Goal: Task Accomplishment & Management: Use online tool/utility

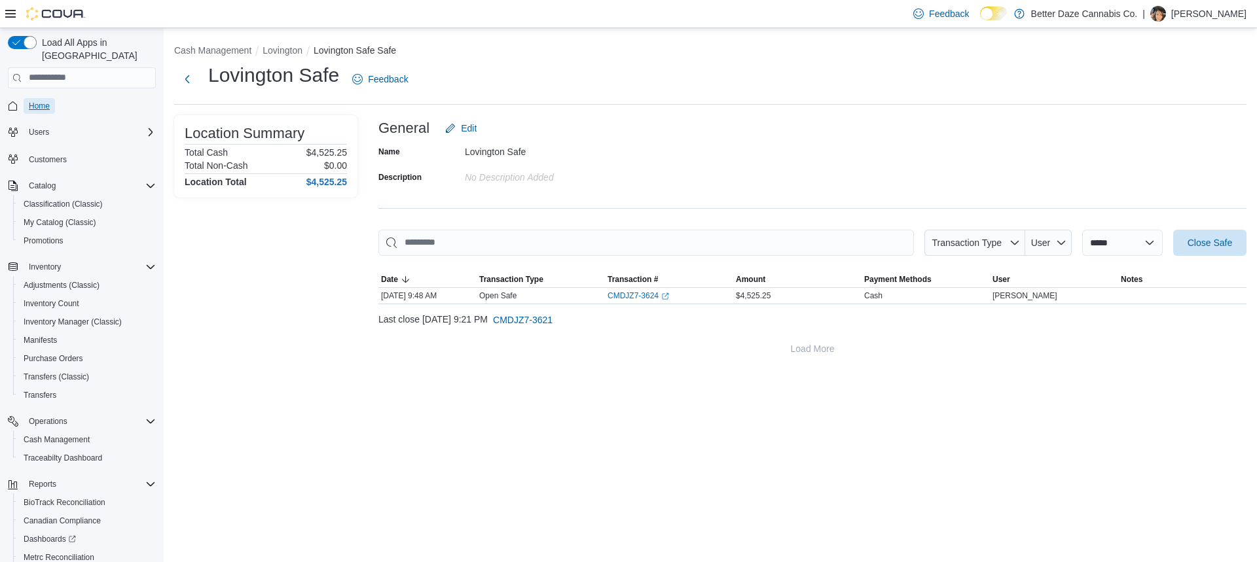
click at [45, 101] on span "Home" at bounding box center [39, 106] width 21 height 10
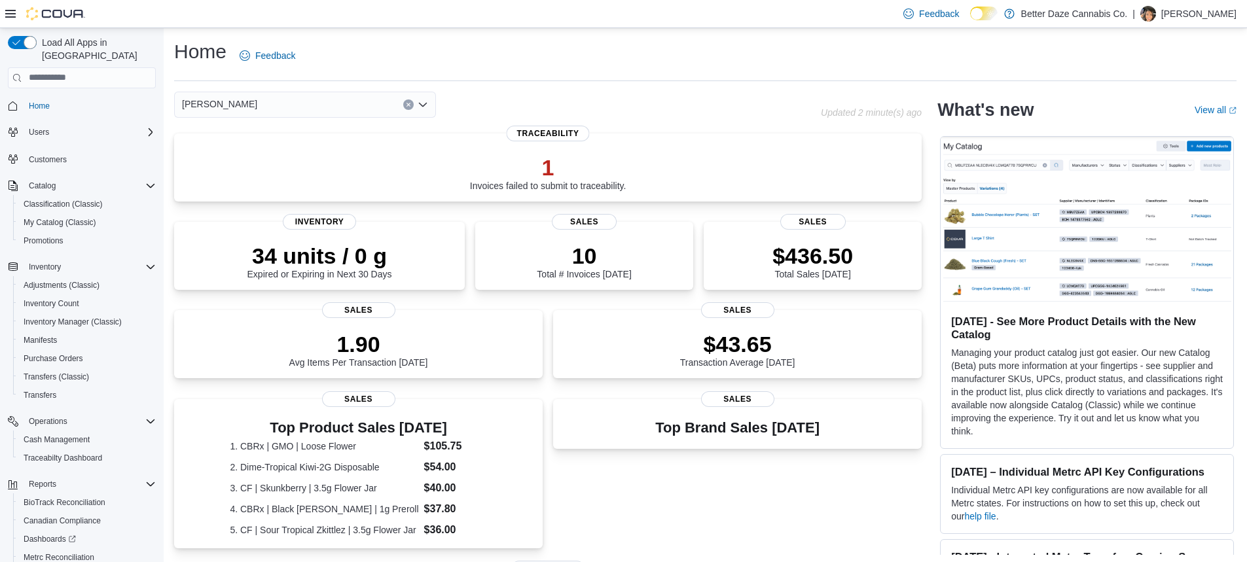
click at [344, 105] on div "[PERSON_NAME]" at bounding box center [305, 105] width 262 height 26
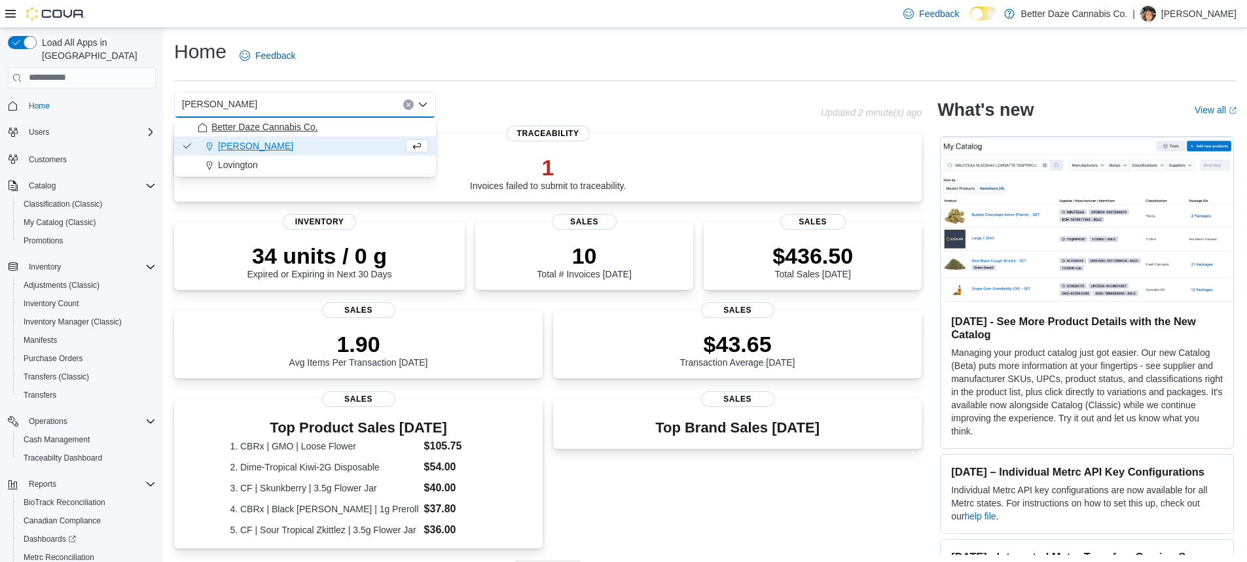
click at [316, 129] on span "Better Daze Cannabis Co." at bounding box center [264, 126] width 107 height 13
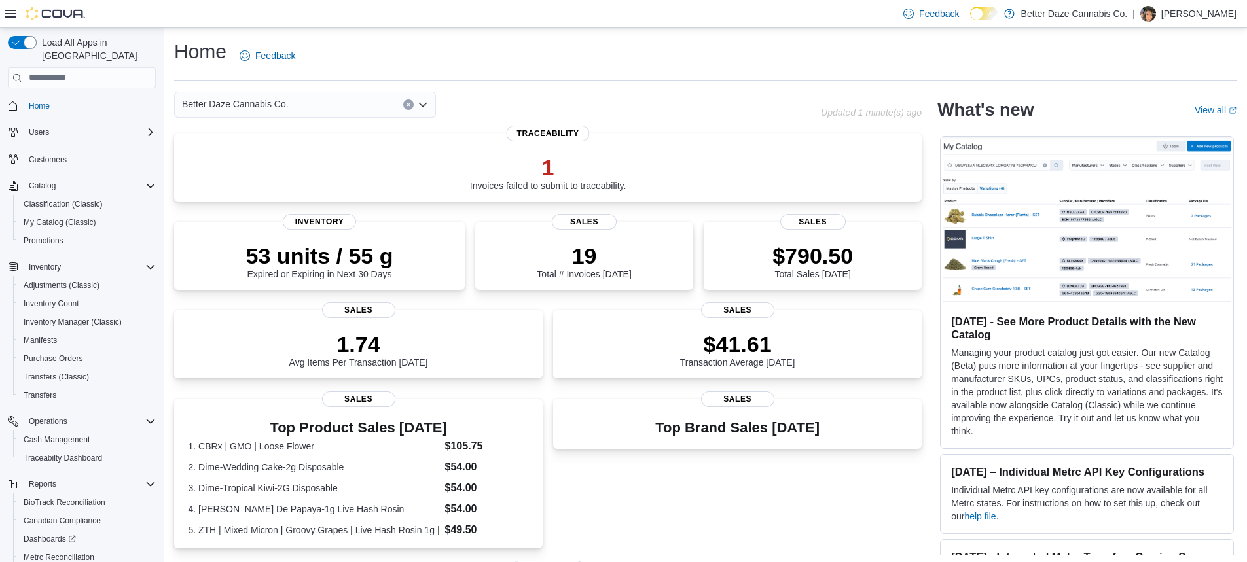
click at [253, 111] on span "Better Daze Cannabis Co." at bounding box center [235, 104] width 107 height 16
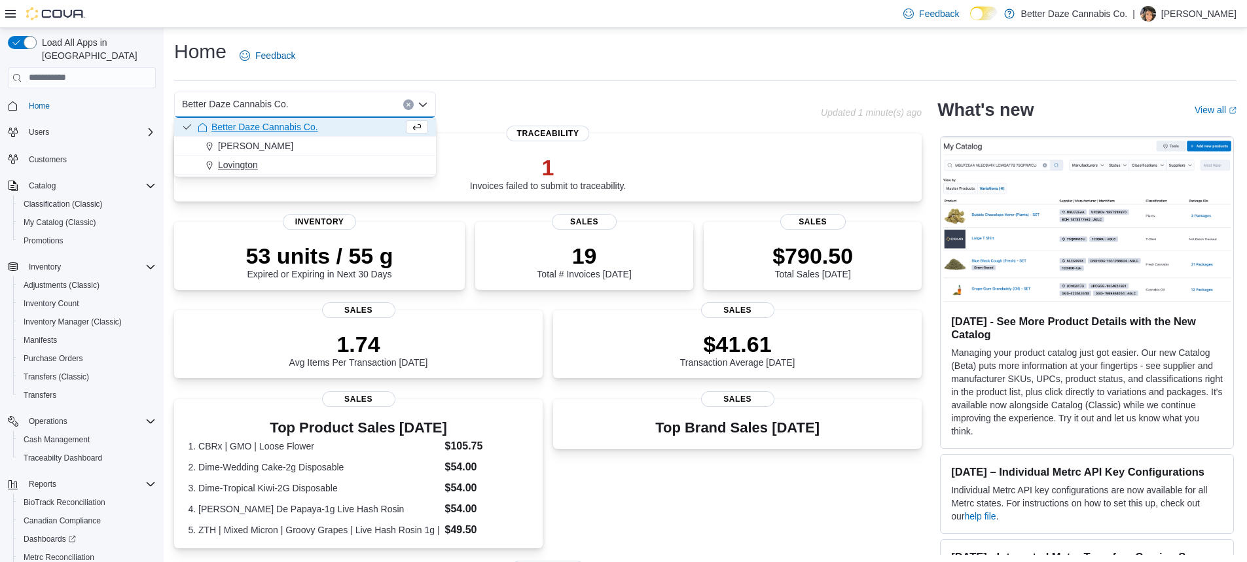
click at [238, 166] on span "Lovington" at bounding box center [238, 164] width 40 height 13
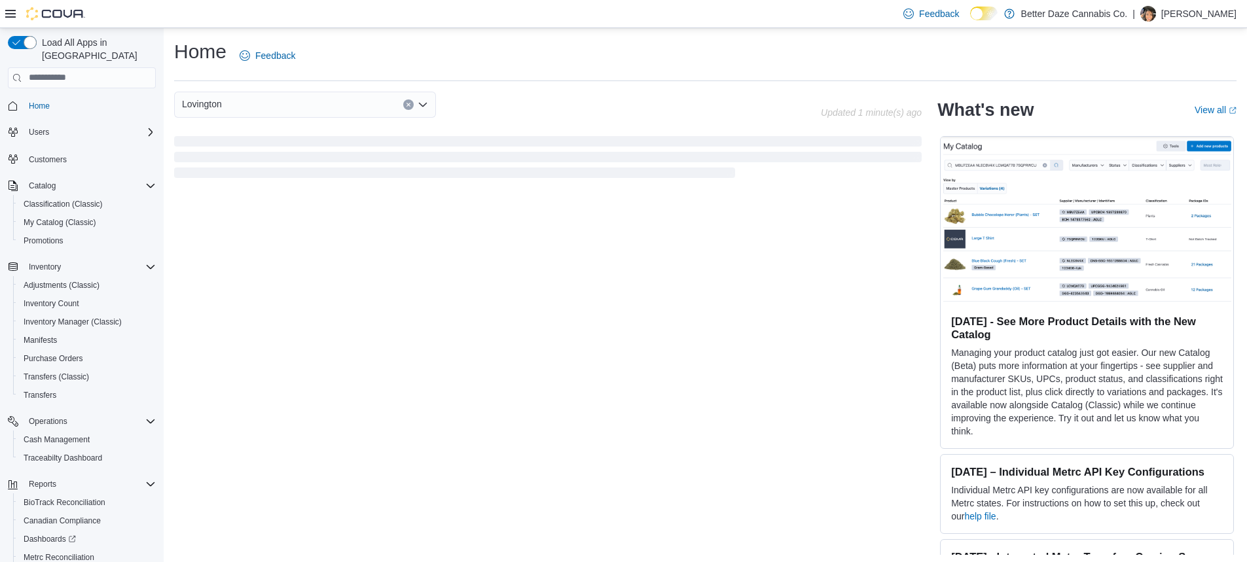
click at [272, 114] on div "Lovington Combo box. Selected. [GEOGRAPHIC_DATA]. Press Backspace to delete [GE…" at bounding box center [305, 105] width 262 height 26
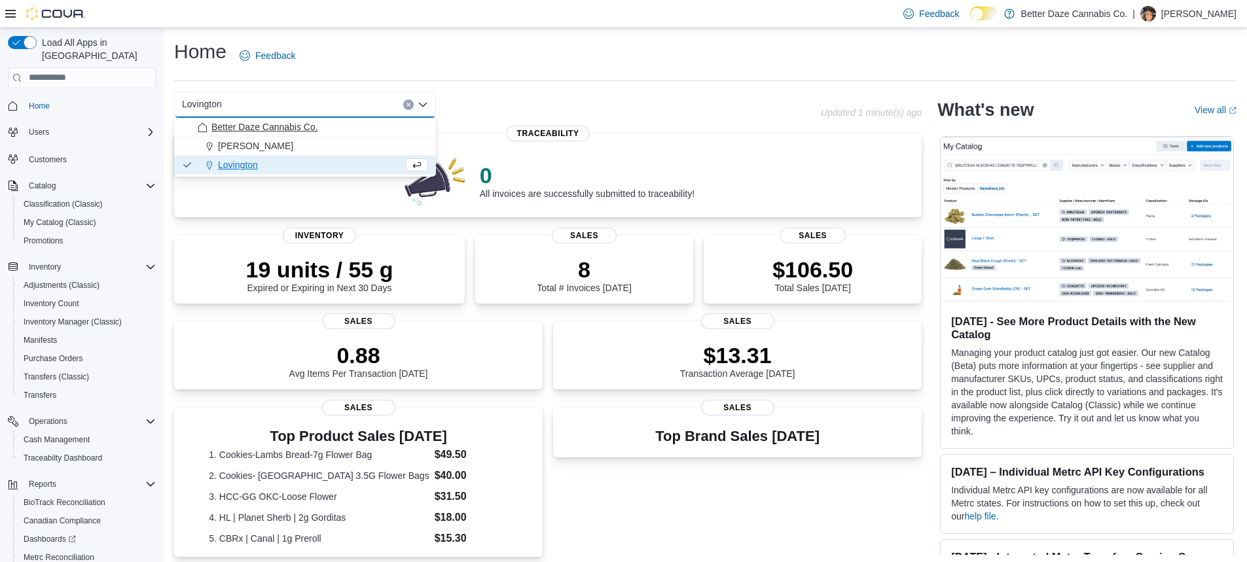
click at [242, 133] on span "Better Daze Cannabis Co." at bounding box center [264, 126] width 107 height 13
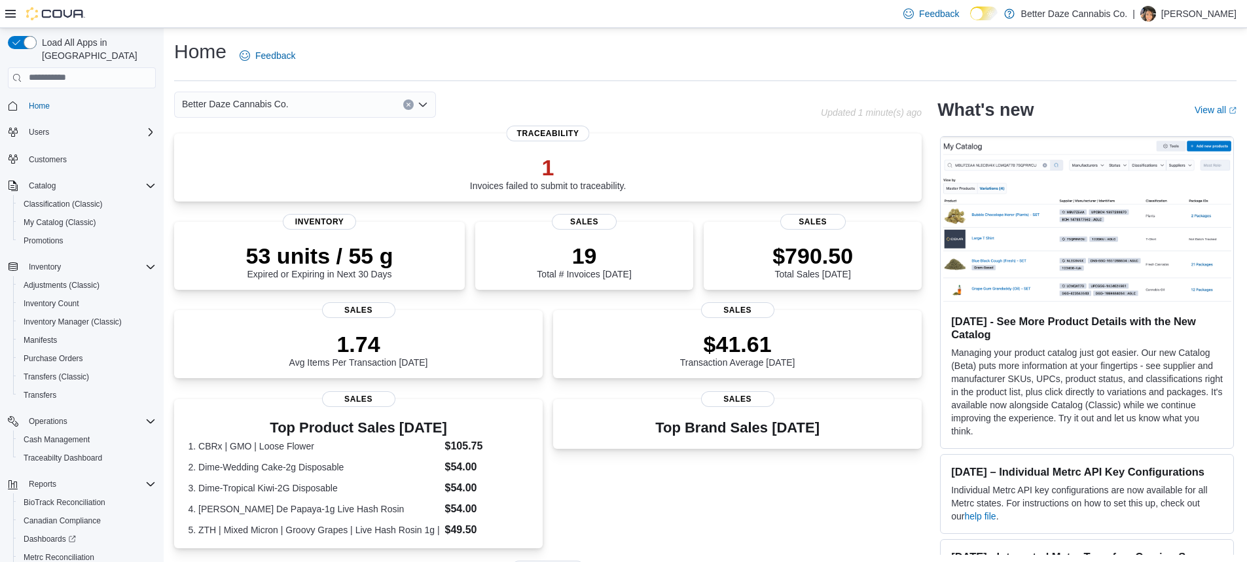
click at [270, 102] on span "Better Daze Cannabis Co." at bounding box center [235, 104] width 107 height 16
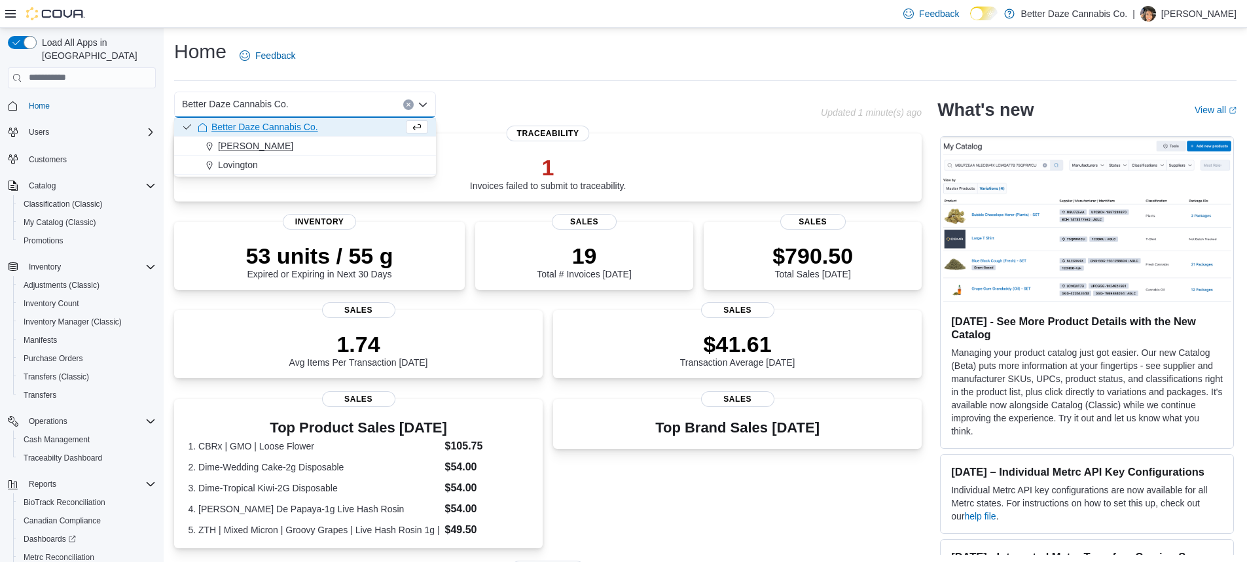
click at [264, 151] on div "[PERSON_NAME]" at bounding box center [313, 145] width 230 height 13
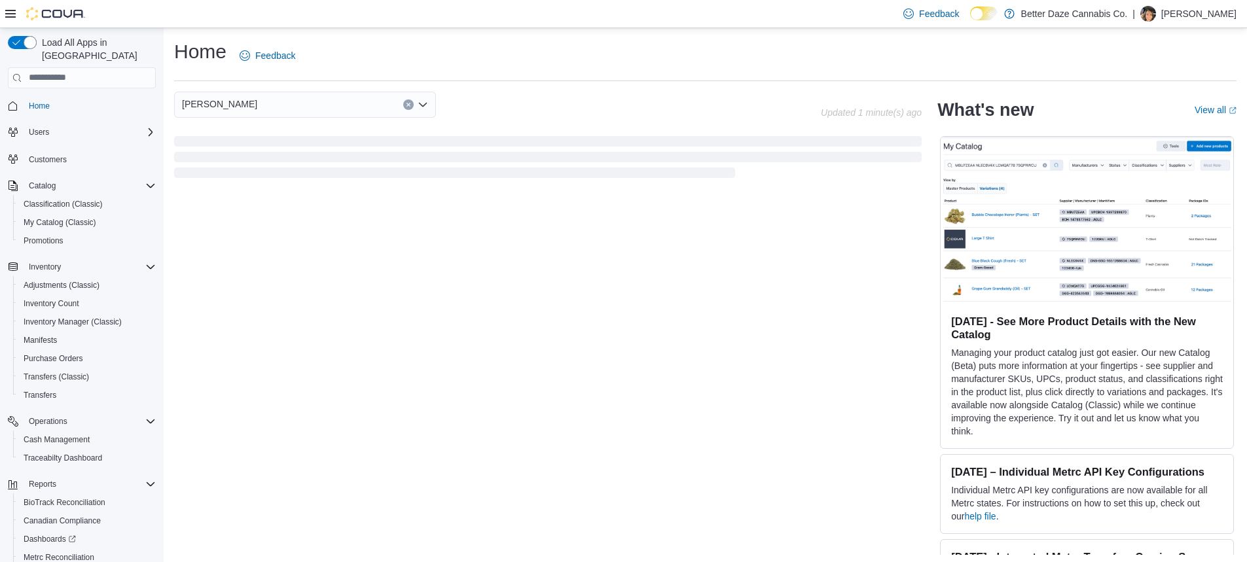
click at [288, 111] on div "[PERSON_NAME]" at bounding box center [305, 105] width 262 height 26
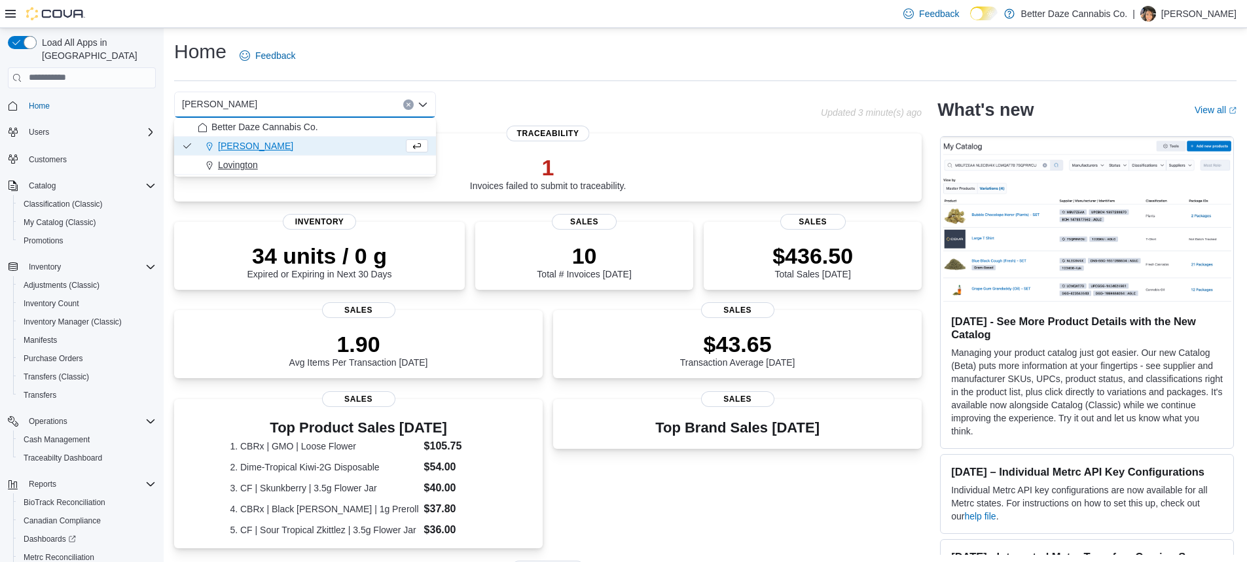
click at [232, 156] on button "Lovington" at bounding box center [305, 165] width 262 height 19
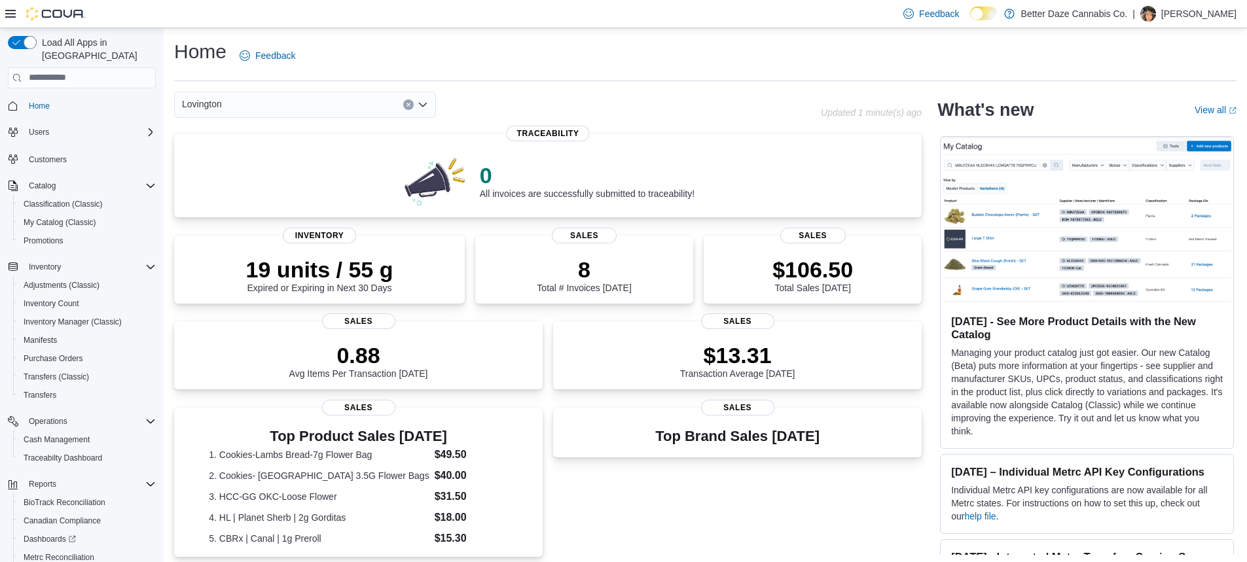
click at [276, 114] on div "Lovington" at bounding box center [305, 105] width 262 height 26
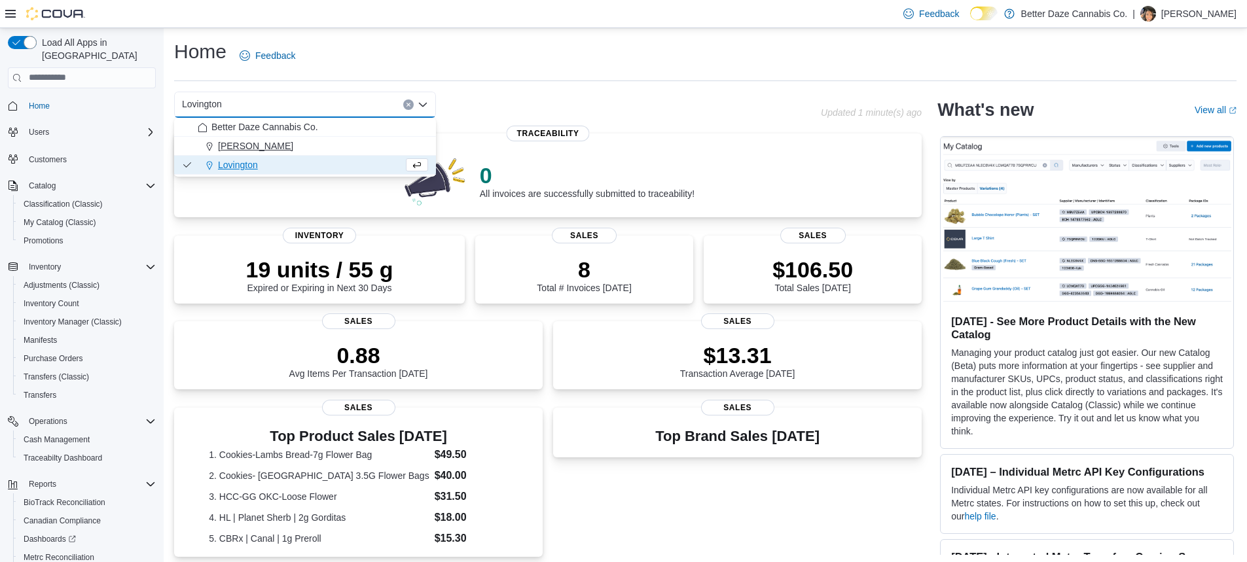
click at [242, 149] on span "[PERSON_NAME]" at bounding box center [255, 145] width 75 height 13
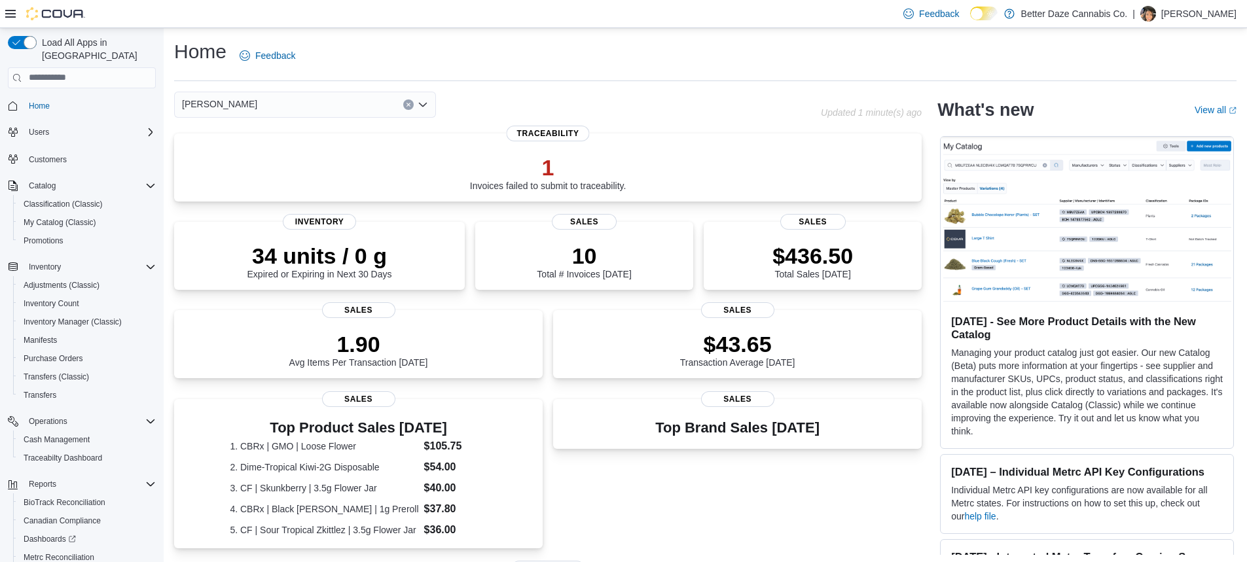
click at [263, 125] on div "[PERSON_NAME] Combo box. Selected. [PERSON_NAME]. Press Backspace to delete [PE…" at bounding box center [547, 465] width 747 height 746
click at [287, 108] on div "[PERSON_NAME]" at bounding box center [305, 105] width 262 height 26
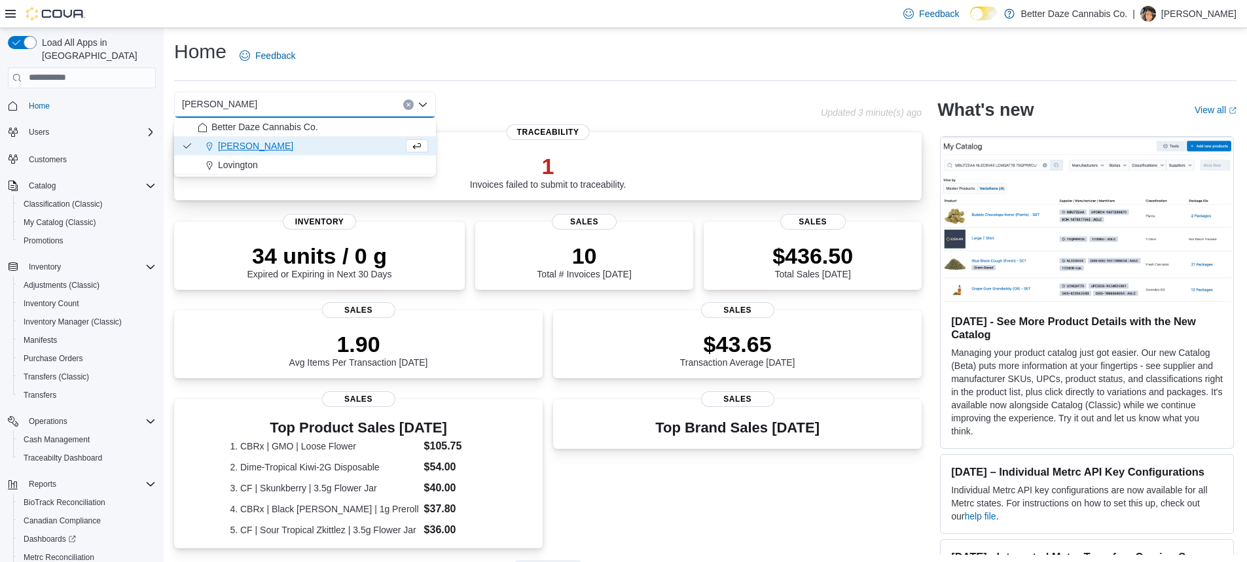
click at [256, 140] on div "[PERSON_NAME]" at bounding box center [301, 145] width 206 height 13
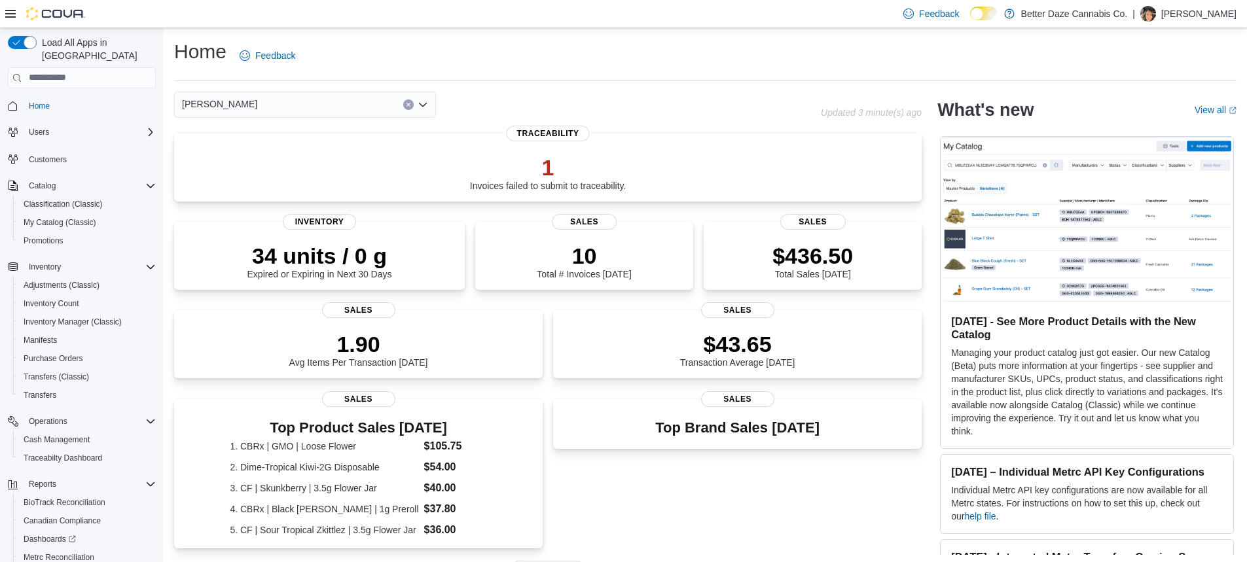
click at [272, 119] on div "[PERSON_NAME] Combo box. Selected. [PERSON_NAME]. Press Backspace to delete [PE…" at bounding box center [547, 465] width 747 height 746
drag, startPoint x: 284, startPoint y: 111, endPoint x: 276, endPoint y: 120, distance: 12.1
click at [279, 117] on div "[PERSON_NAME]" at bounding box center [305, 105] width 262 height 26
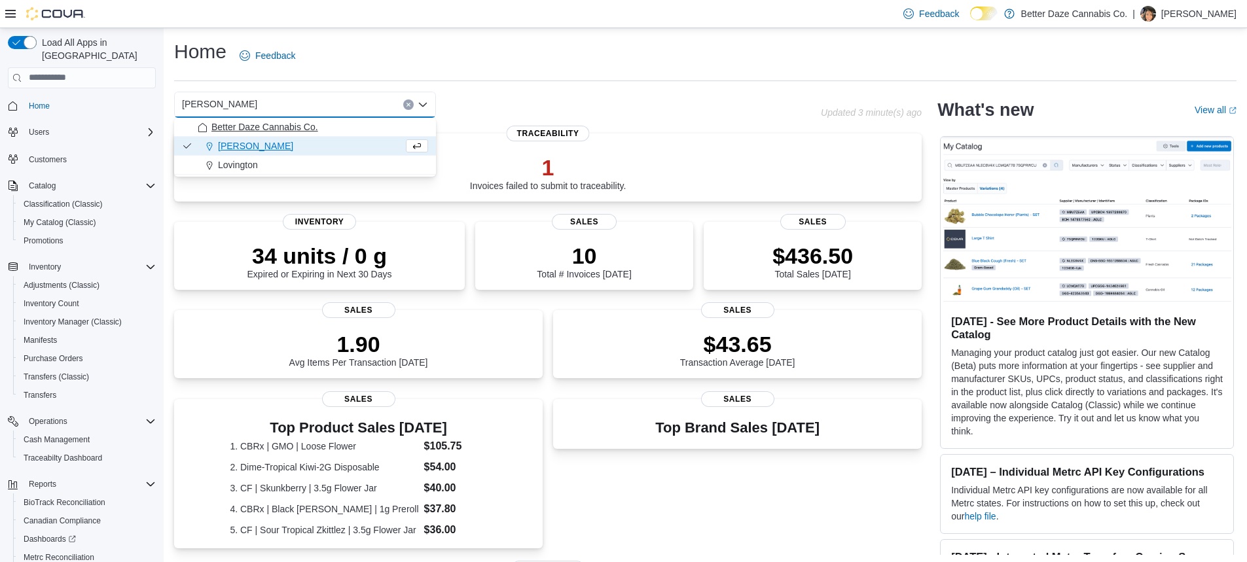
click at [263, 132] on span "Better Daze Cannabis Co." at bounding box center [264, 126] width 107 height 13
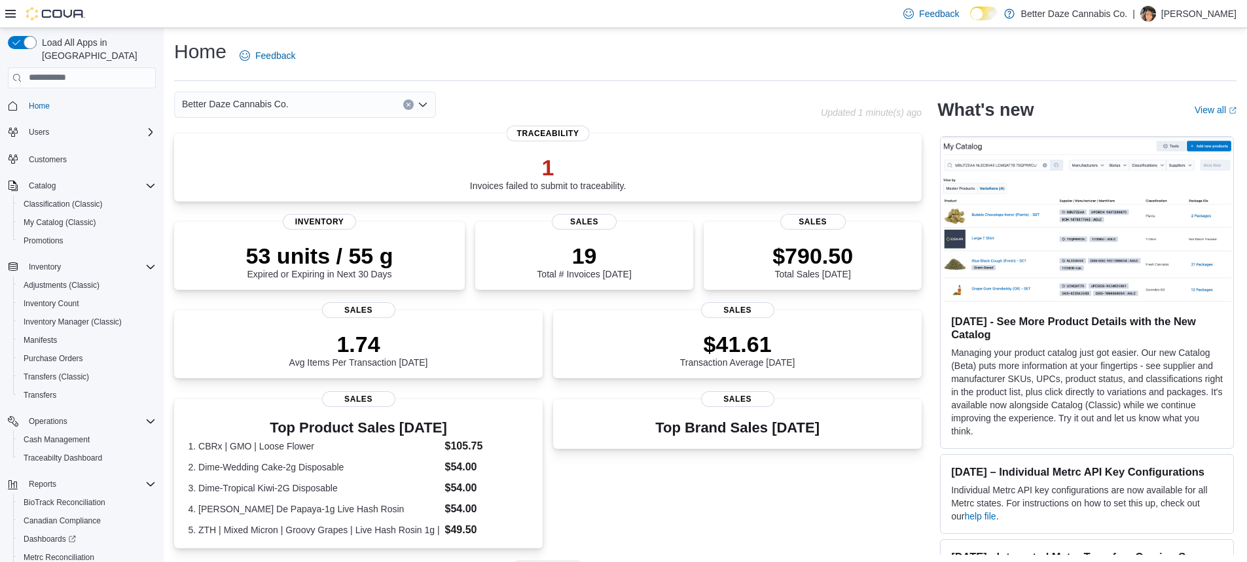
drag, startPoint x: 330, startPoint y: 83, endPoint x: 321, endPoint y: 115, distance: 33.2
click at [321, 115] on div "Home Feedback Better Daze Cannabis Co. Combo box. Selected. Better Daze Cannabi…" at bounding box center [705, 438] width 1083 height 820
click at [321, 115] on div "Better Daze Cannabis Co." at bounding box center [305, 105] width 262 height 26
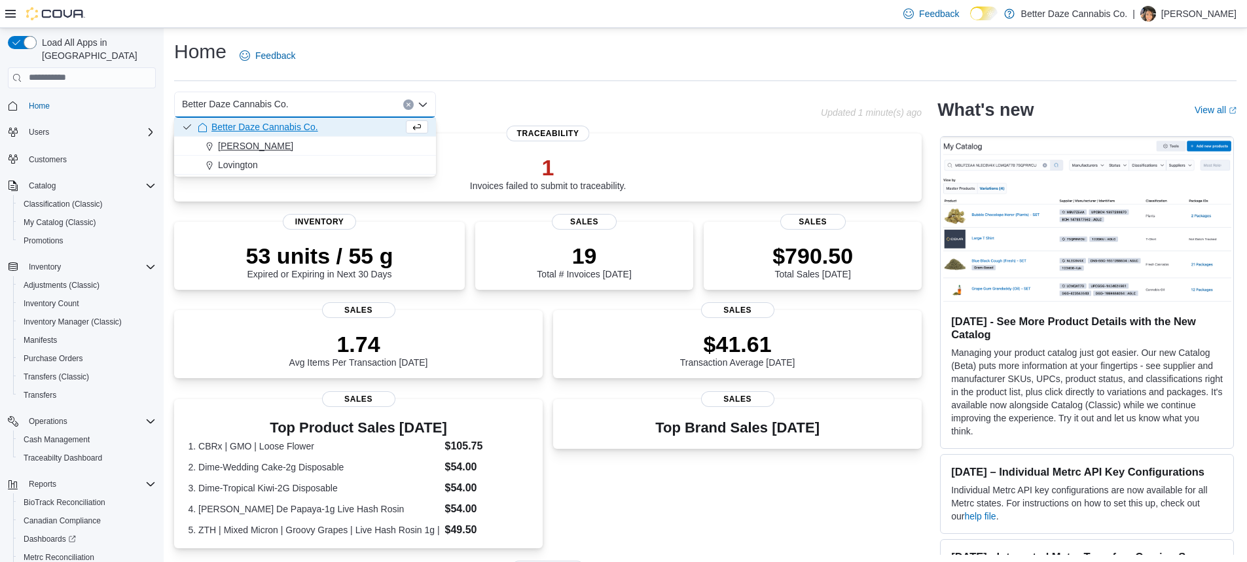
click at [298, 149] on div "[PERSON_NAME]" at bounding box center [313, 145] width 230 height 13
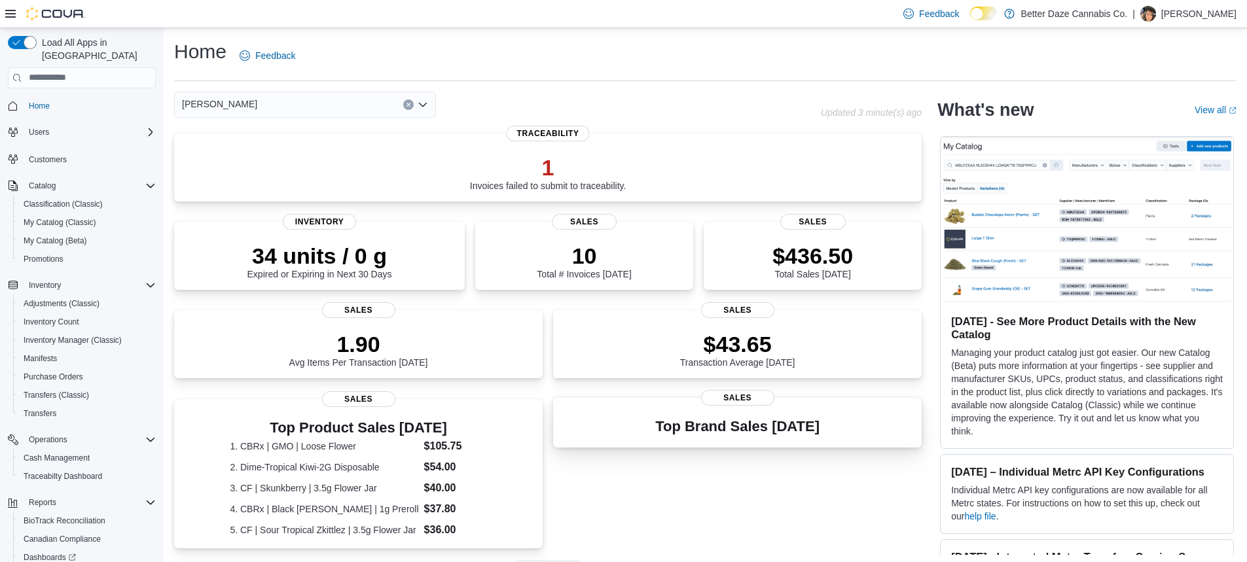
drag, startPoint x: 861, startPoint y: 466, endPoint x: 922, endPoint y: 433, distance: 68.8
click at [858, 468] on div "Top Brand Sales [DATE] Sales" at bounding box center [737, 476] width 368 height 154
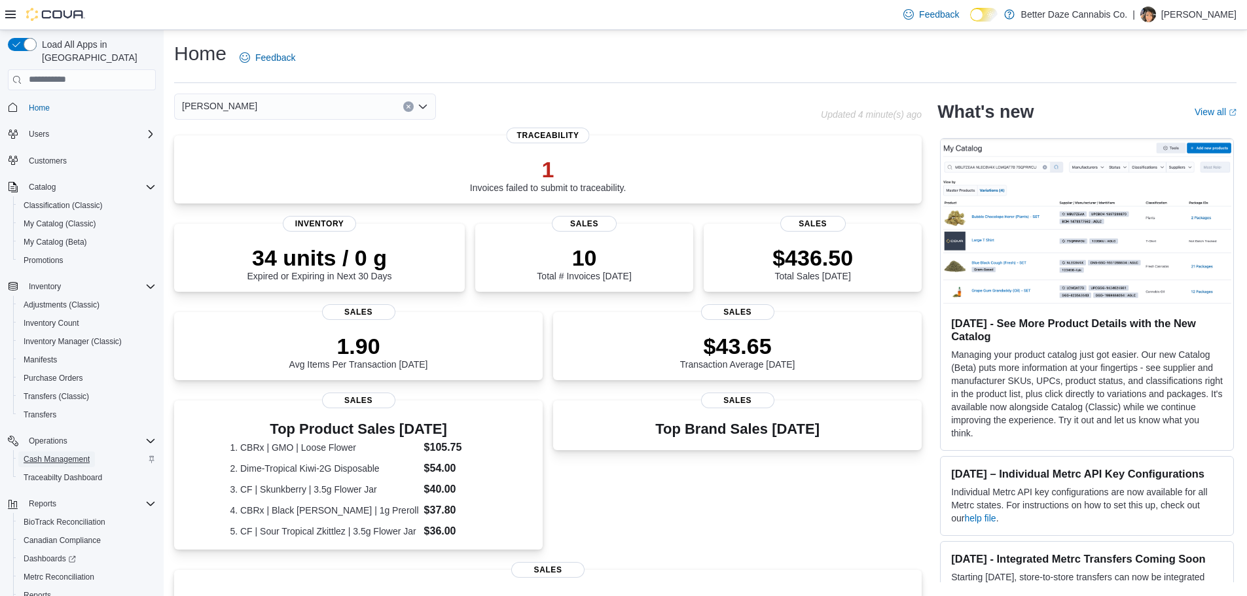
click at [60, 454] on span "Cash Management" at bounding box center [57, 459] width 66 height 10
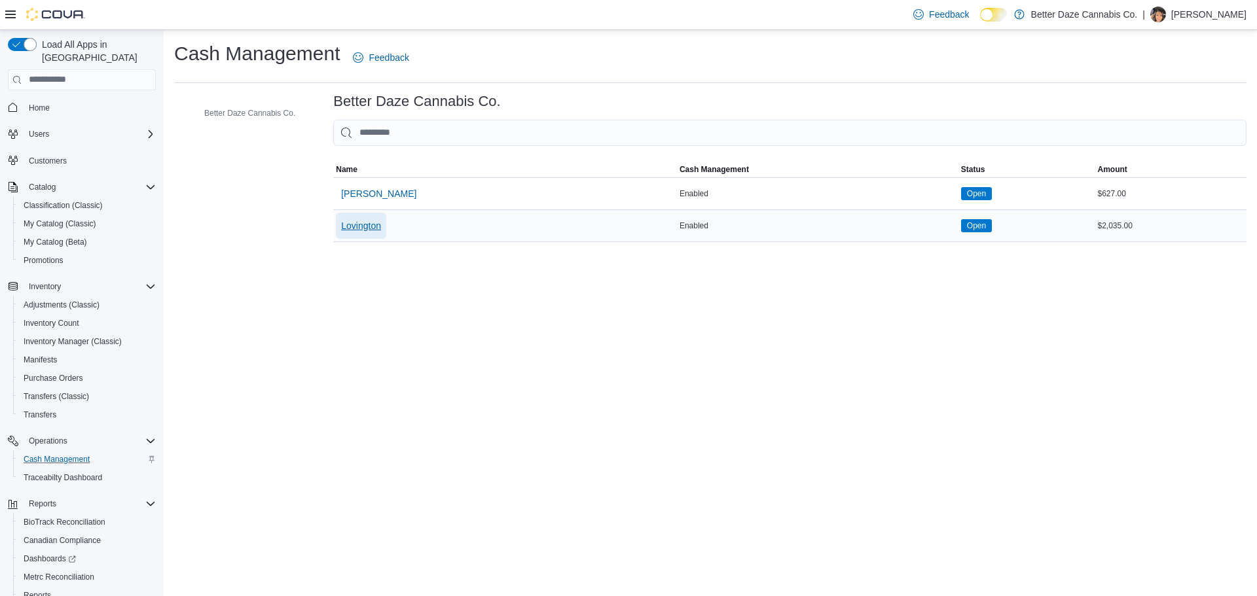
click at [347, 223] on span "Lovington" at bounding box center [361, 225] width 40 height 13
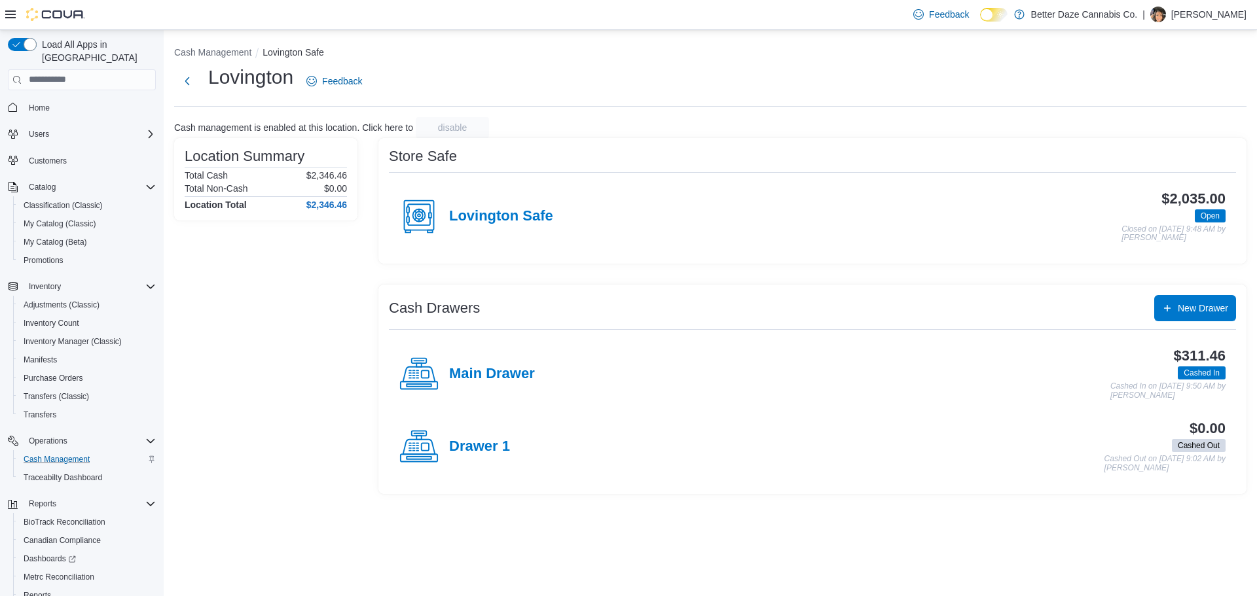
click at [454, 386] on div "Main Drawer" at bounding box center [466, 374] width 135 height 39
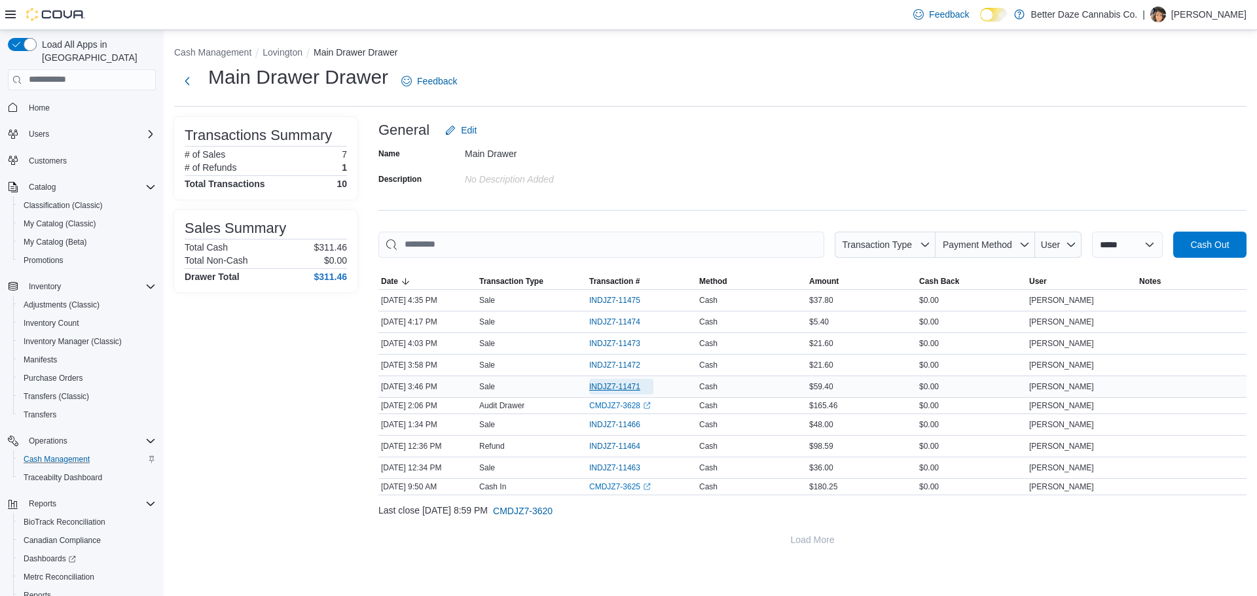
click at [596, 384] on span "INDJZ7-11471" at bounding box center [614, 387] width 51 height 10
click at [594, 340] on span "INDJZ7-11473" at bounding box center [614, 343] width 51 height 10
click at [630, 325] on span "INDJZ7-11474" at bounding box center [614, 322] width 51 height 10
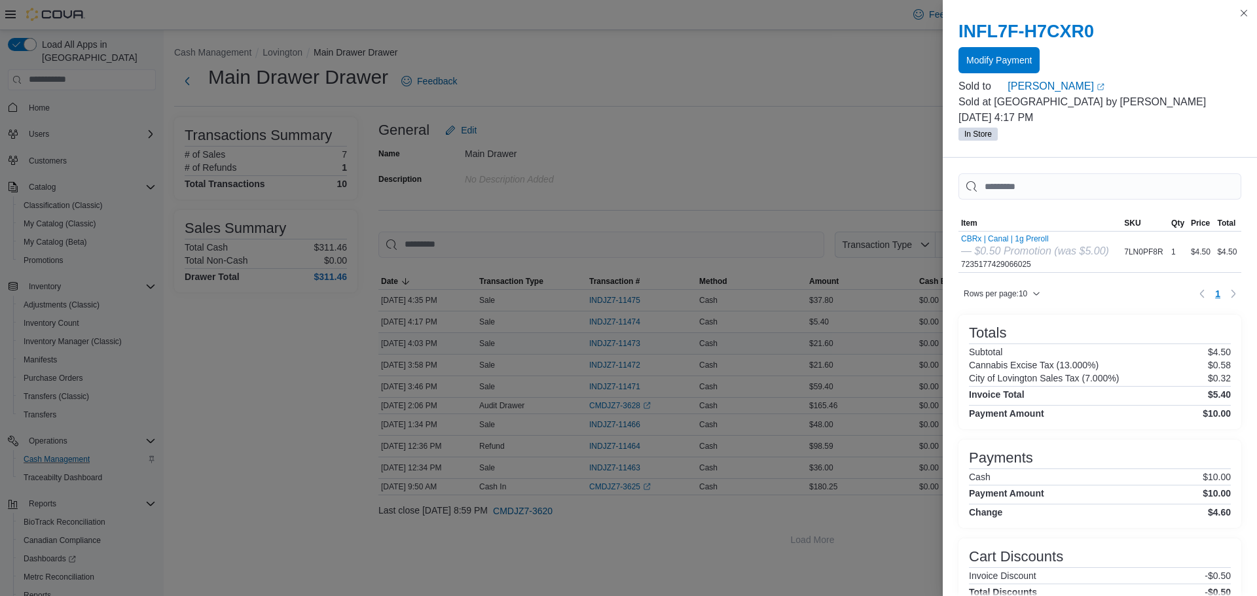
drag, startPoint x: 510, startPoint y: 348, endPoint x: 526, endPoint y: 340, distance: 18.4
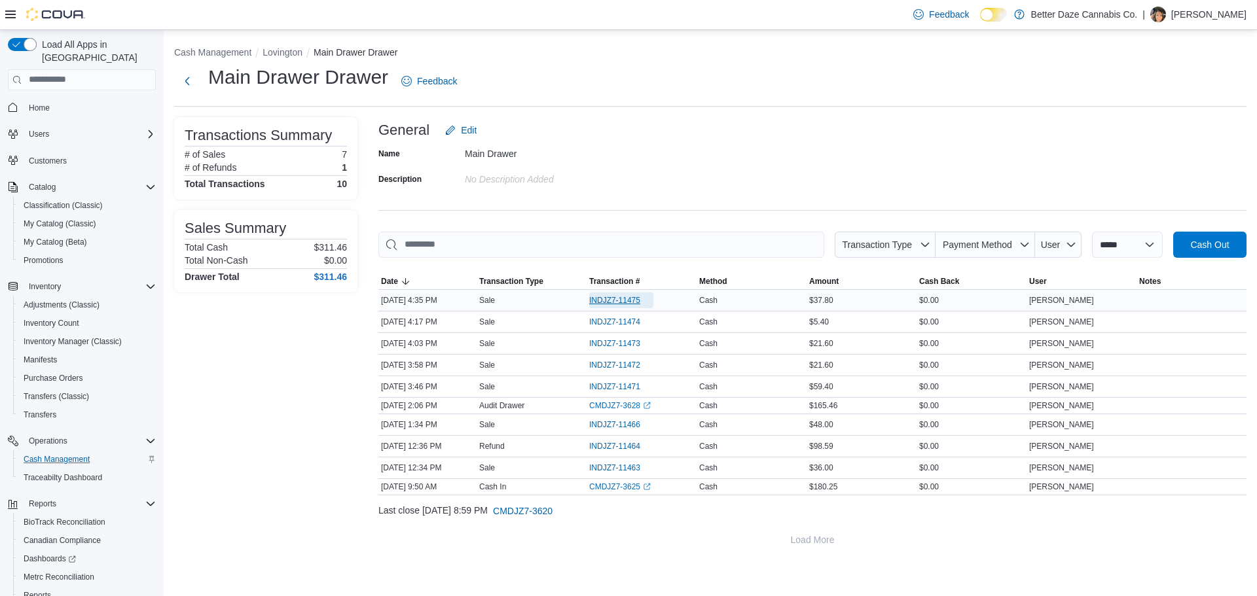
click at [611, 300] on span "INDJZ7-11475" at bounding box center [614, 300] width 51 height 10
click at [28, 100] on link "Home" at bounding box center [39, 108] width 31 height 16
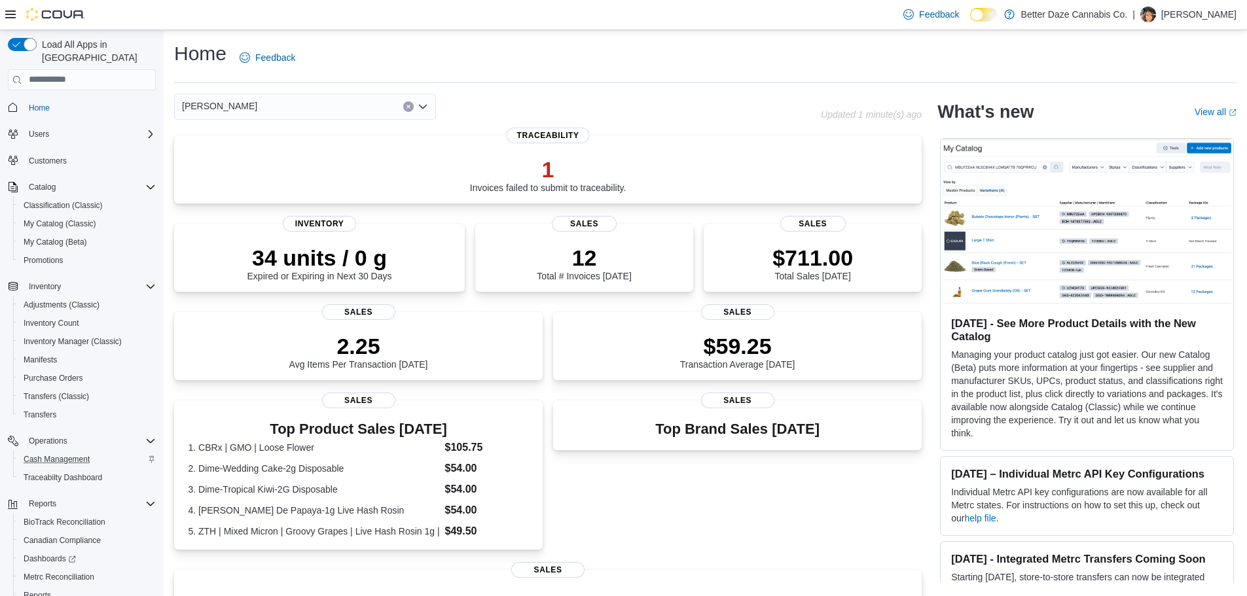
click at [287, 111] on div "[PERSON_NAME]" at bounding box center [305, 107] width 262 height 26
click at [266, 121] on button "Better Daze Cannabis Co." at bounding box center [305, 129] width 262 height 19
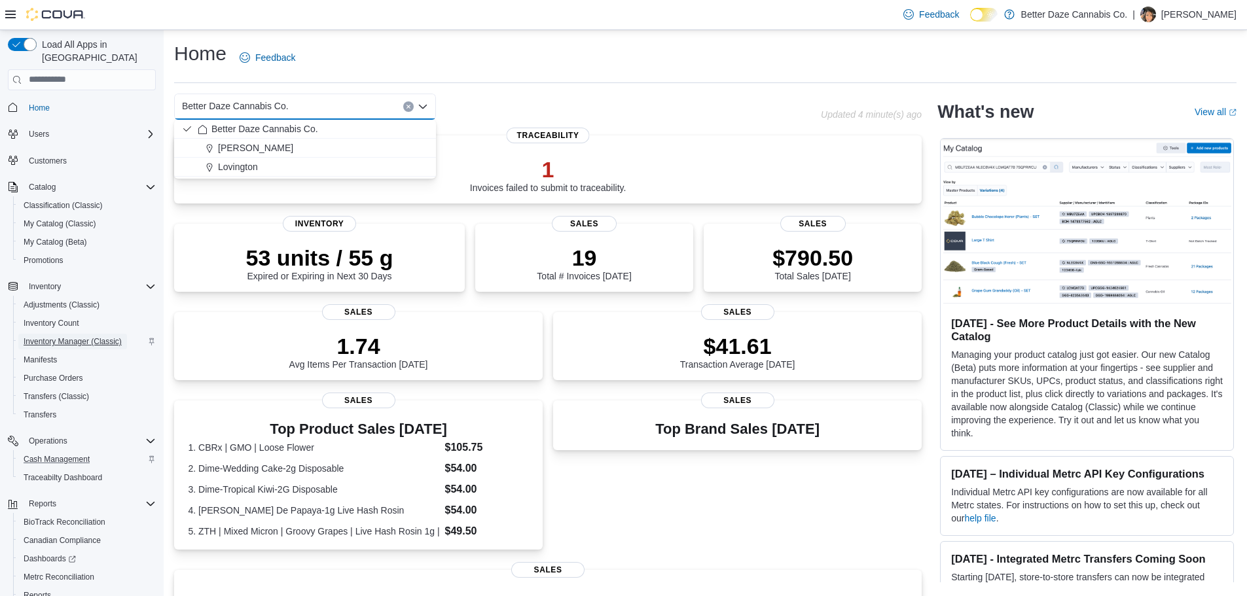
click at [71, 336] on span "Inventory Manager (Classic)" at bounding box center [73, 341] width 98 height 10
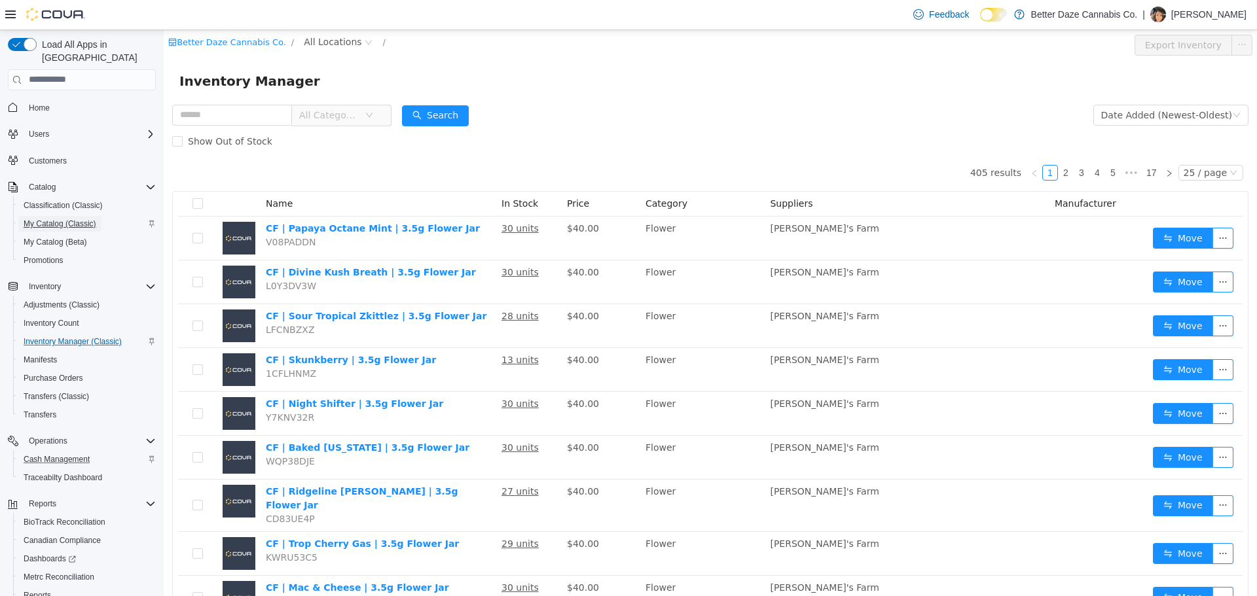
click at [62, 219] on span "My Catalog (Classic)" at bounding box center [60, 224] width 73 height 10
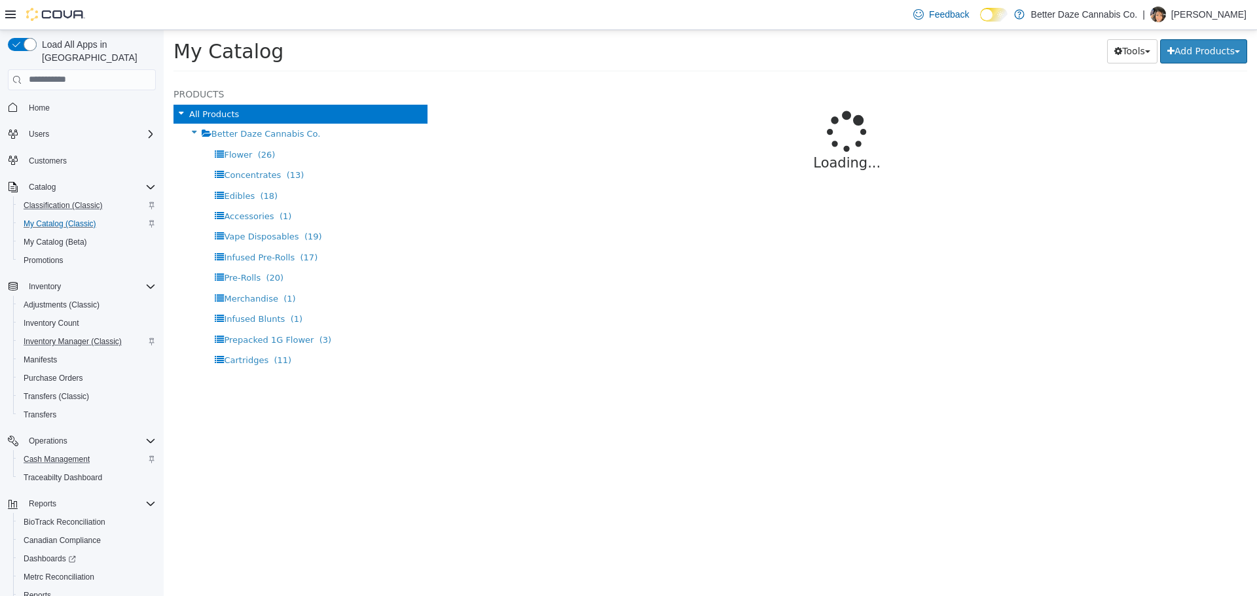
select select "**********"
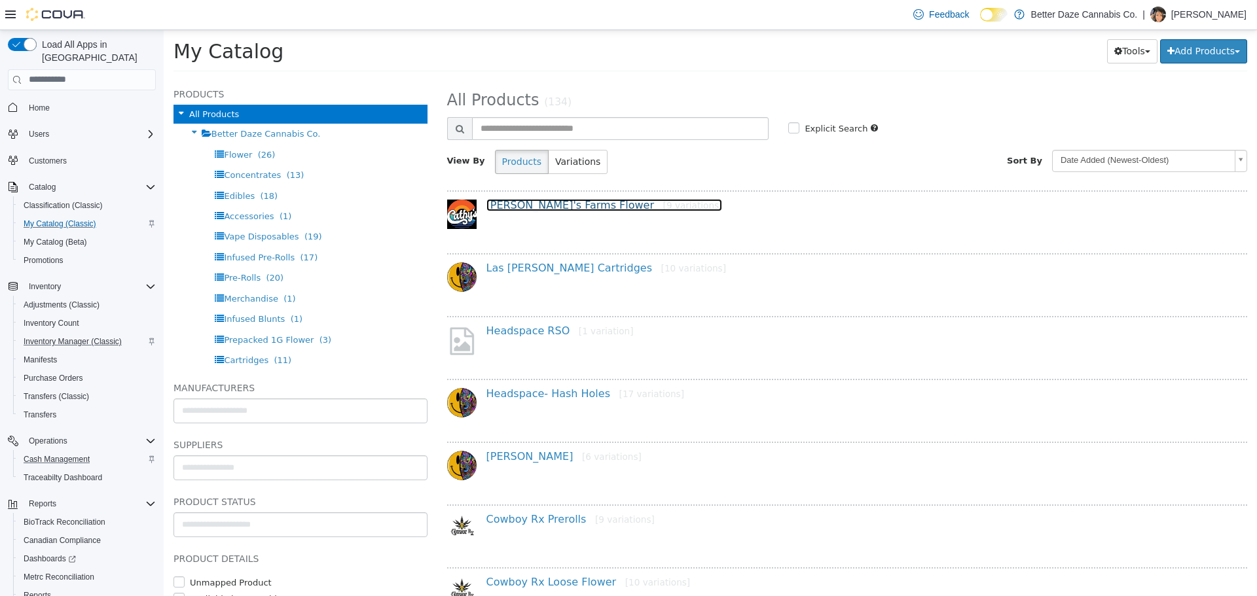
click at [555, 206] on link "Cathy's Farms Flower [9 variations]" at bounding box center [604, 204] width 236 height 12
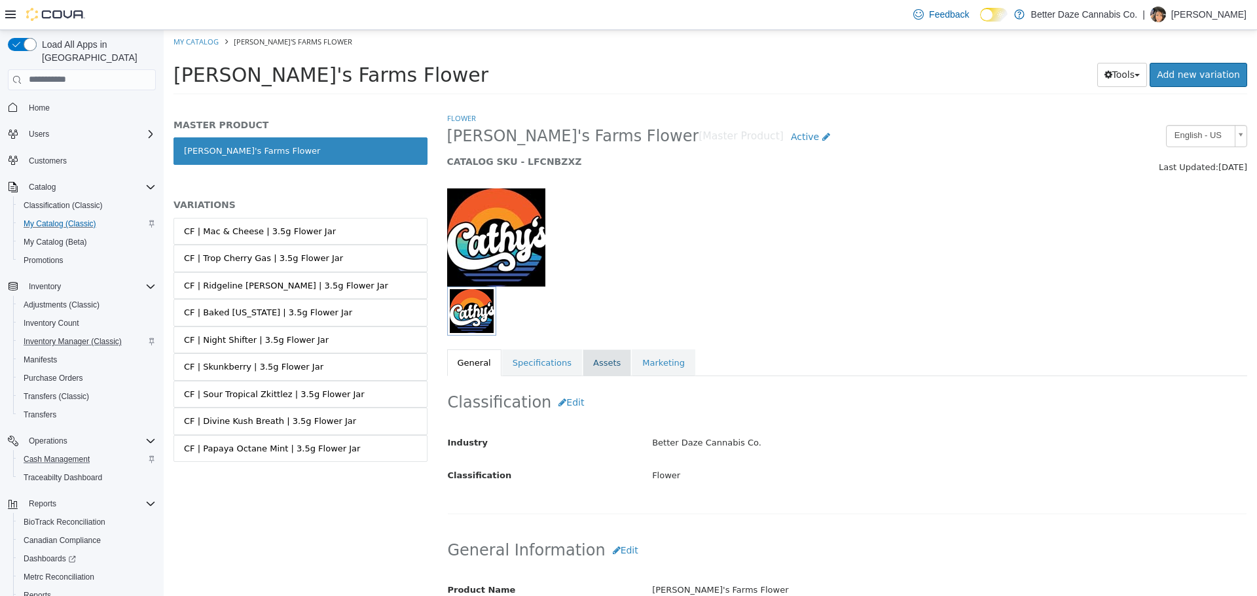
click at [605, 361] on link "Assets" at bounding box center [607, 362] width 48 height 27
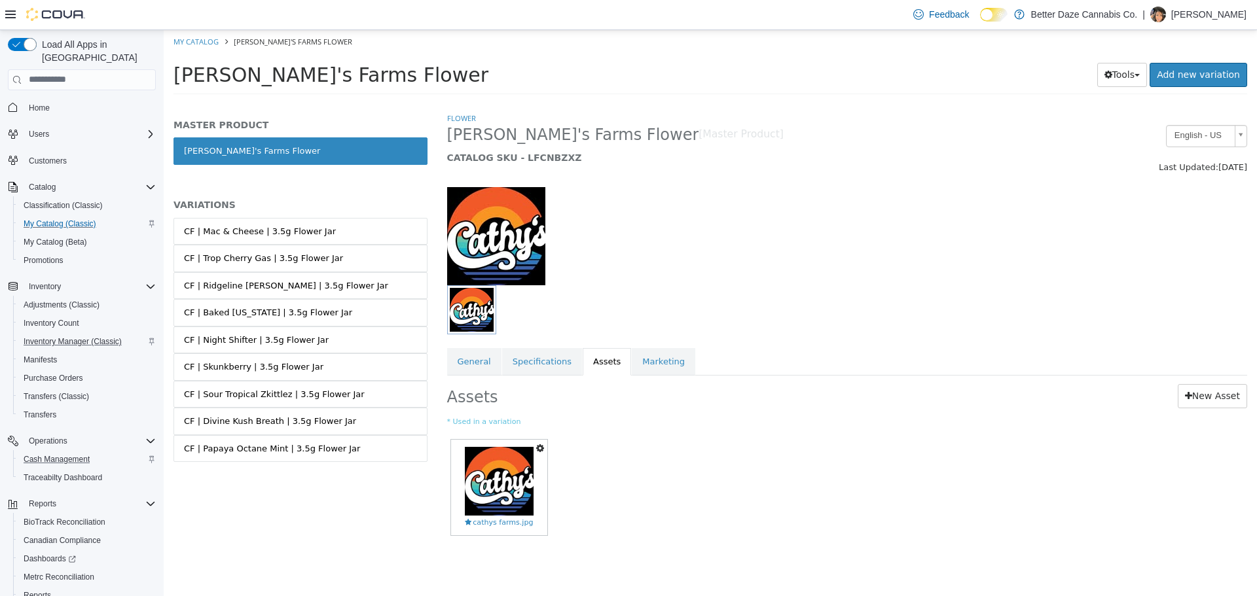
click at [538, 448] on icon "button" at bounding box center [540, 447] width 8 height 9
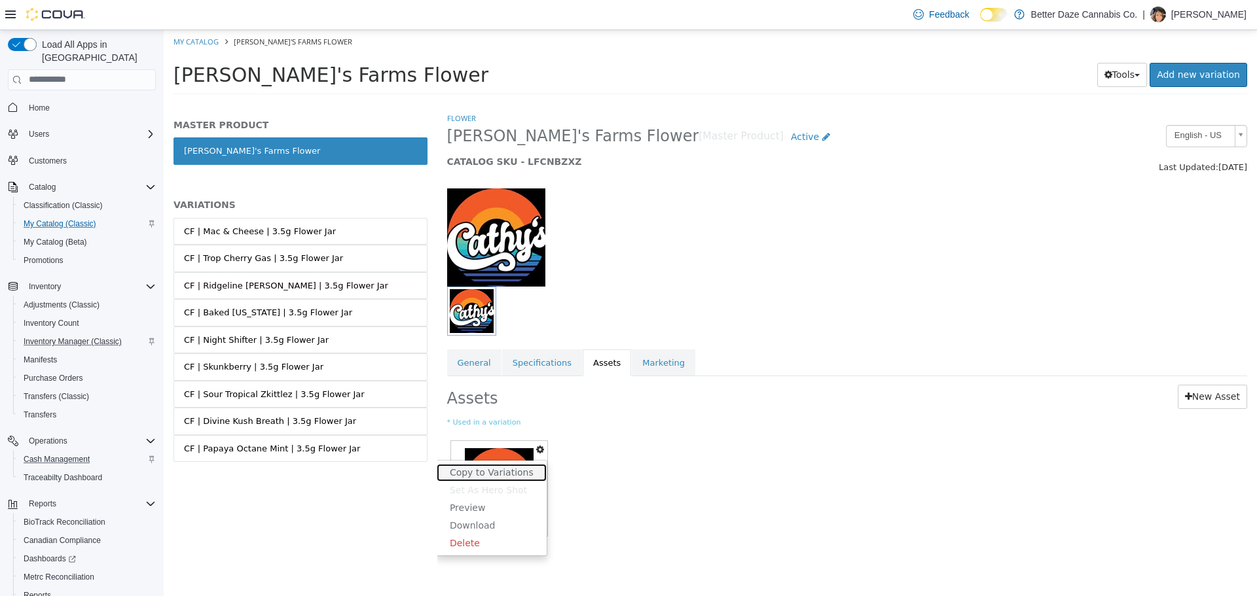
click at [517, 464] on link "Copy to Variations" at bounding box center [492, 472] width 110 height 18
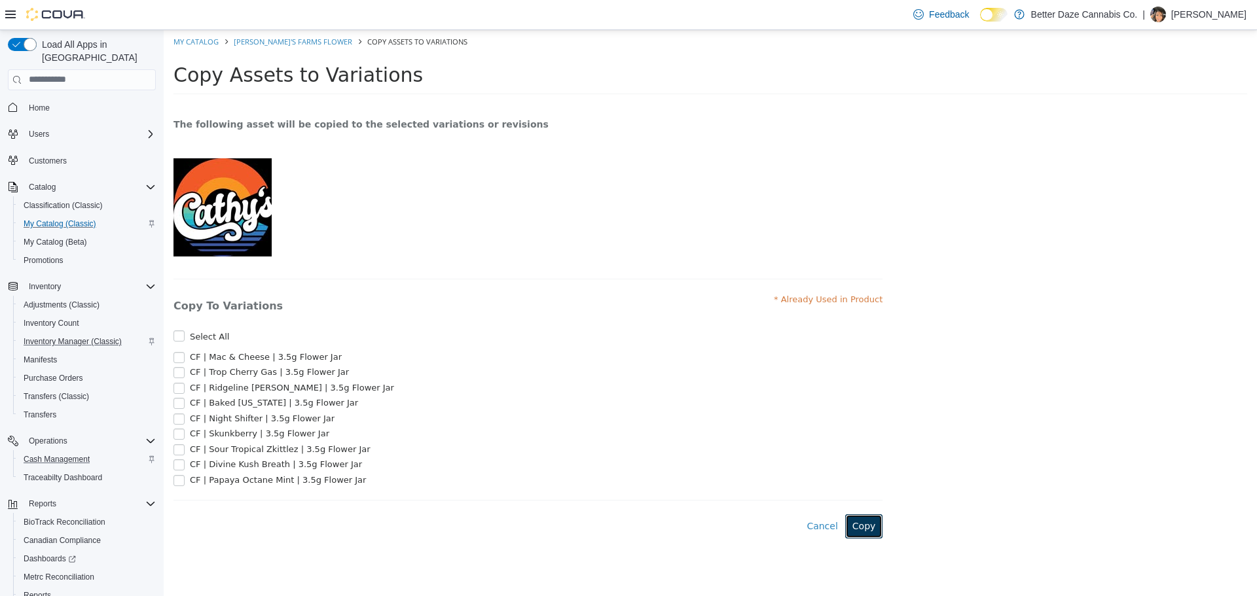
click at [868, 533] on button "Copy" at bounding box center [864, 526] width 38 height 24
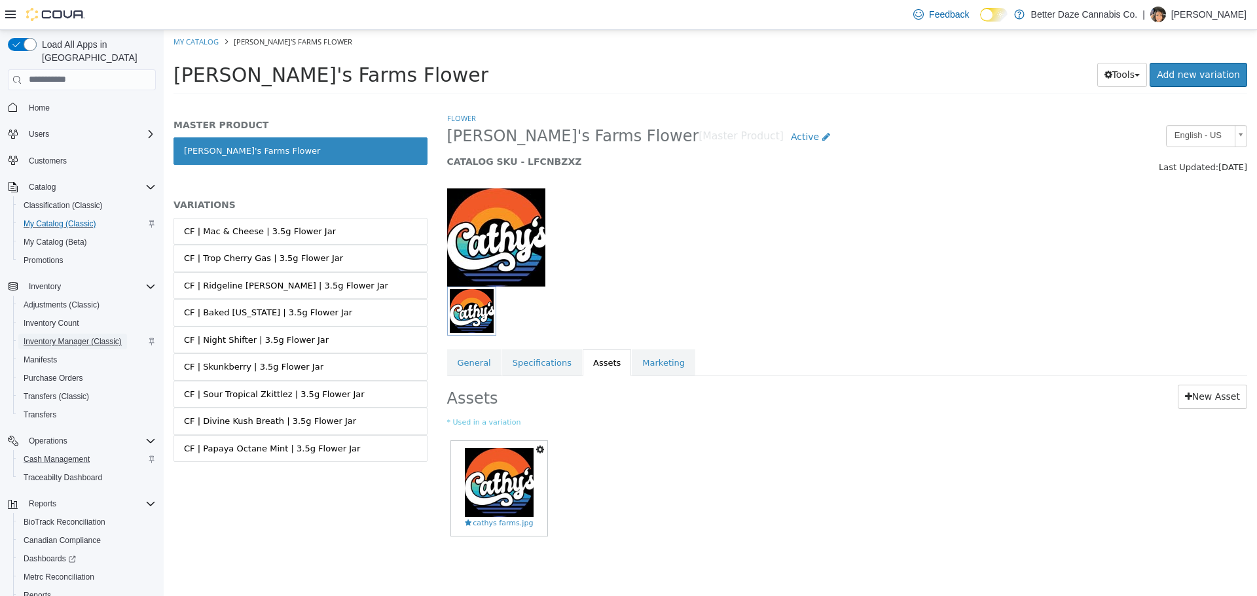
click at [82, 336] on span "Inventory Manager (Classic)" at bounding box center [73, 342] width 98 height 16
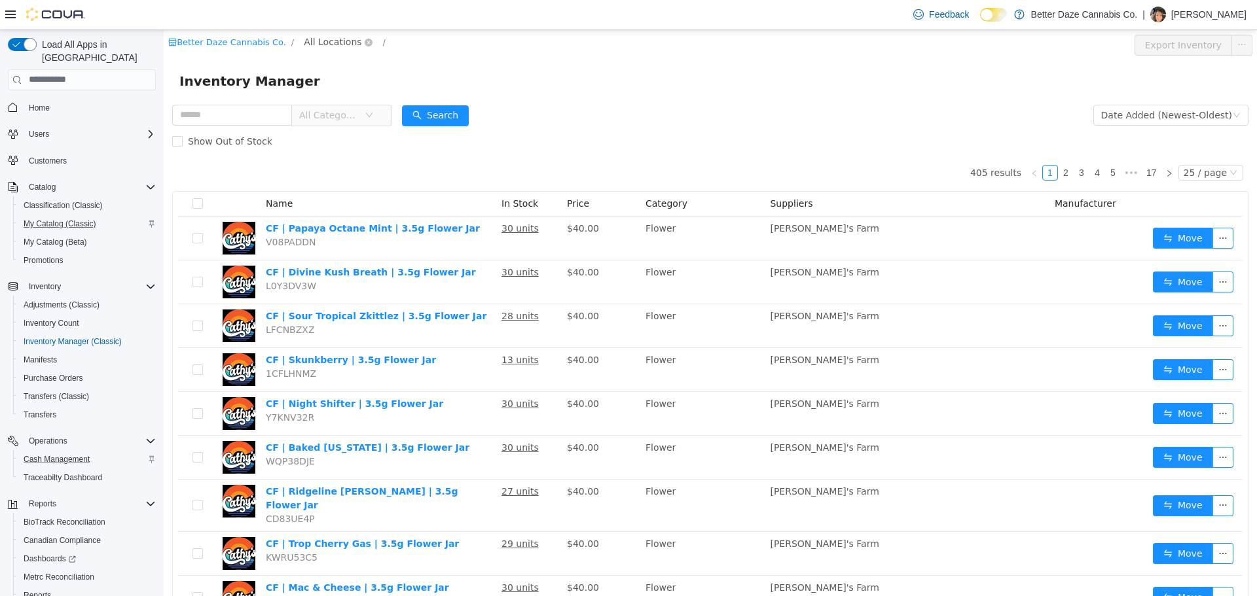
click at [306, 46] on span "All Locations" at bounding box center [333, 41] width 58 height 14
click at [331, 147] on div "All Locations Eunice Lovington" at bounding box center [344, 100] width 115 height 97
click at [334, 137] on span "Lovington" at bounding box center [343, 135] width 45 height 10
click at [386, 44] on div "All Rooms" at bounding box center [408, 44] width 45 height 20
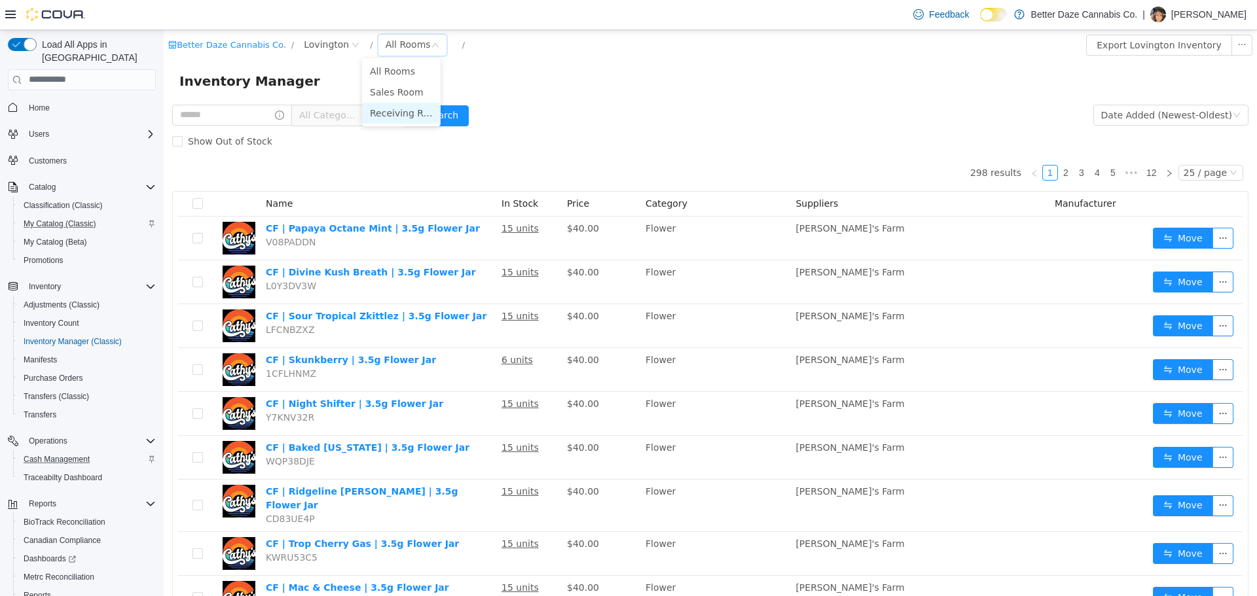
drag, startPoint x: 522, startPoint y: 47, endPoint x: 395, endPoint y: 108, distance: 141.4
click at [395, 108] on li "Receiving Room" at bounding box center [401, 112] width 79 height 21
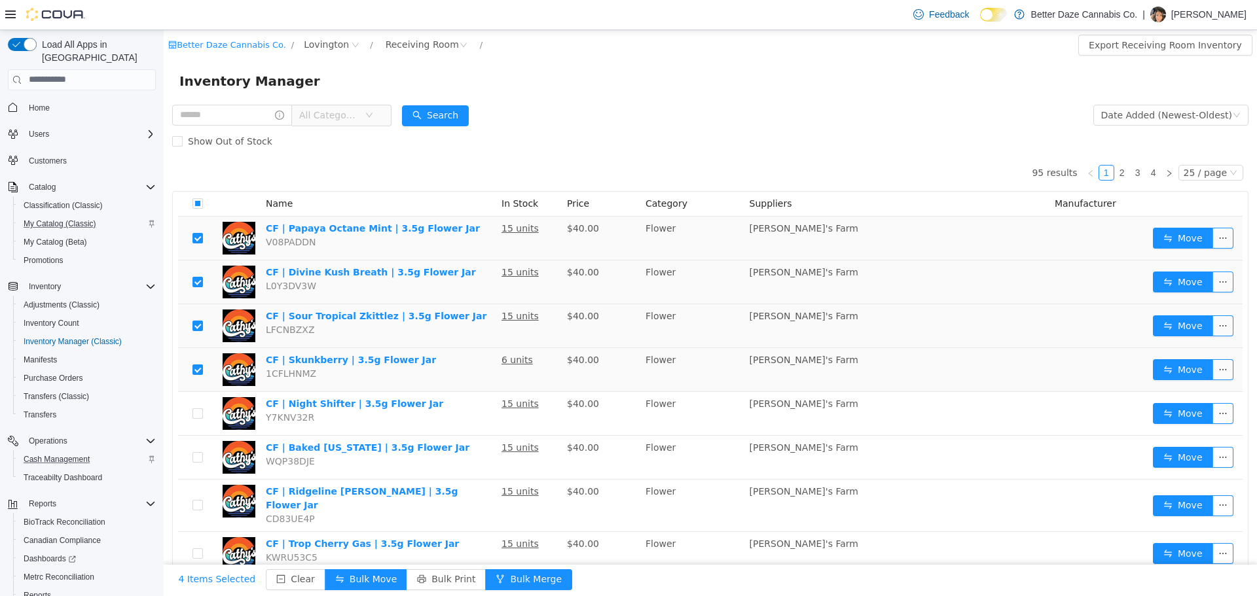
scroll to position [262, 0]
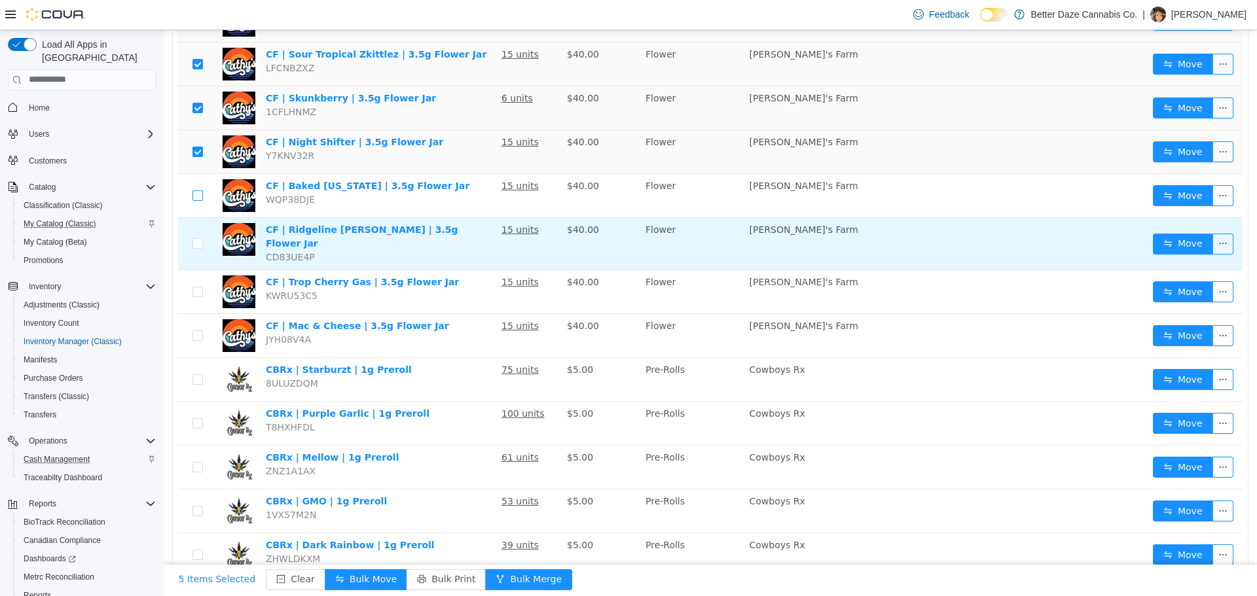
click at [203, 200] on td at bounding box center [197, 195] width 39 height 44
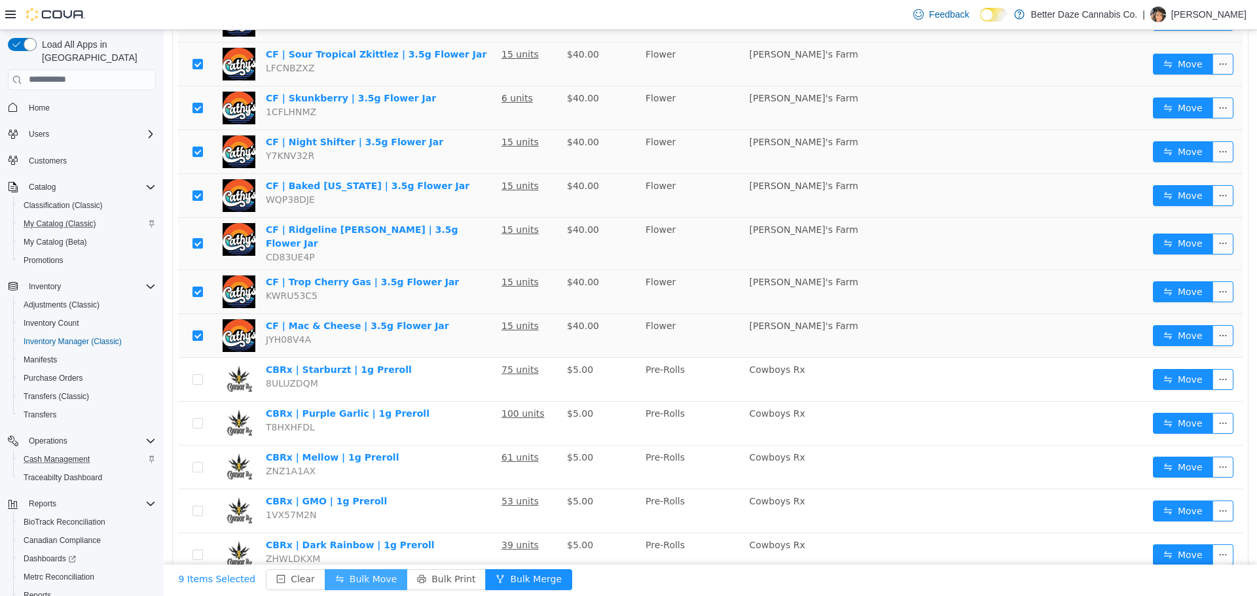
click at [369, 562] on button "Bulk Move" at bounding box center [366, 579] width 82 height 21
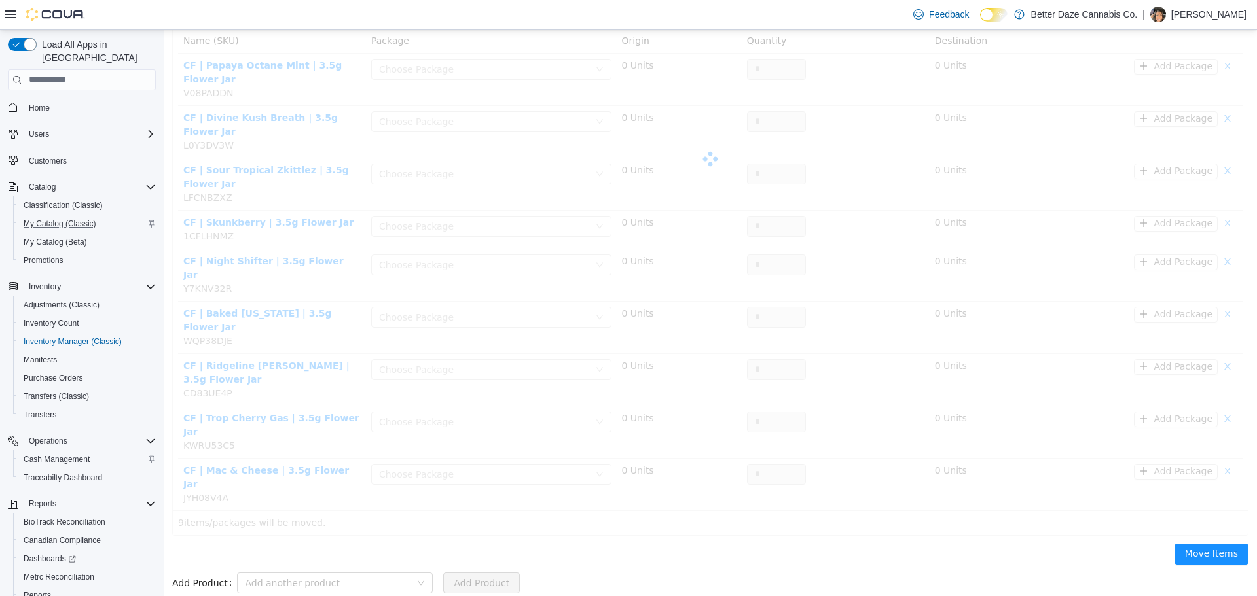
scroll to position [40, 0]
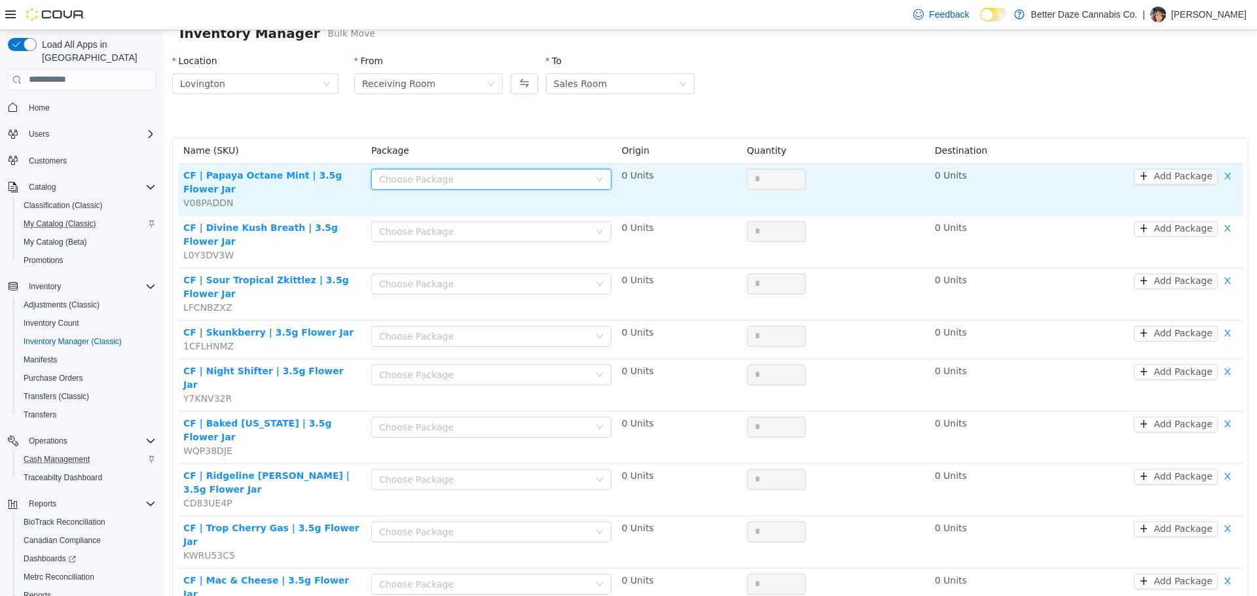
click at [433, 172] on div "Choose Package" at bounding box center [487, 179] width 216 height 20
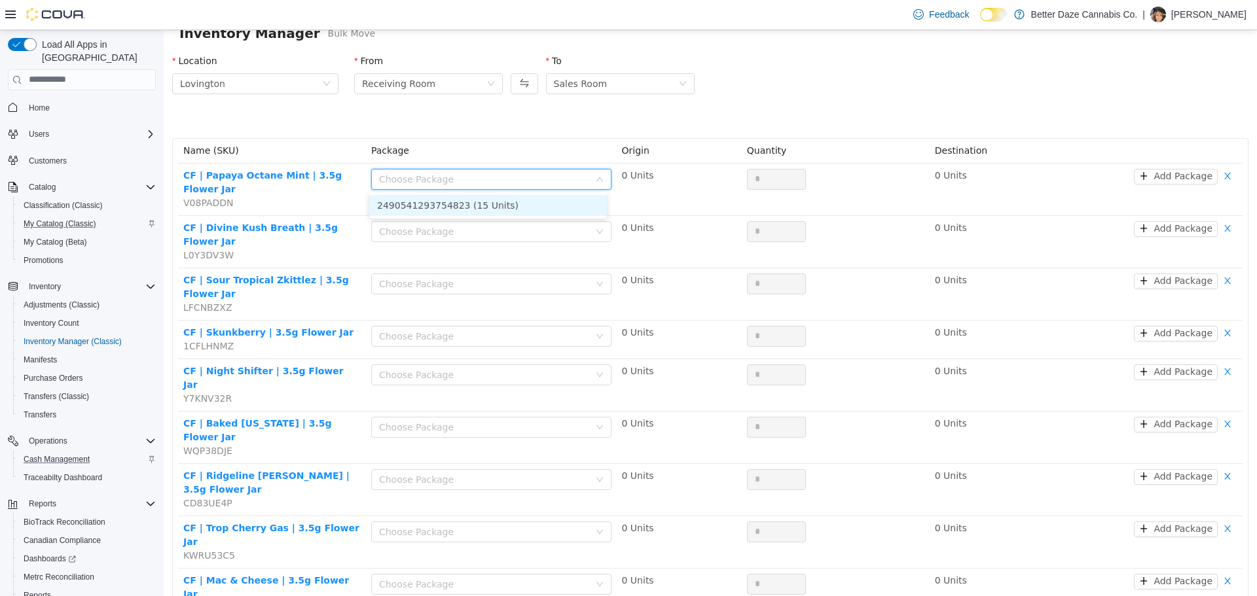
click at [425, 204] on li "2490541293754823 (15 Units)" at bounding box center [488, 204] width 238 height 21
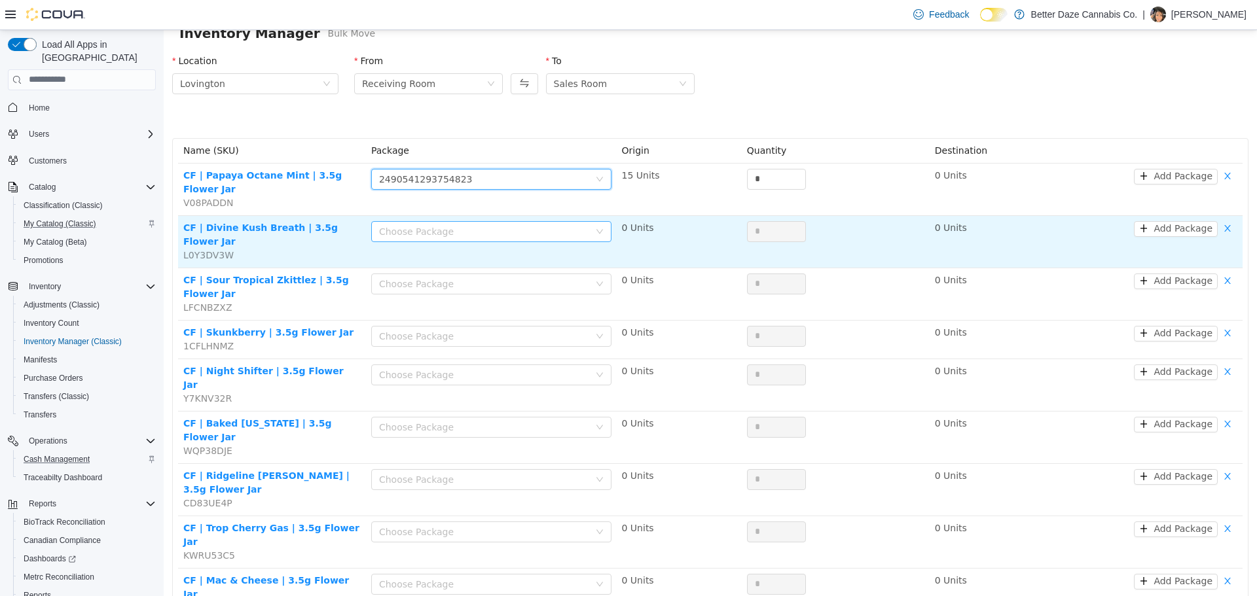
click at [428, 224] on div "Choose Package" at bounding box center [484, 230] width 210 height 13
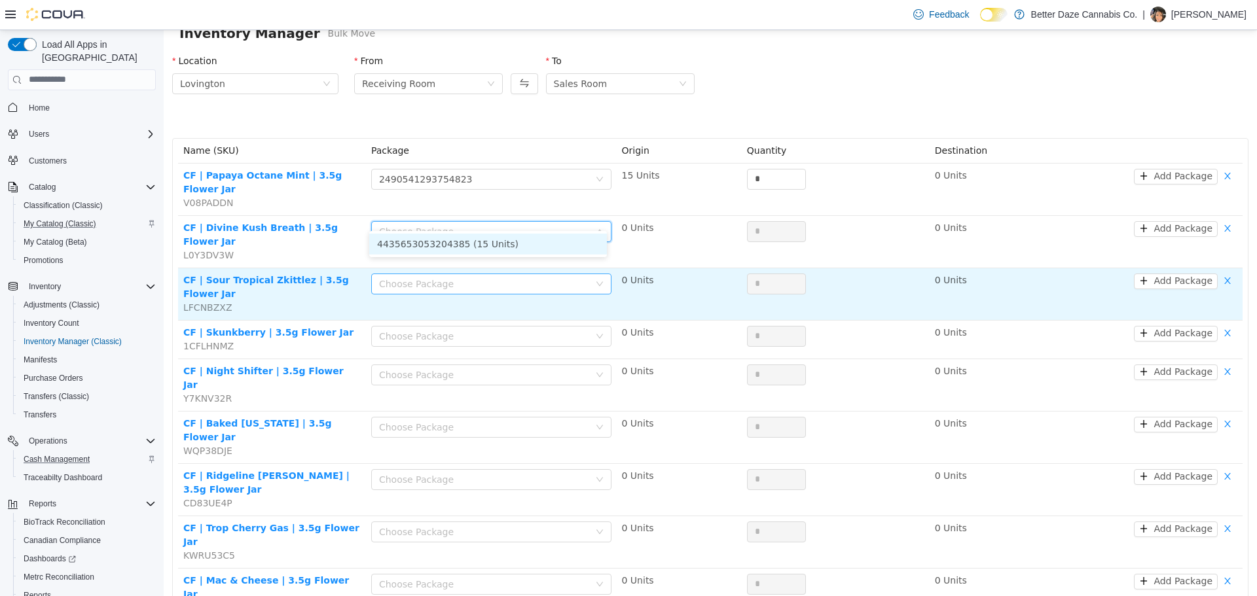
click at [419, 243] on li "4435653053204385 (15 Units)" at bounding box center [488, 243] width 238 height 21
drag, startPoint x: 418, startPoint y: 251, endPoint x: 416, endPoint y: 266, distance: 15.2
click at [418, 277] on div "Choose Package" at bounding box center [484, 283] width 210 height 13
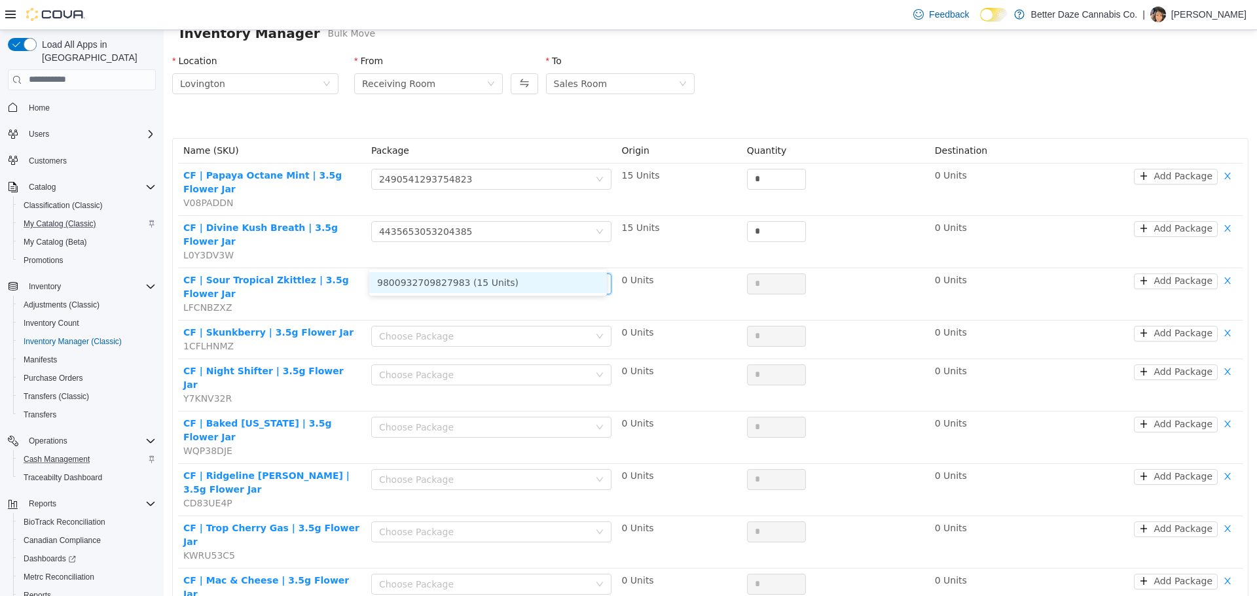
click at [403, 290] on li "9800932709827983 (15 Units)" at bounding box center [488, 282] width 238 height 21
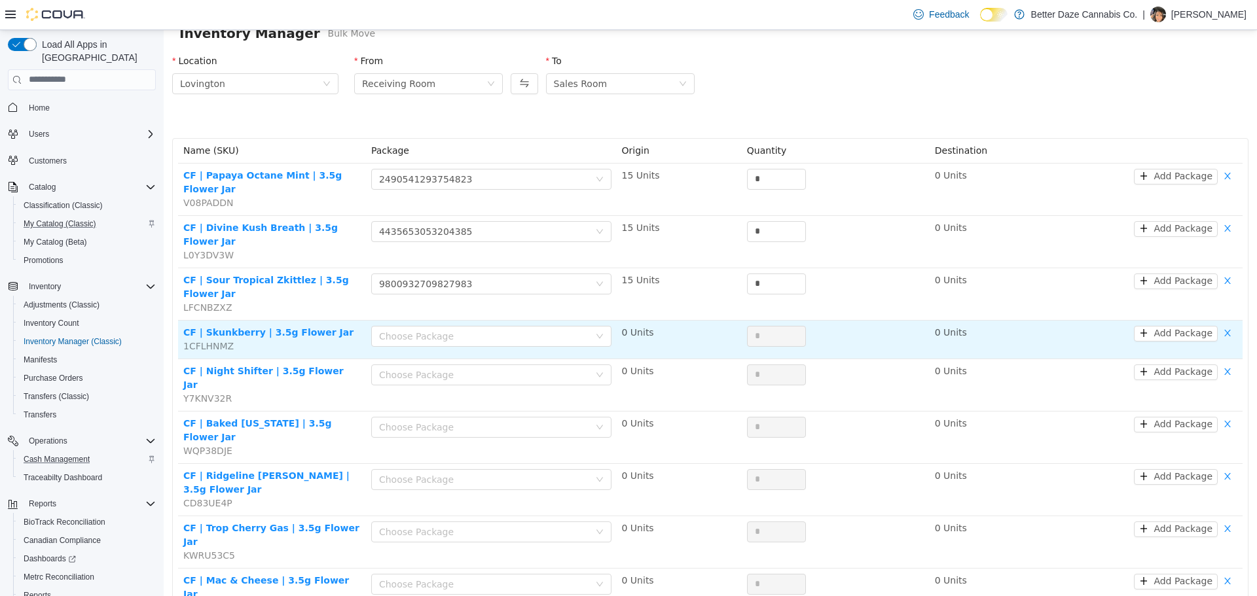
click at [400, 325] on div "Choose Package" at bounding box center [491, 338] width 240 height 26
click at [398, 329] on div "Choose Package" at bounding box center [484, 335] width 210 height 13
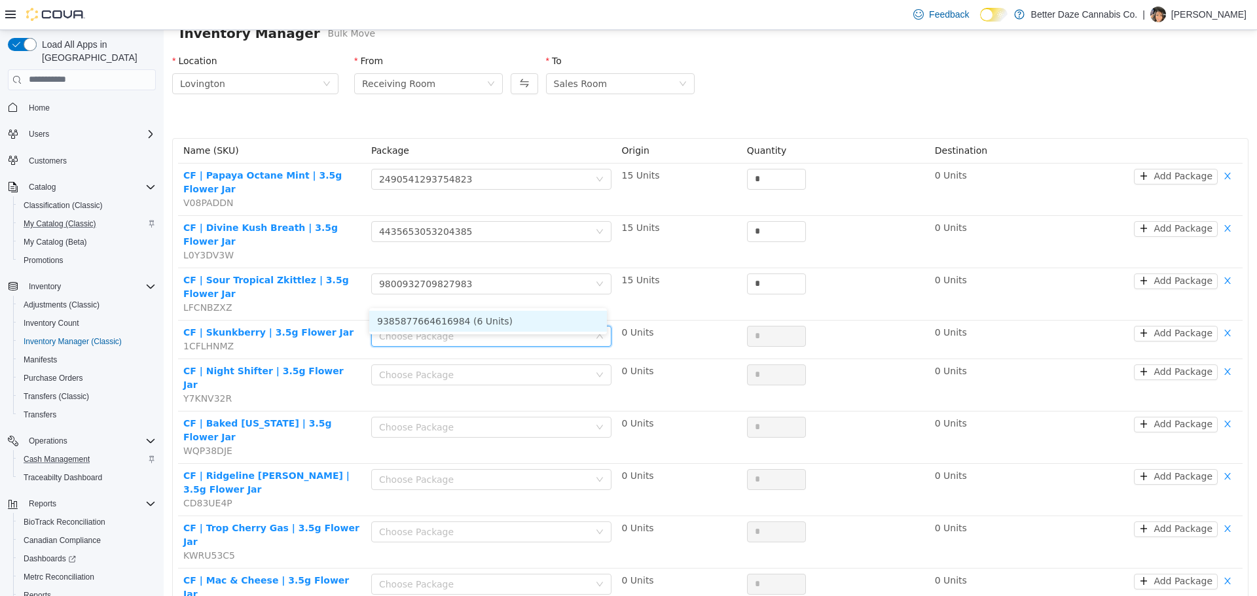
click at [399, 325] on li "9385877664616984 (6 Units)" at bounding box center [488, 320] width 238 height 21
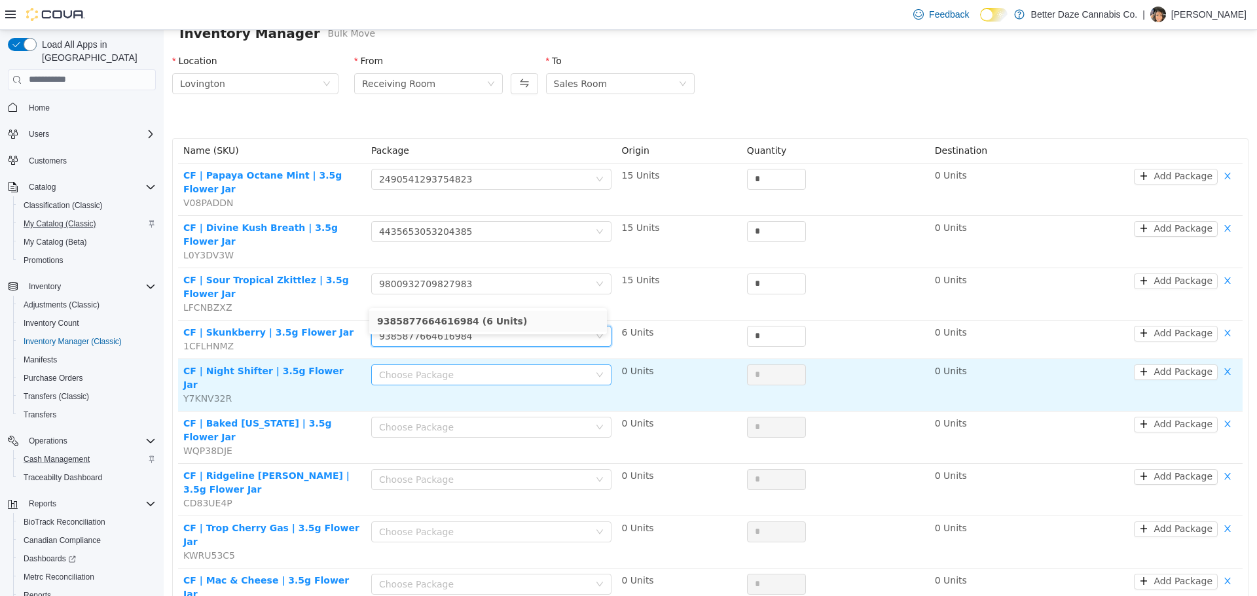
click at [404, 368] on div "Choose Package" at bounding box center [484, 374] width 210 height 13
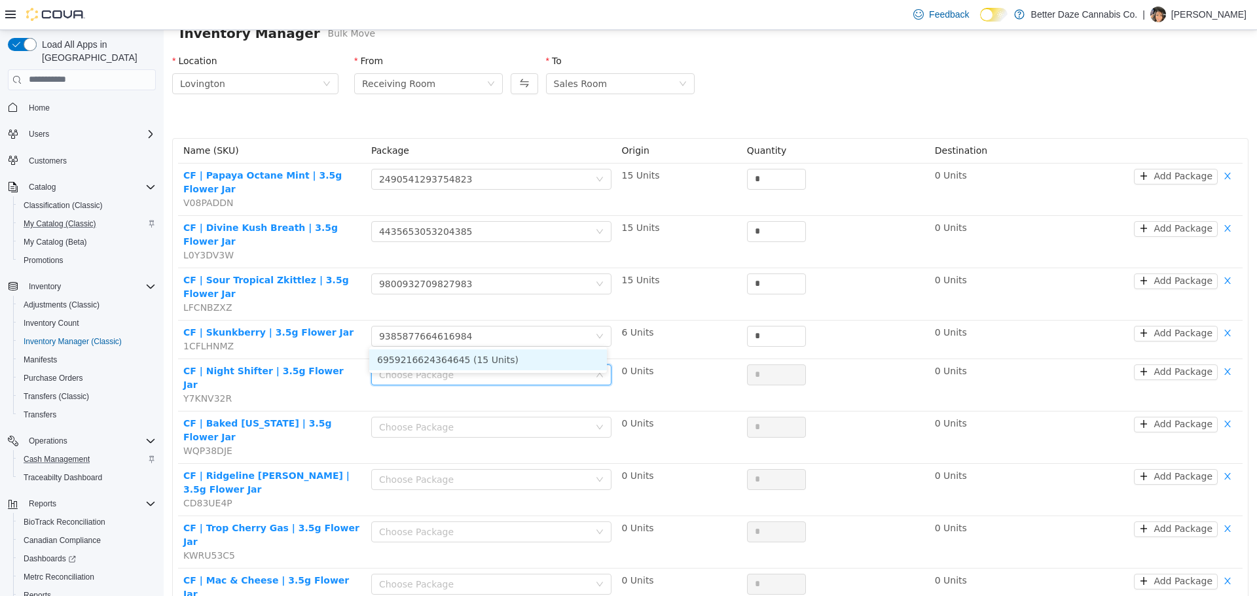
click at [397, 362] on li "6959216624364645 (15 Units)" at bounding box center [488, 359] width 238 height 21
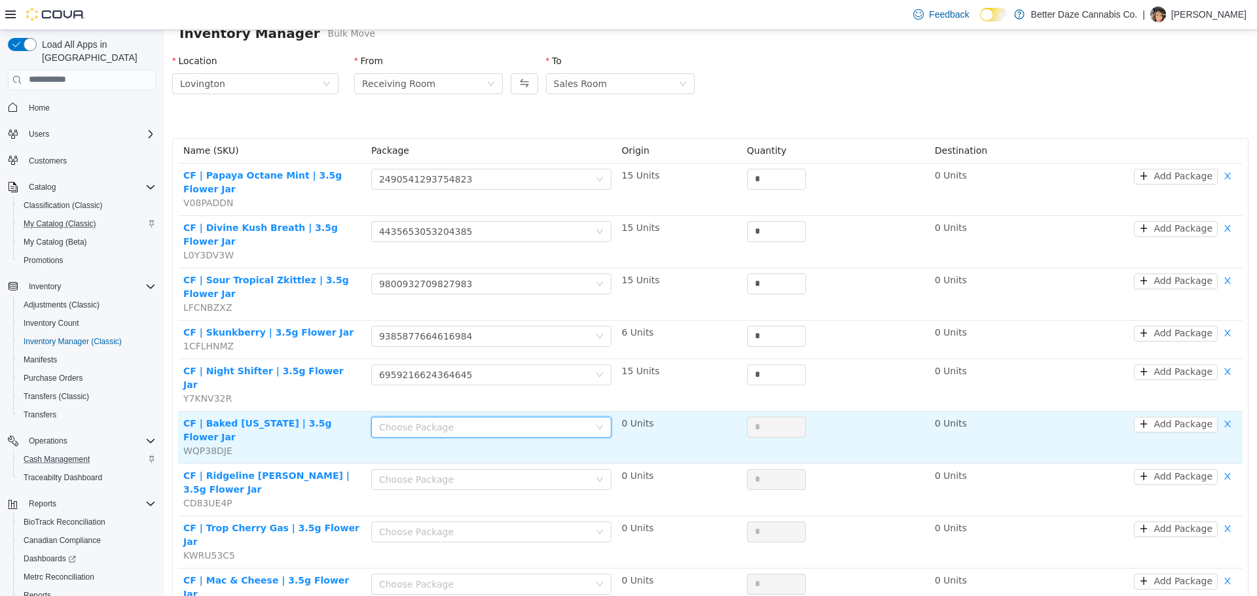
click at [400, 416] on div "Choose Package" at bounding box center [491, 426] width 240 height 21
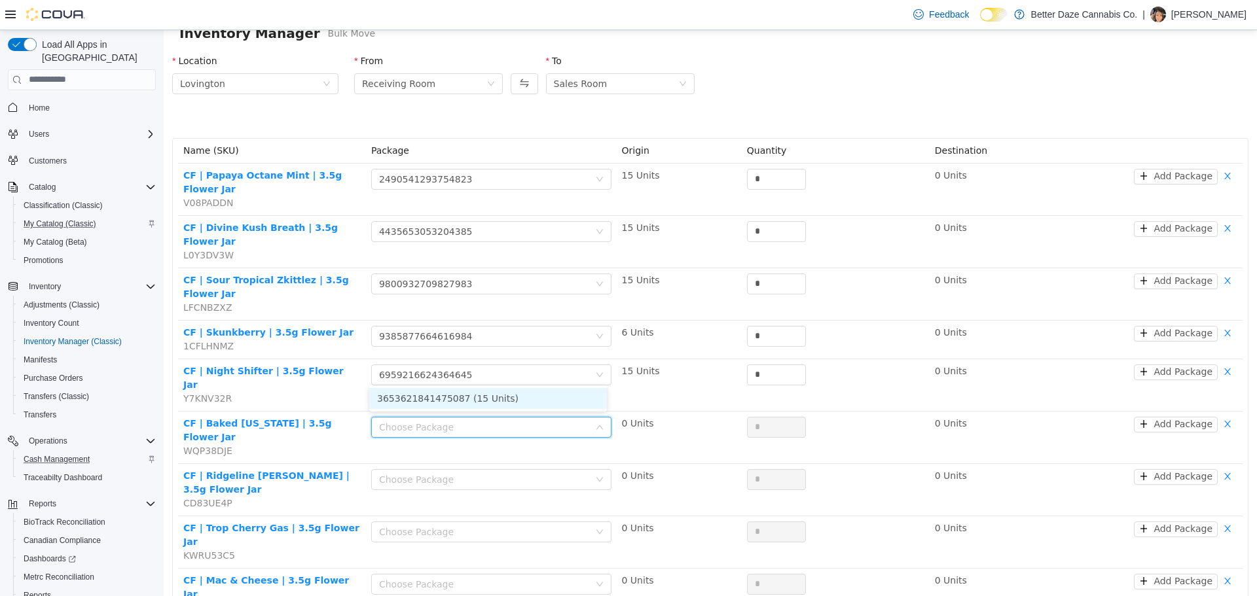
click at [409, 407] on ul "3653621841475087 (15 Units)" at bounding box center [488, 398] width 238 height 26
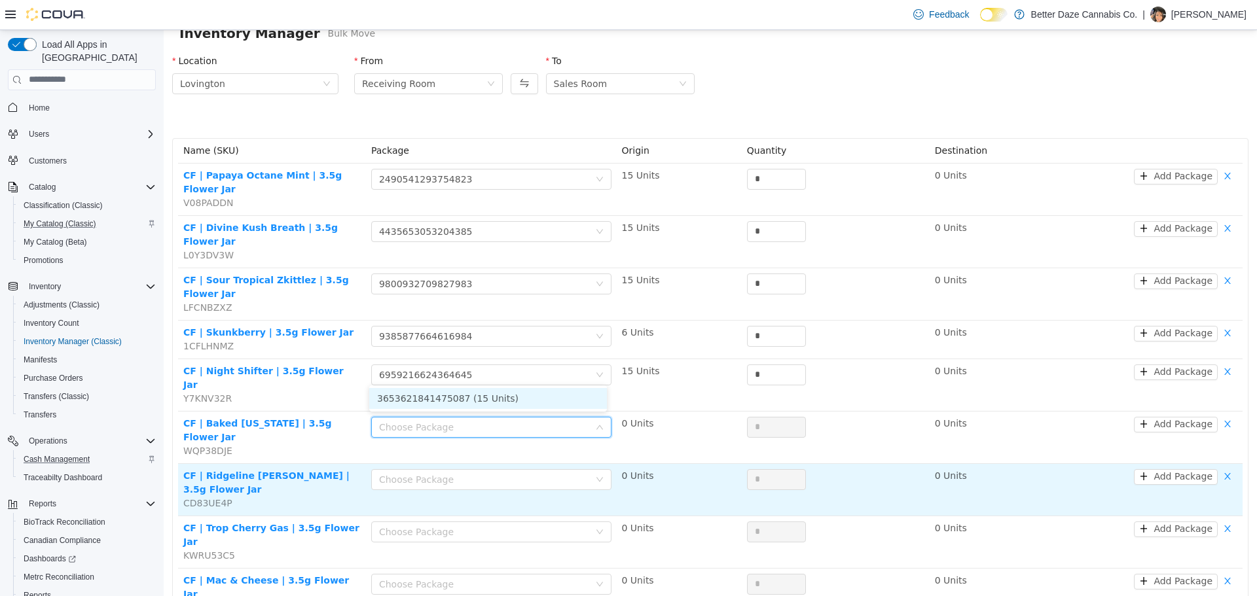
click at [416, 395] on li "3653621841475087 (15 Units)" at bounding box center [488, 397] width 238 height 21
click at [420, 473] on div "Choose Package" at bounding box center [484, 479] width 210 height 13
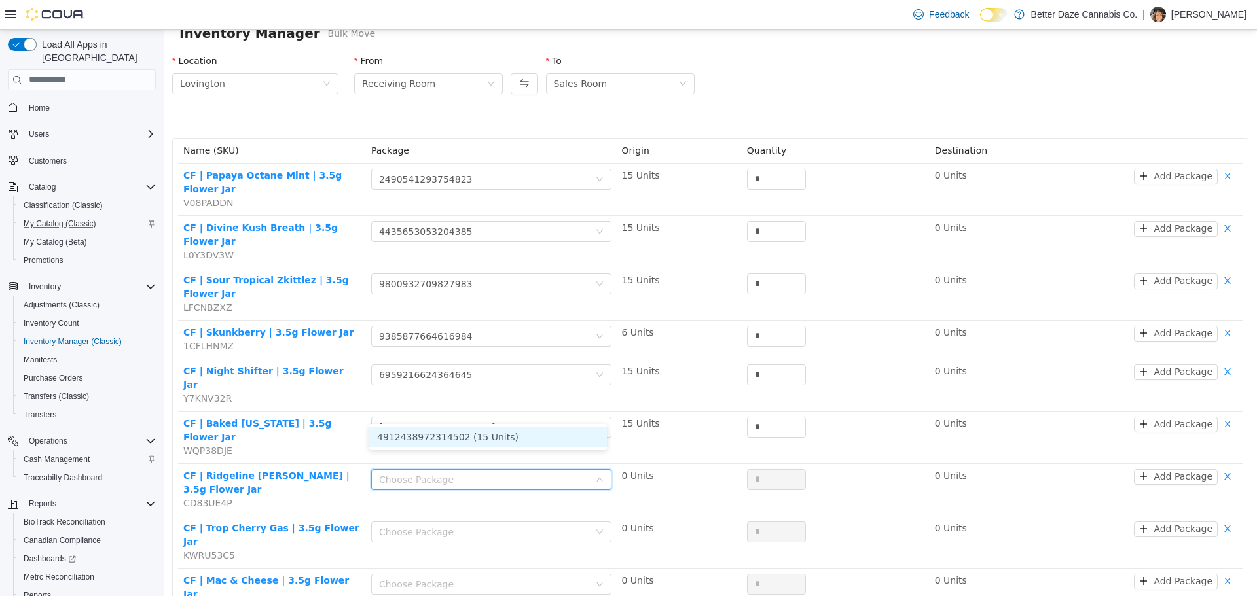
click at [416, 429] on li "4912438972314502 (15 Units)" at bounding box center [488, 436] width 238 height 21
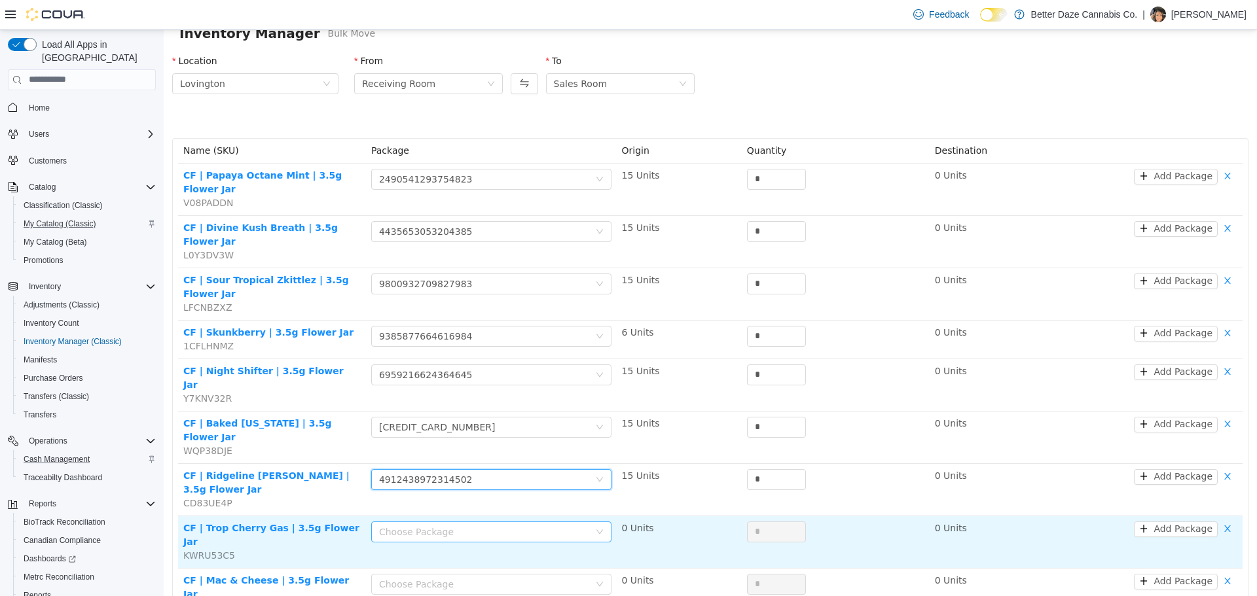
click at [406, 525] on div "Choose Package" at bounding box center [484, 531] width 210 height 13
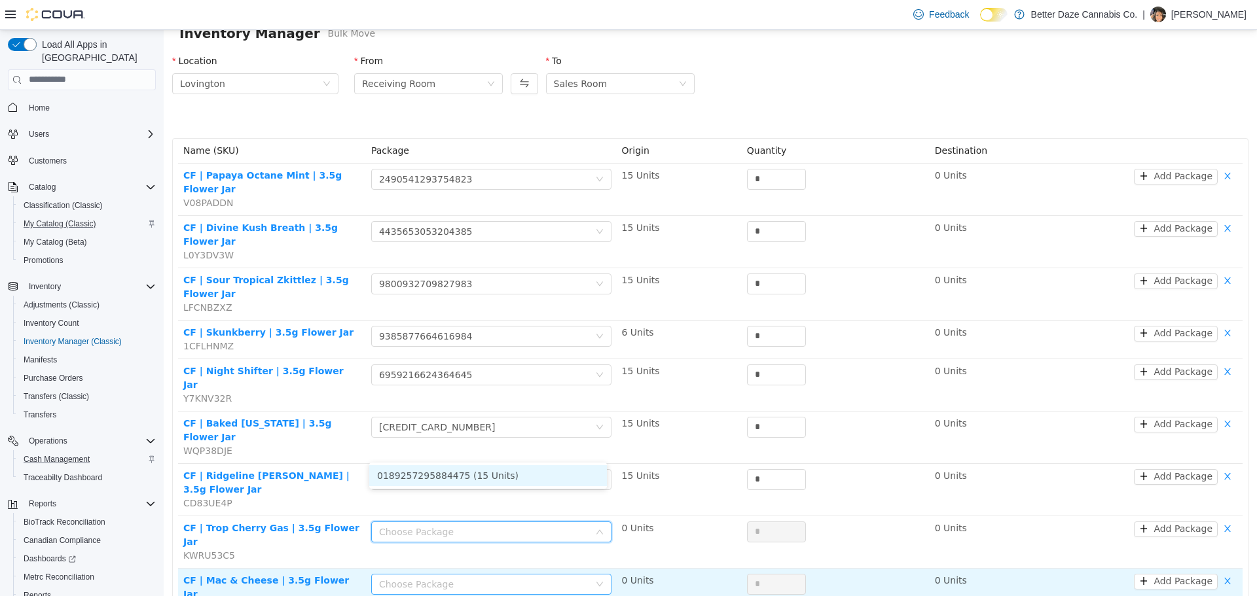
drag, startPoint x: 410, startPoint y: 478, endPoint x: 410, endPoint y: 487, distance: 8.5
click at [409, 479] on li "0189257295884475 (15 Units)" at bounding box center [488, 475] width 238 height 21
click at [405, 562] on div "Choose Package" at bounding box center [487, 584] width 216 height 20
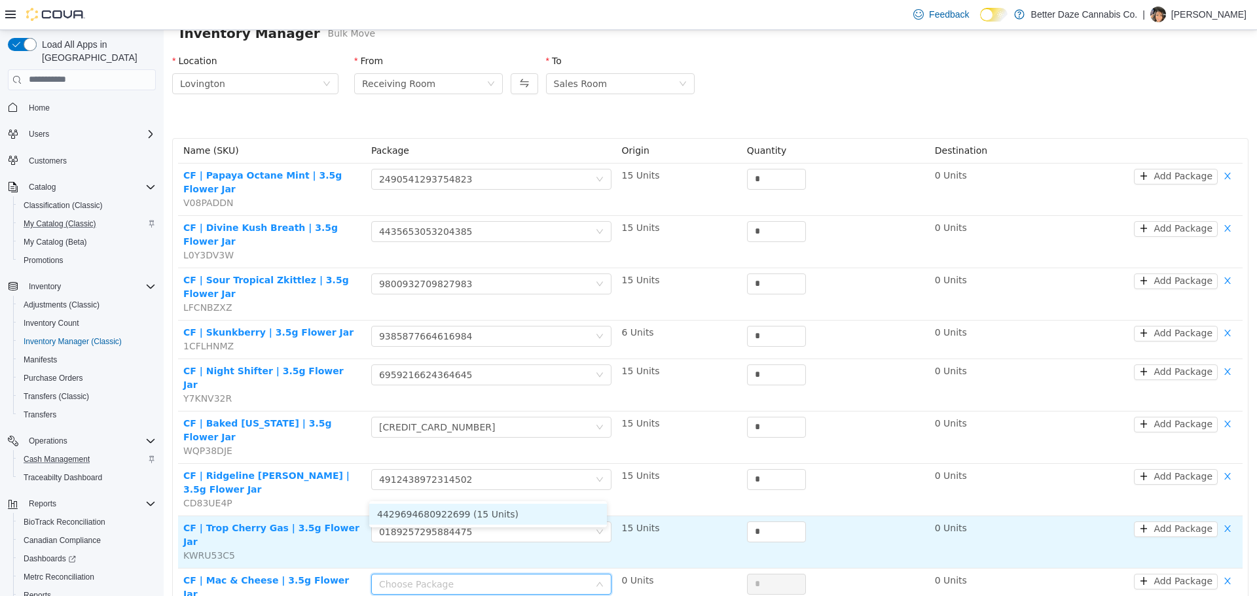
drag, startPoint x: 416, startPoint y: 512, endPoint x: 412, endPoint y: 470, distance: 42.0
click at [420, 507] on li "4429694680922699 (15 Units)" at bounding box center [488, 513] width 238 height 21
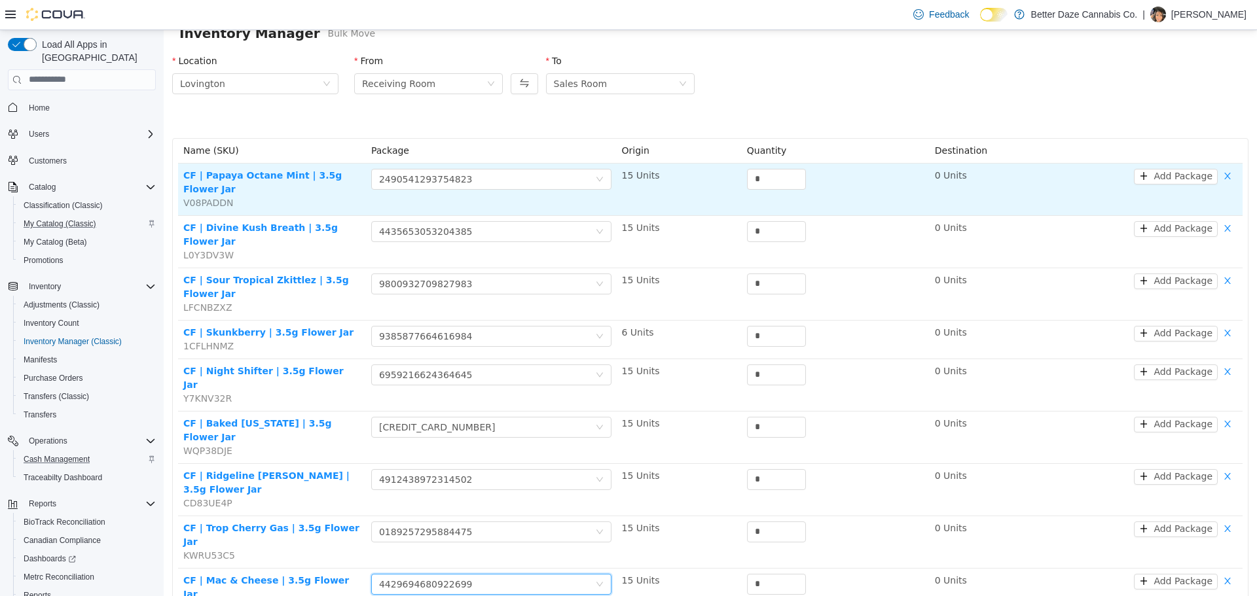
click at [761, 196] on td "*" at bounding box center [836, 189] width 188 height 52
click at [762, 180] on input "*" at bounding box center [776, 179] width 58 height 20
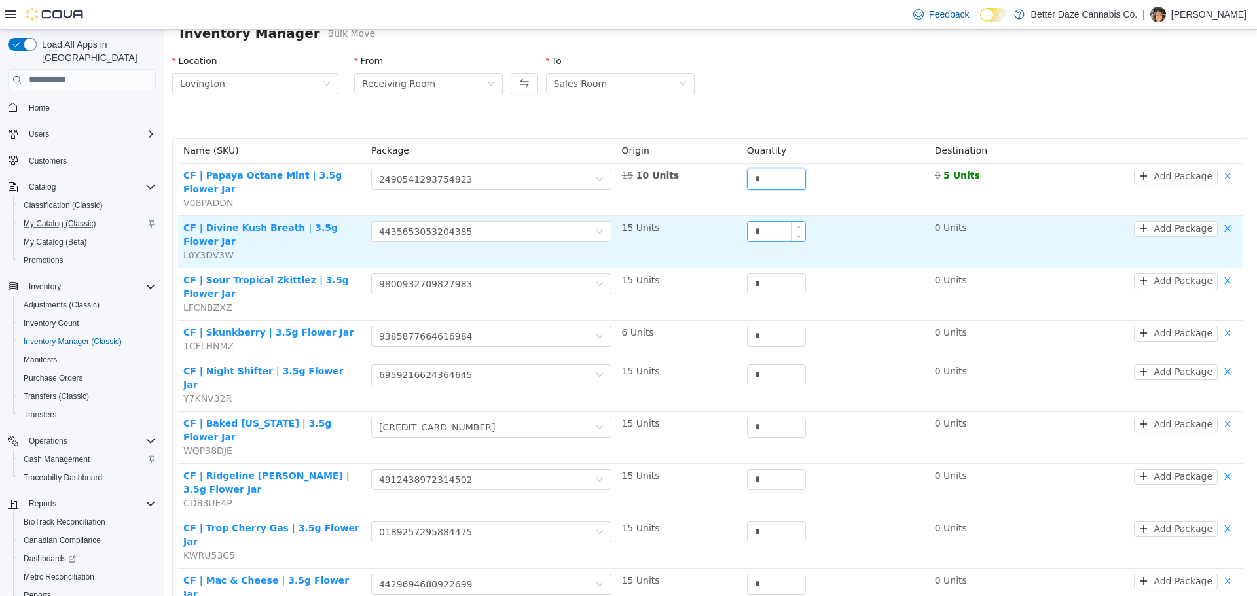
type input "*"
click at [769, 221] on input "*" at bounding box center [776, 231] width 58 height 20
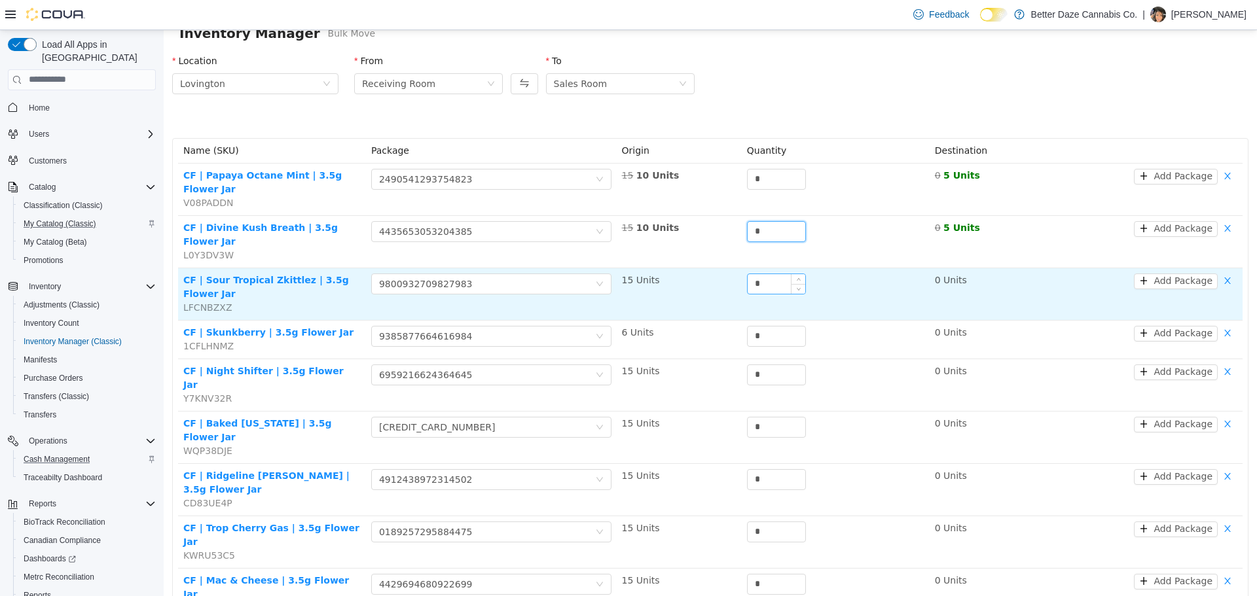
type input "*"
click at [759, 274] on input "*" at bounding box center [776, 284] width 58 height 20
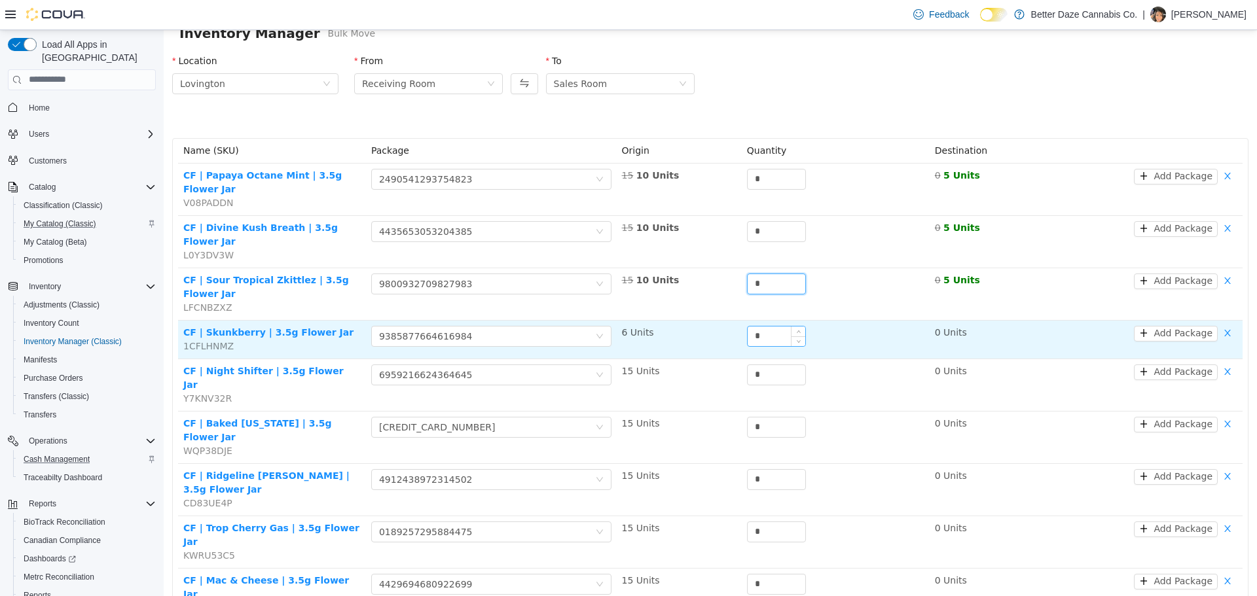
type input "*"
click at [767, 326] on input "*" at bounding box center [776, 336] width 58 height 20
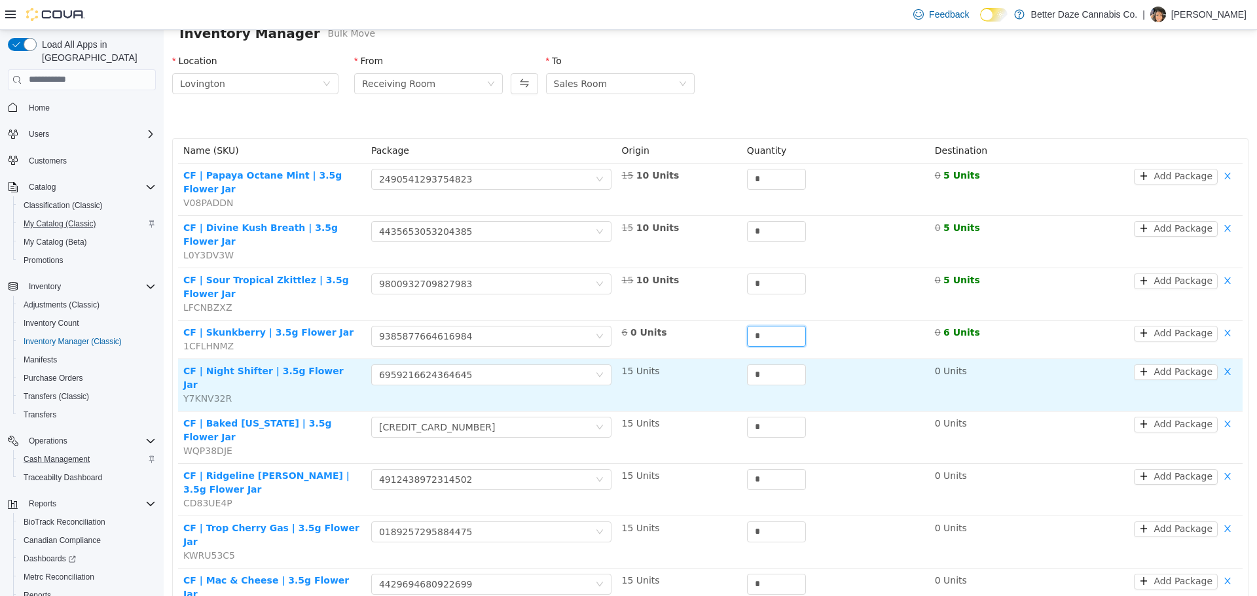
type input "*"
click at [763, 364] on div "*" at bounding box center [835, 377] width 177 height 26
drag, startPoint x: 762, startPoint y: 345, endPoint x: 761, endPoint y: 336, distance: 8.5
click at [761, 364] on div "*" at bounding box center [835, 377] width 177 height 26
click at [761, 365] on input "*" at bounding box center [776, 375] width 58 height 20
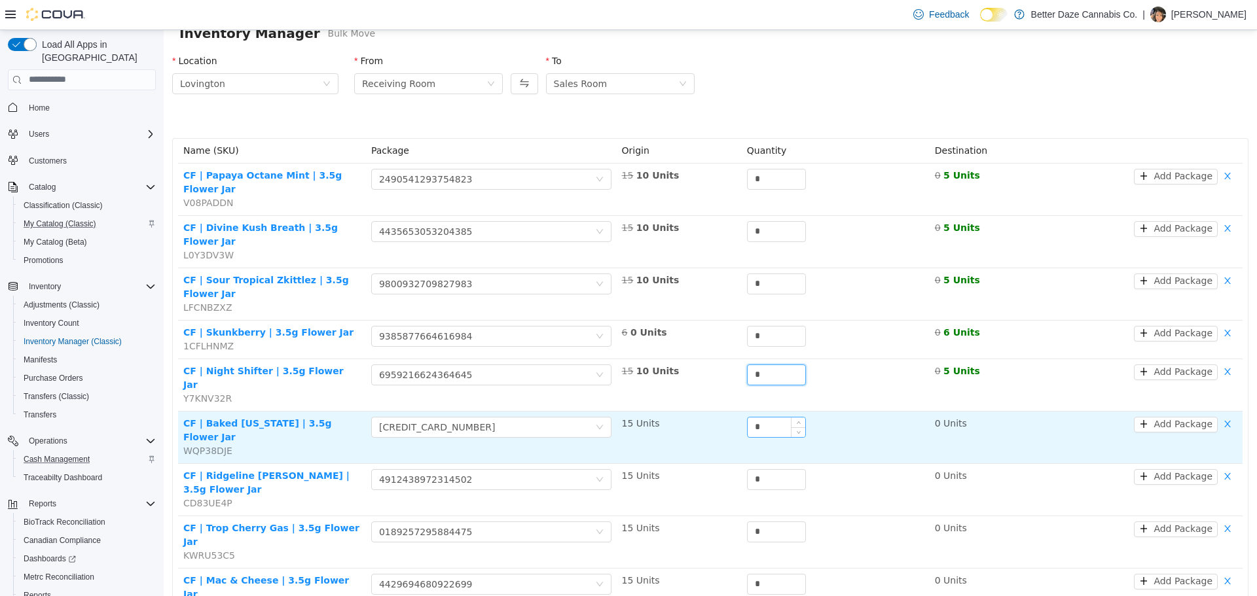
type input "*"
drag, startPoint x: 766, startPoint y: 367, endPoint x: 754, endPoint y: 390, distance: 26.3
click at [764, 417] on input "*" at bounding box center [776, 427] width 58 height 20
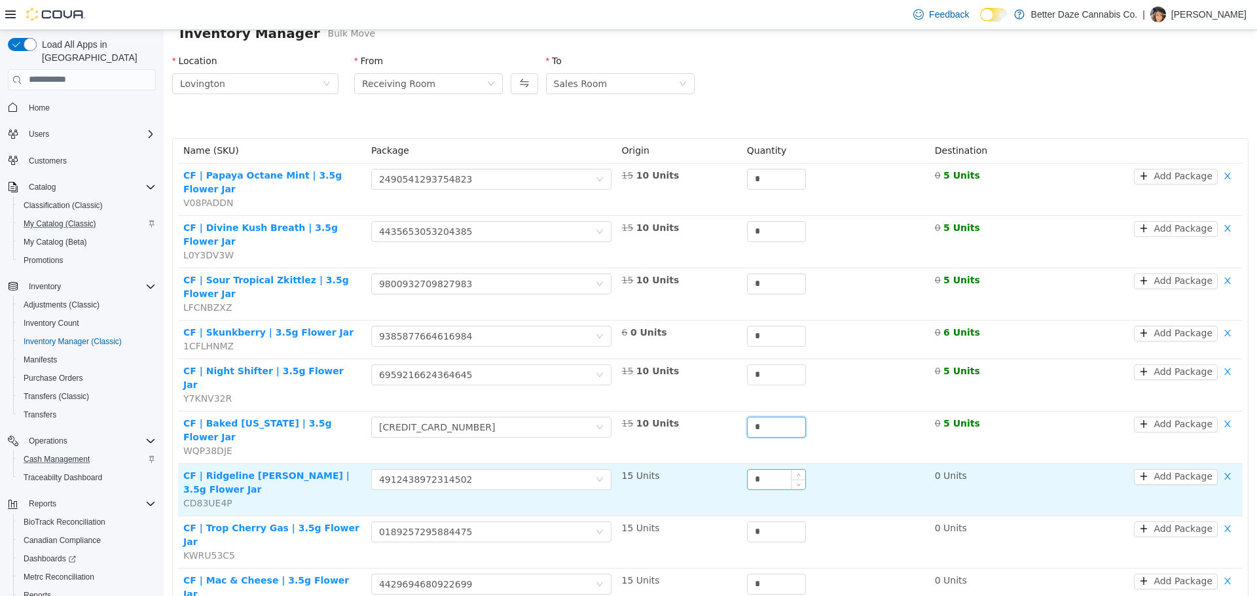
type input "*"
drag, startPoint x: 753, startPoint y: 411, endPoint x: 754, endPoint y: 429, distance: 18.4
click at [753, 469] on input "*" at bounding box center [776, 479] width 58 height 20
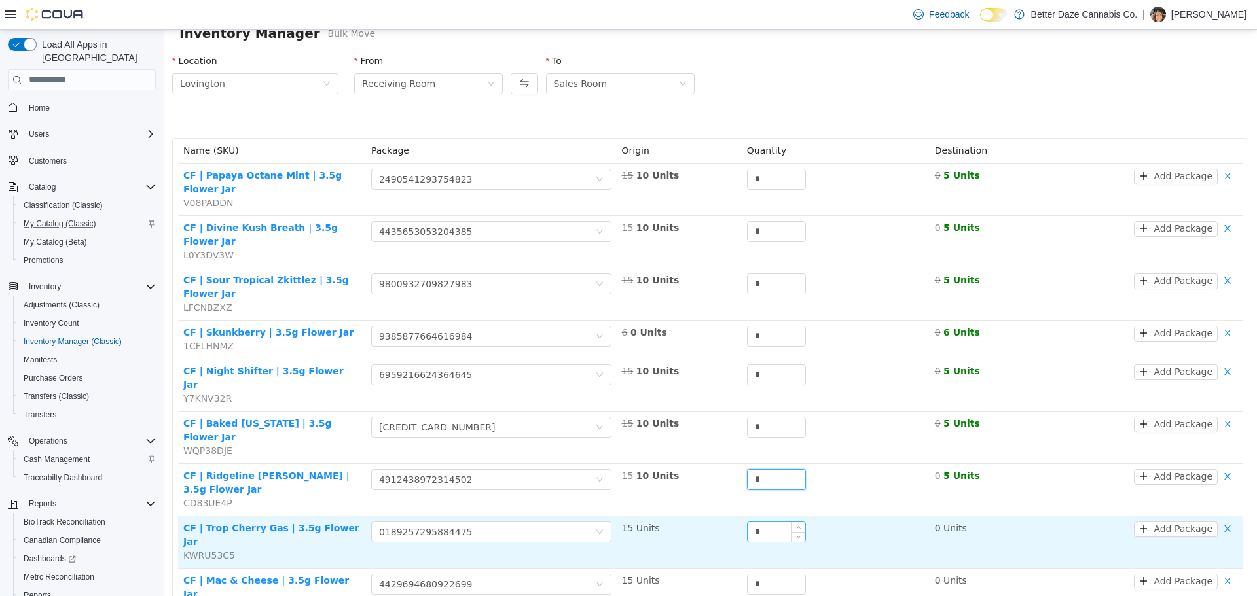
type input "*"
click at [751, 522] on input "*" at bounding box center [776, 532] width 58 height 20
drag, startPoint x: 647, startPoint y: 455, endPoint x: 668, endPoint y: 450, distance: 22.1
click at [654, 516] on tr "CF | Trop Cherry Gas | 3.5g Flower Jar KWRU53C5 Choose Package 0189257295884475…" at bounding box center [710, 542] width 1064 height 52
drag, startPoint x: 749, startPoint y: 454, endPoint x: 761, endPoint y: 454, distance: 11.8
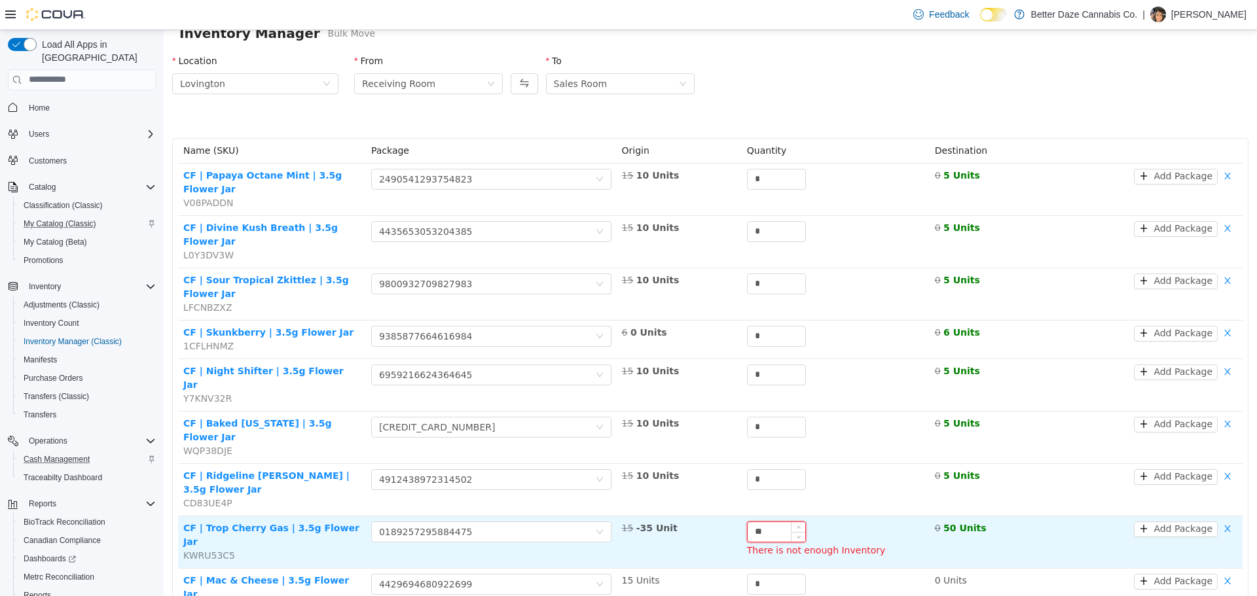
click at [758, 522] on input "**" at bounding box center [776, 532] width 58 height 20
click at [763, 522] on input "**" at bounding box center [776, 532] width 58 height 20
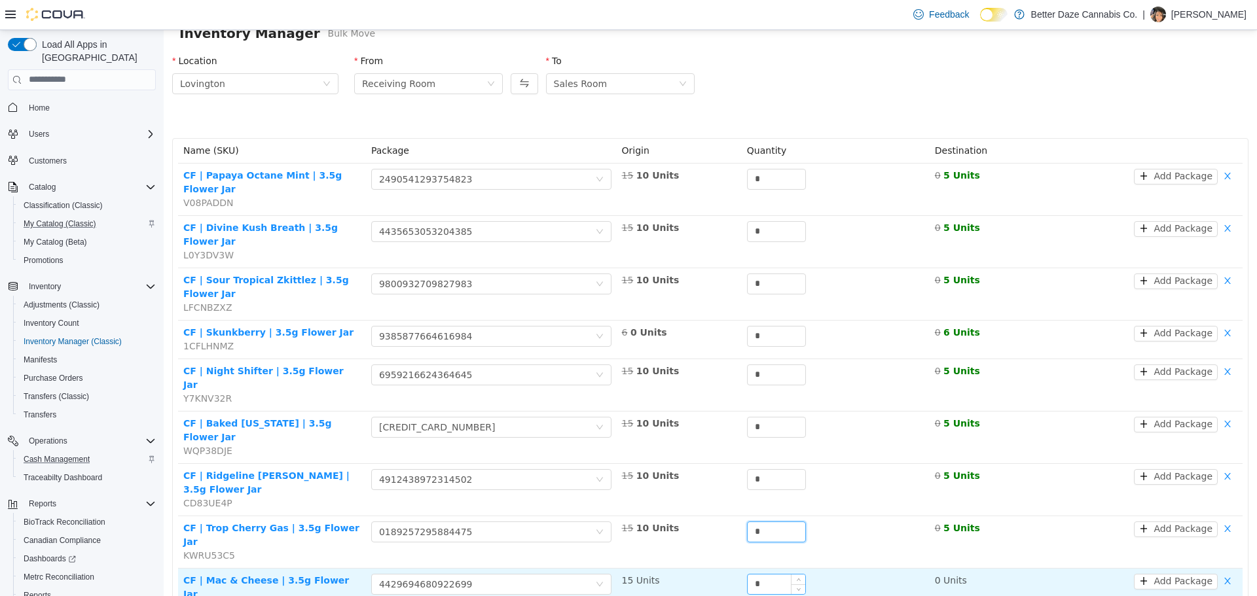
type input "*"
click at [759, 562] on input "*" at bounding box center [776, 584] width 58 height 20
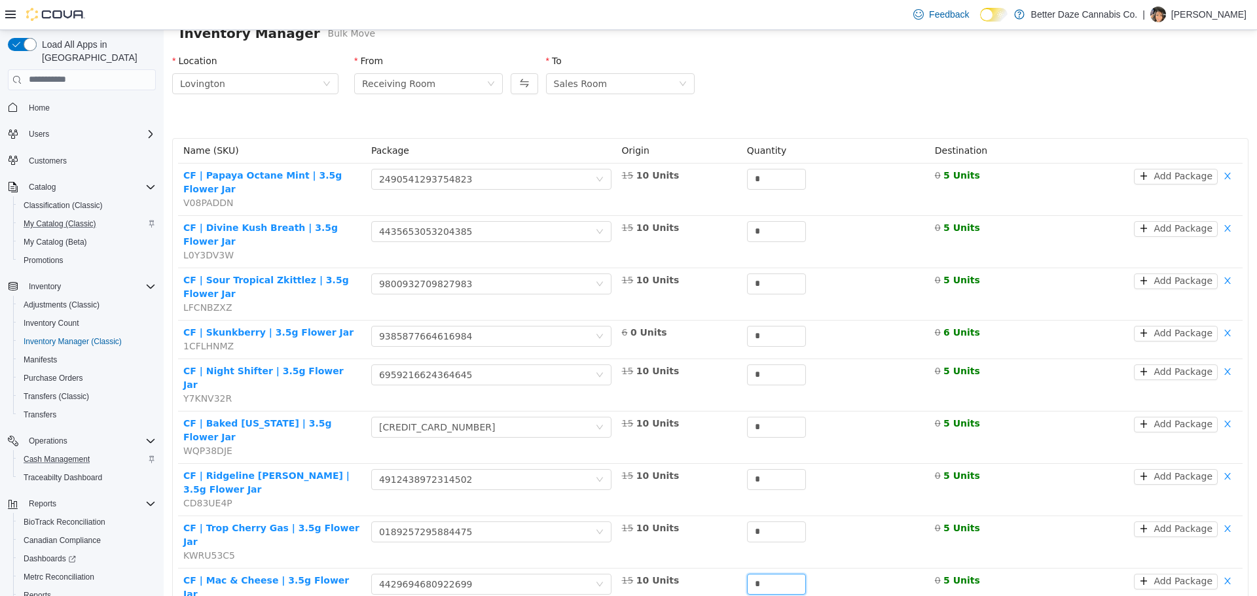
type input "*"
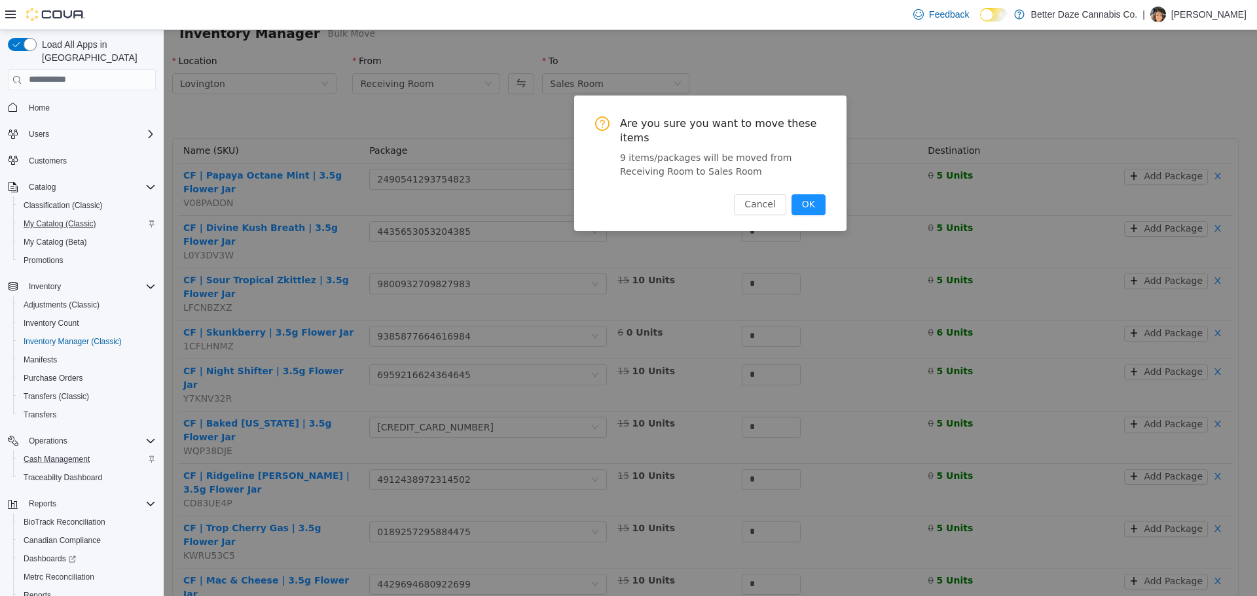
click at [817, 194] on button "OK" at bounding box center [808, 204] width 34 height 21
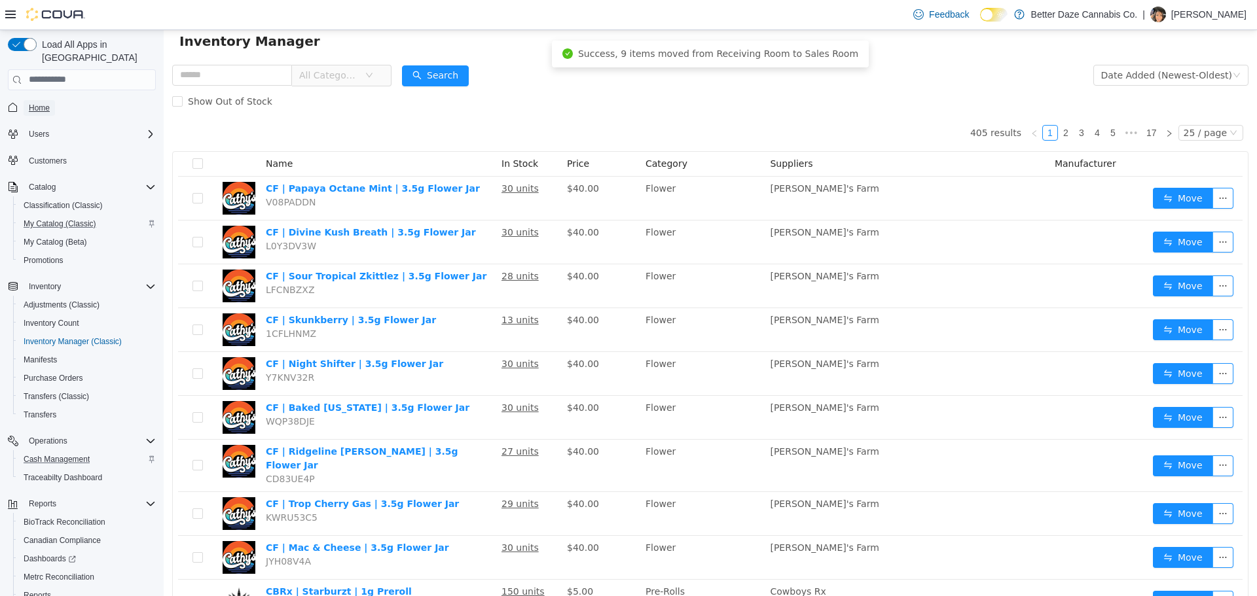
click at [27, 100] on link "Home" at bounding box center [39, 108] width 31 height 16
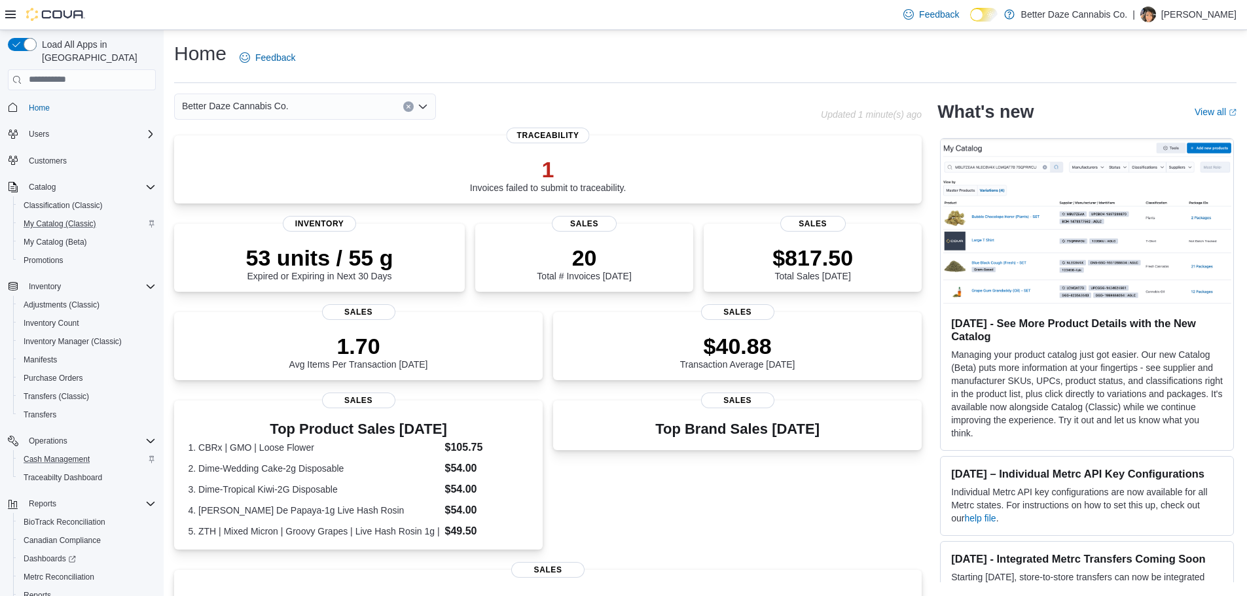
drag, startPoint x: 248, startPoint y: 118, endPoint x: 241, endPoint y: 122, distance: 7.9
click at [246, 120] on div "Better Daze Cannabis Co. Updated 1 minute(s) ago 1 Invoices failed to submit to…" at bounding box center [547, 467] width 747 height 746
click at [49, 454] on span "Cash Management" at bounding box center [57, 459] width 66 height 10
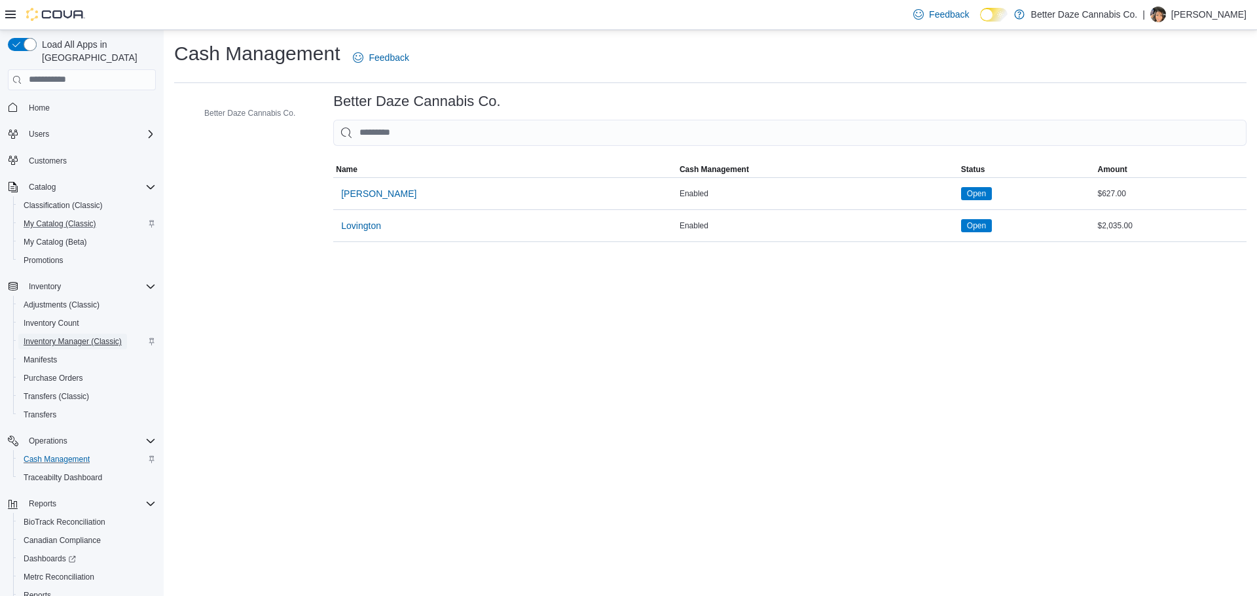
click at [97, 336] on span "Inventory Manager (Classic)" at bounding box center [73, 341] width 98 height 10
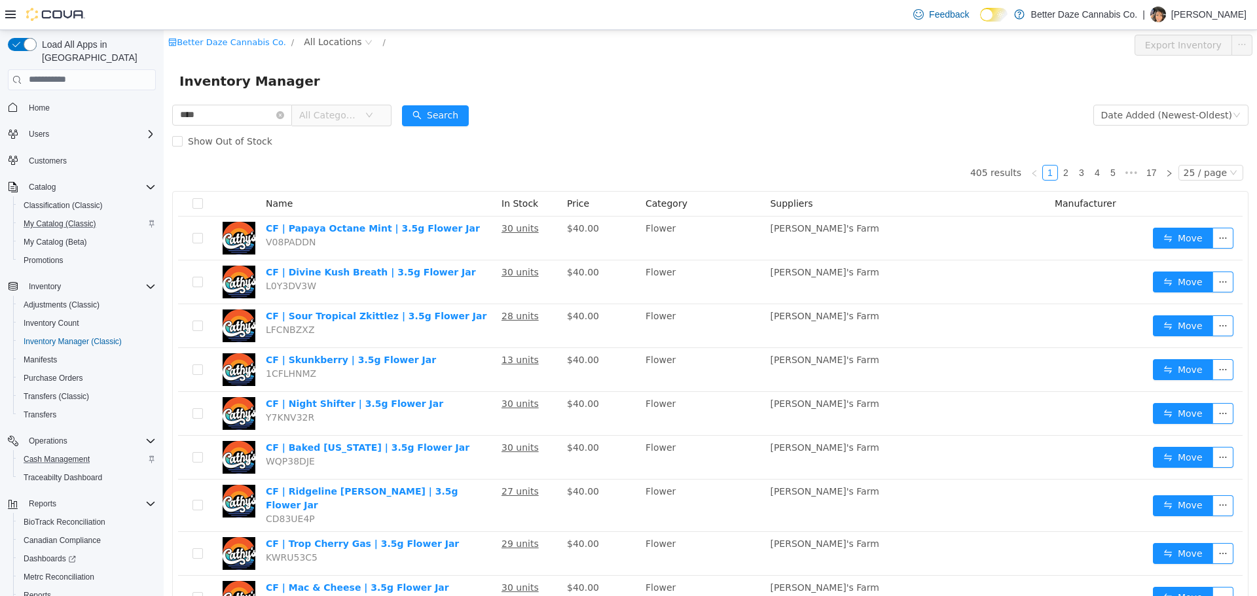
type input "****"
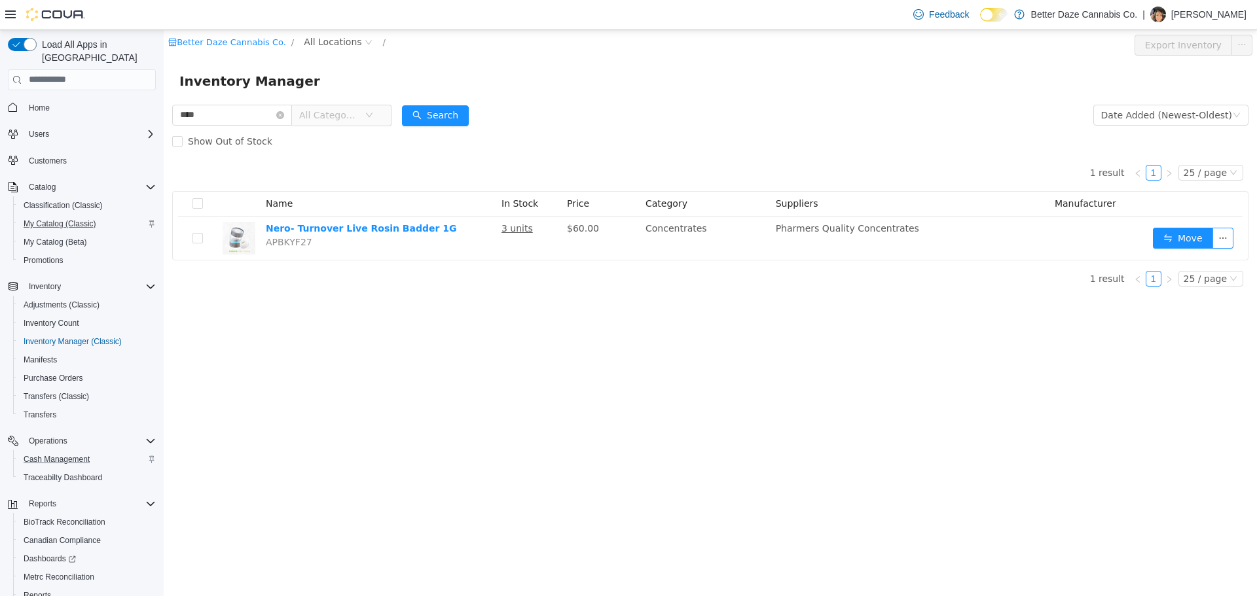
click at [316, 115] on span "All Categories" at bounding box center [329, 114] width 60 height 13
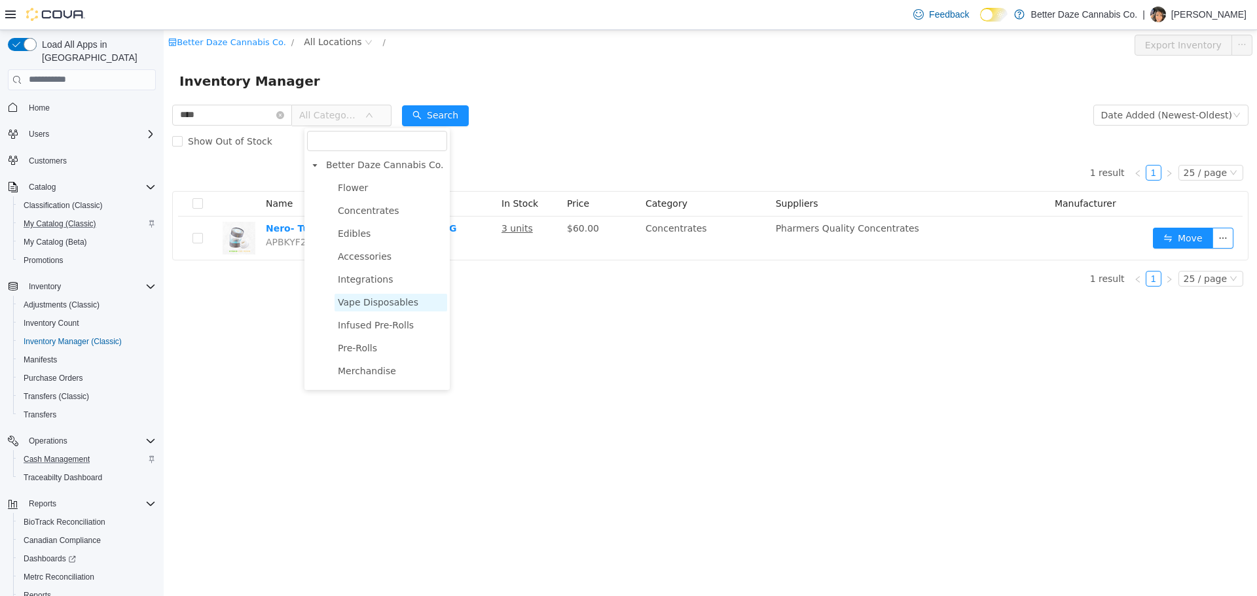
scroll to position [65, 0]
click at [354, 237] on span "Vape Disposables" at bounding box center [378, 236] width 81 height 10
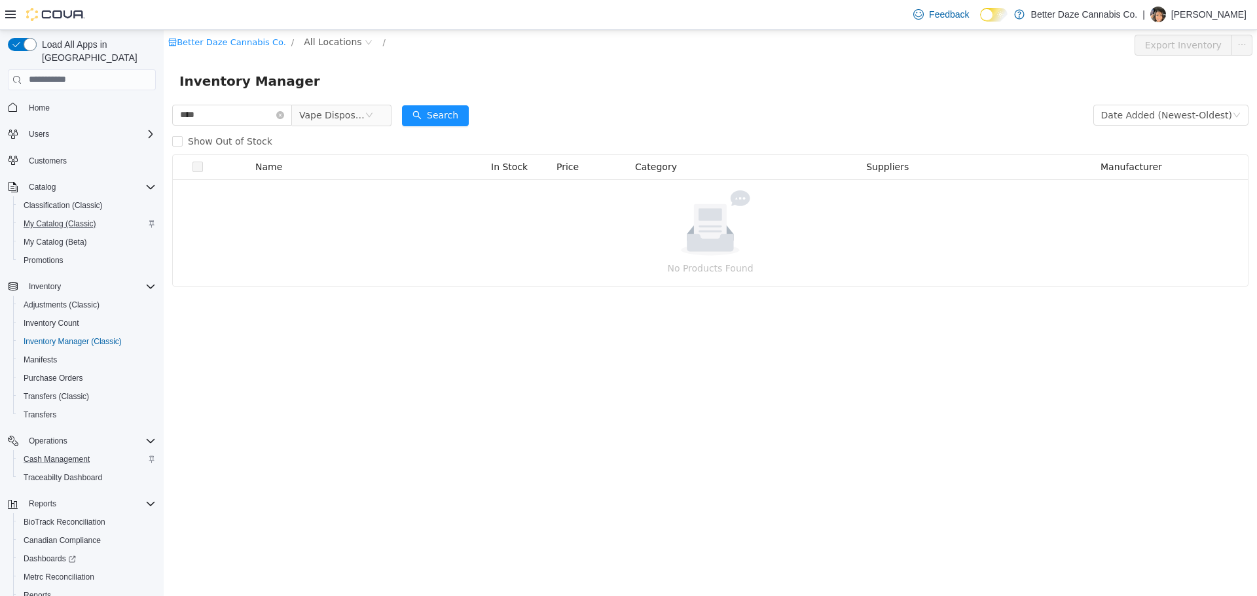
click at [171, 140] on div "**** Vape Disposables Date Added (Newest-Oldest) Search Show Out of Stock Name …" at bounding box center [710, 193] width 1093 height 185
click at [183, 142] on span "Show Out of Stock" at bounding box center [230, 140] width 95 height 10
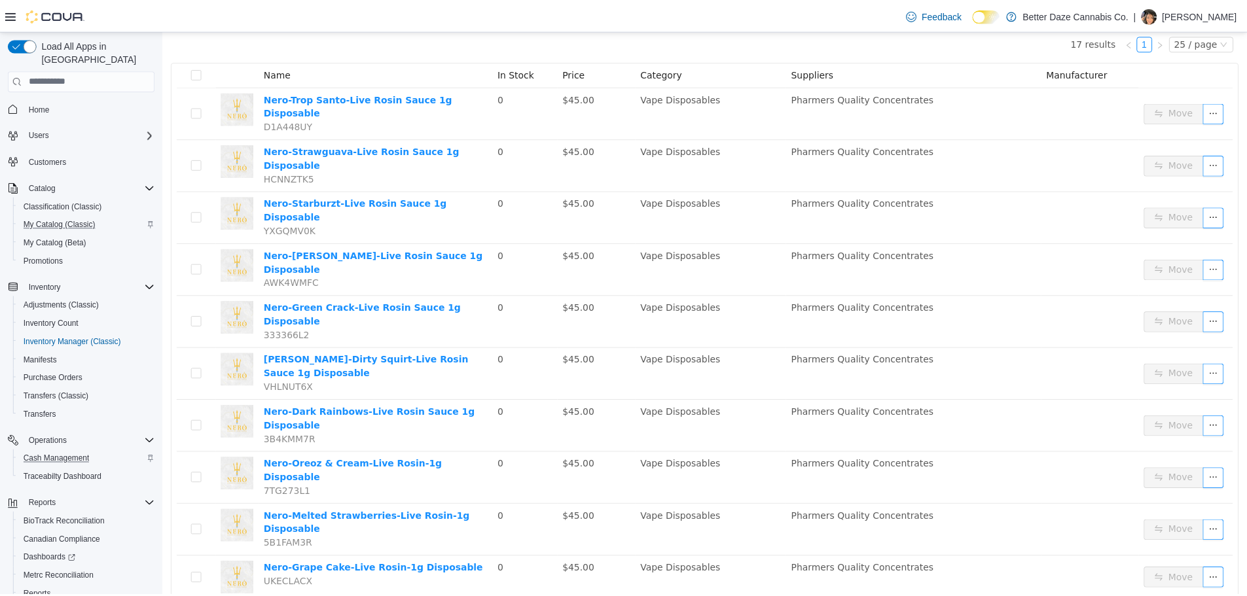
scroll to position [0, 0]
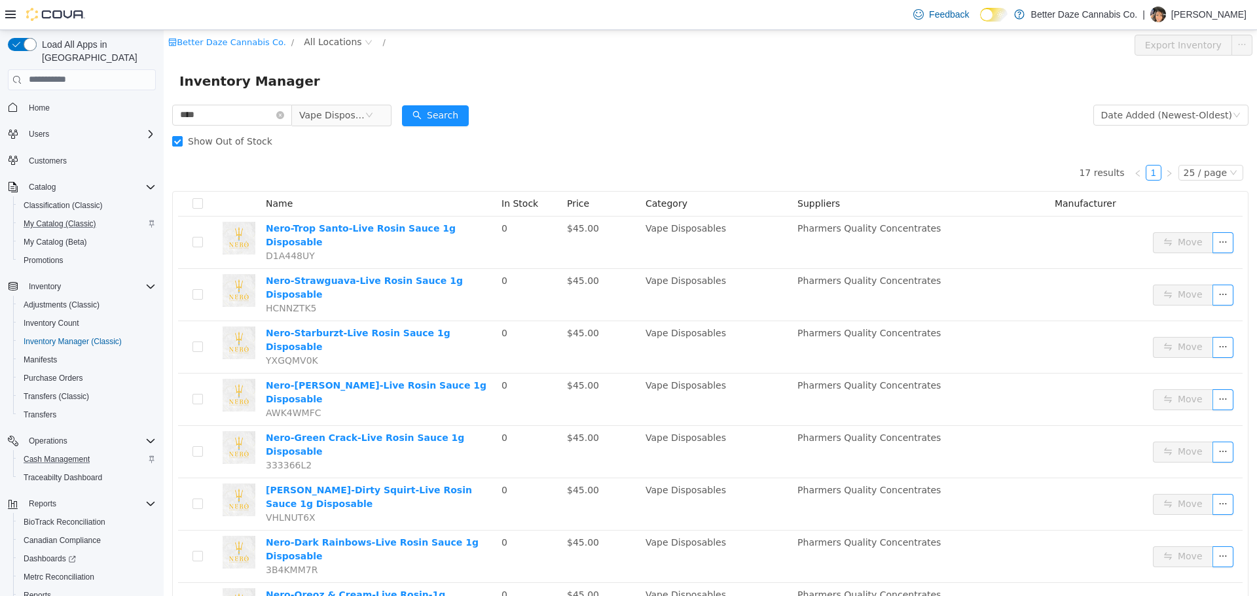
click at [171, 144] on div "**** Vape Disposables Date Added (Newest-Oldest) Search Show Out of Stock 17 re…" at bounding box center [710, 596] width 1093 height 990
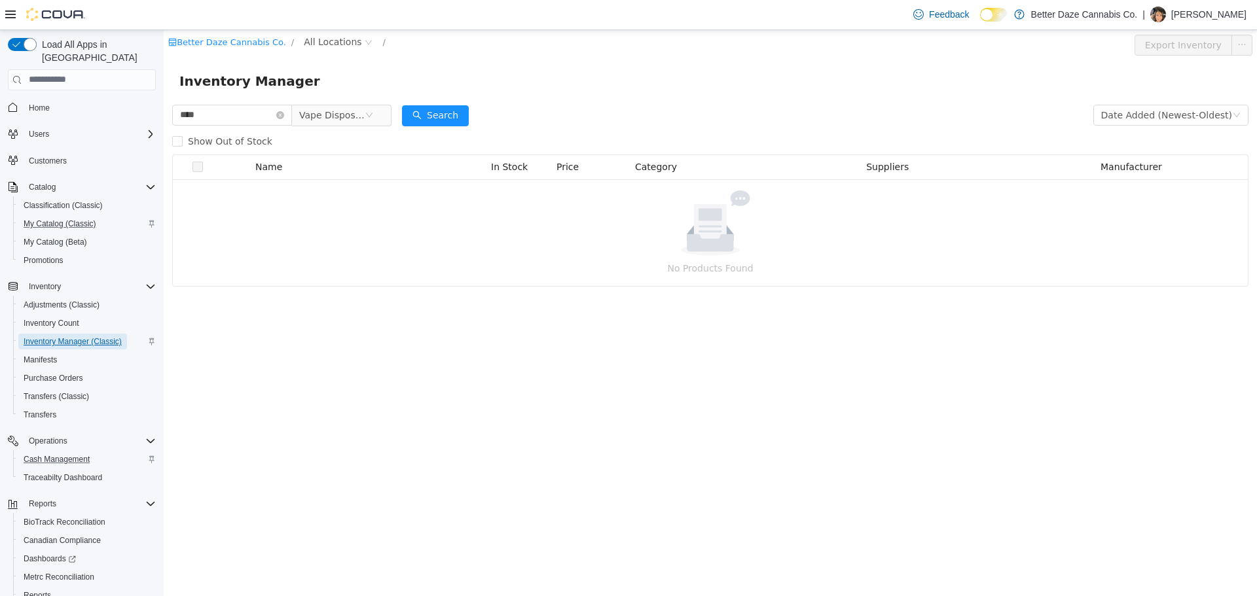
click at [90, 336] on span "Inventory Manager (Classic)" at bounding box center [73, 341] width 98 height 10
click at [292, 111] on input "****" at bounding box center [232, 114] width 120 height 21
click at [287, 112] on input "****" at bounding box center [232, 114] width 120 height 21
drag, startPoint x: 295, startPoint y: 102, endPoint x: 300, endPoint y: 123, distance: 21.8
click at [296, 105] on div "**** Vape Disposables" at bounding box center [281, 114] width 219 height 26
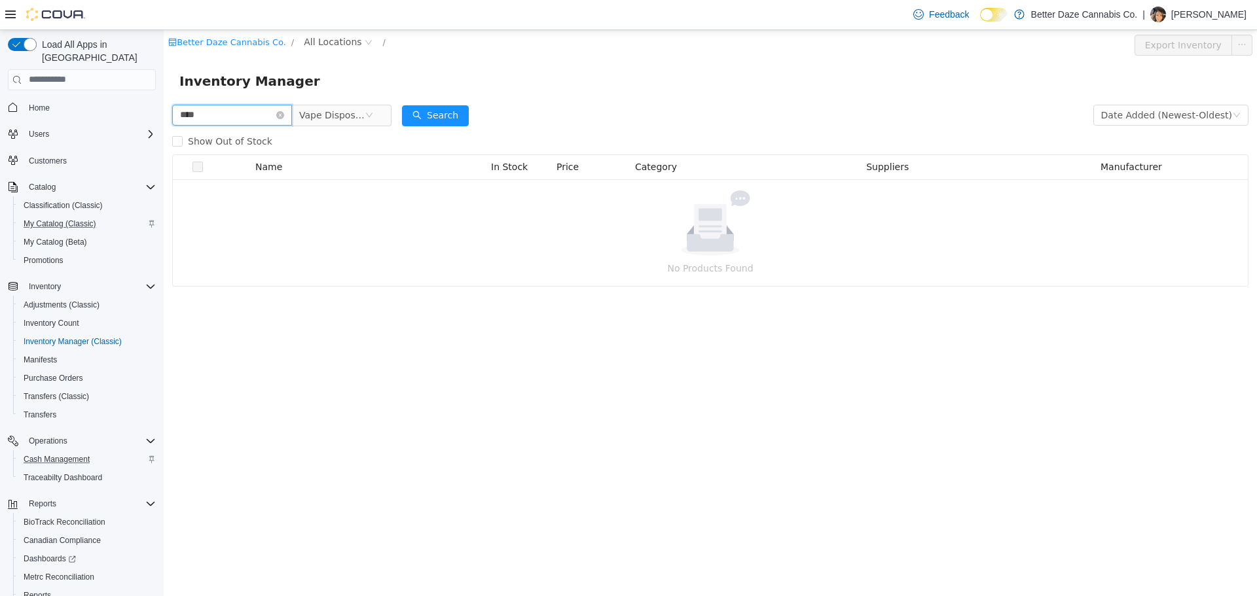
click at [292, 120] on input "****" at bounding box center [232, 114] width 120 height 21
click at [284, 111] on icon "icon: close-circle" at bounding box center [280, 115] width 8 height 8
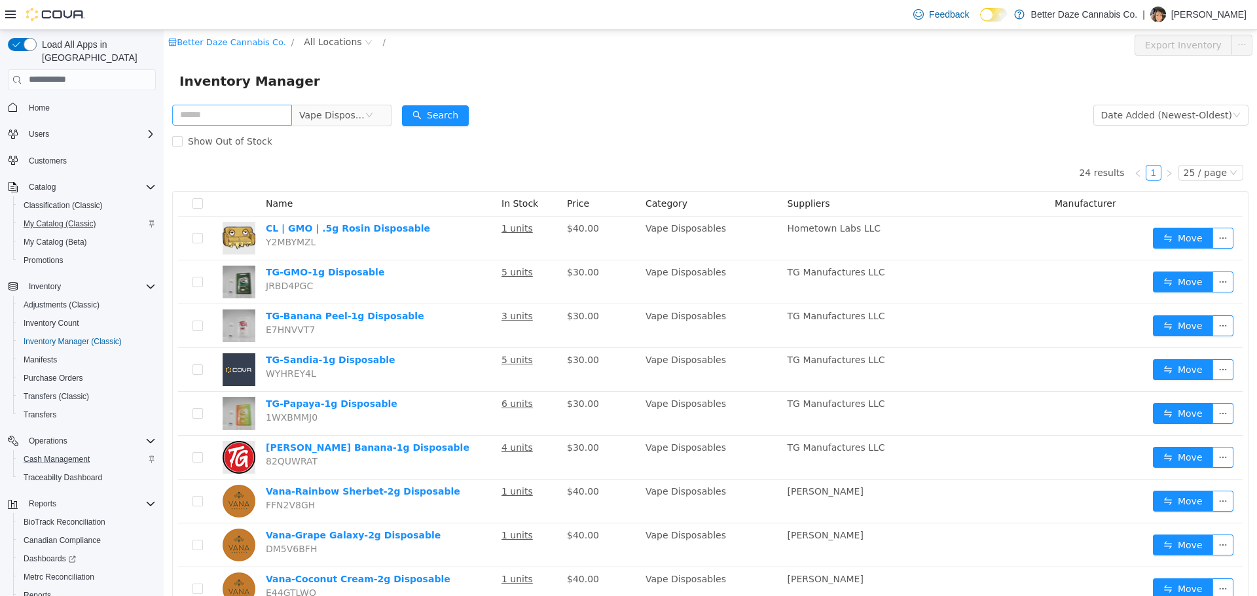
click at [26, 93] on nav "Home Users Customers Catalog Classification (Classic) My Catalog (Classic) My C…" at bounding box center [82, 358] width 148 height 531
click at [40, 103] on span "Home" at bounding box center [39, 108] width 21 height 10
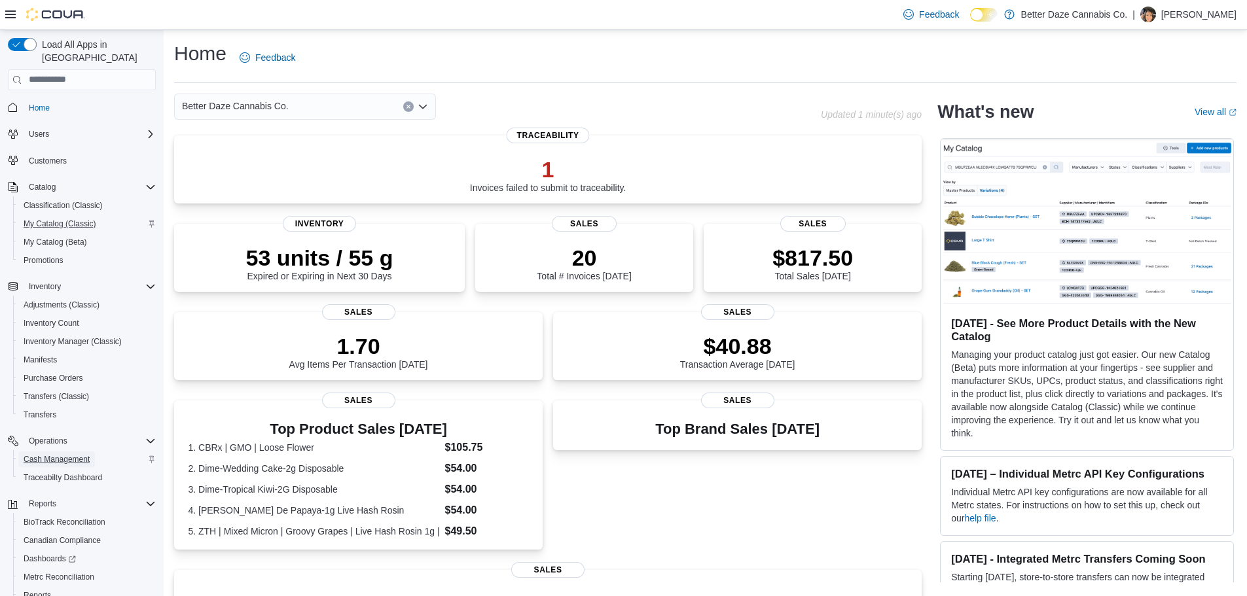
click at [74, 454] on span "Cash Management" at bounding box center [57, 459] width 66 height 10
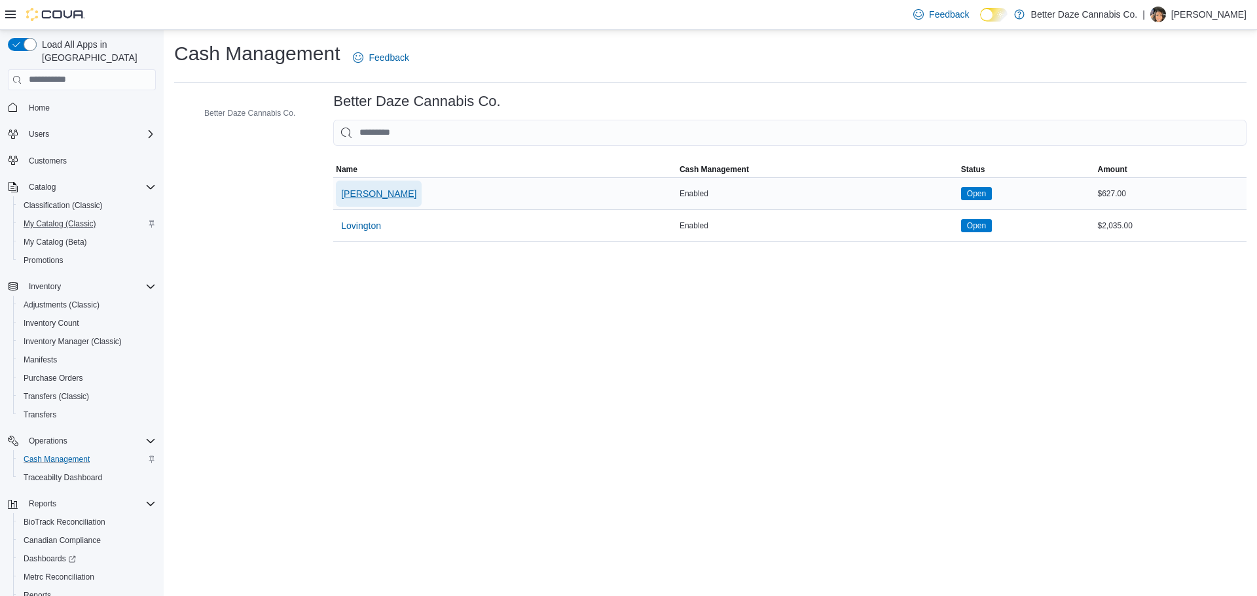
click at [363, 196] on span "[PERSON_NAME]" at bounding box center [378, 193] width 75 height 13
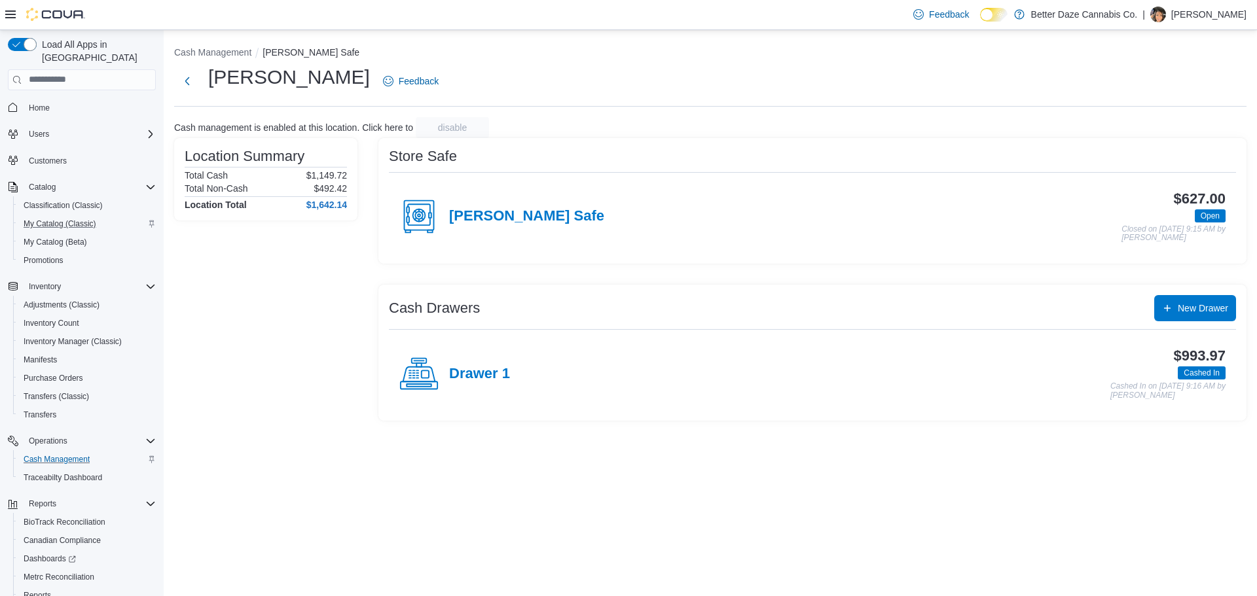
click at [461, 382] on h4 "Drawer 1" at bounding box center [479, 374] width 61 height 17
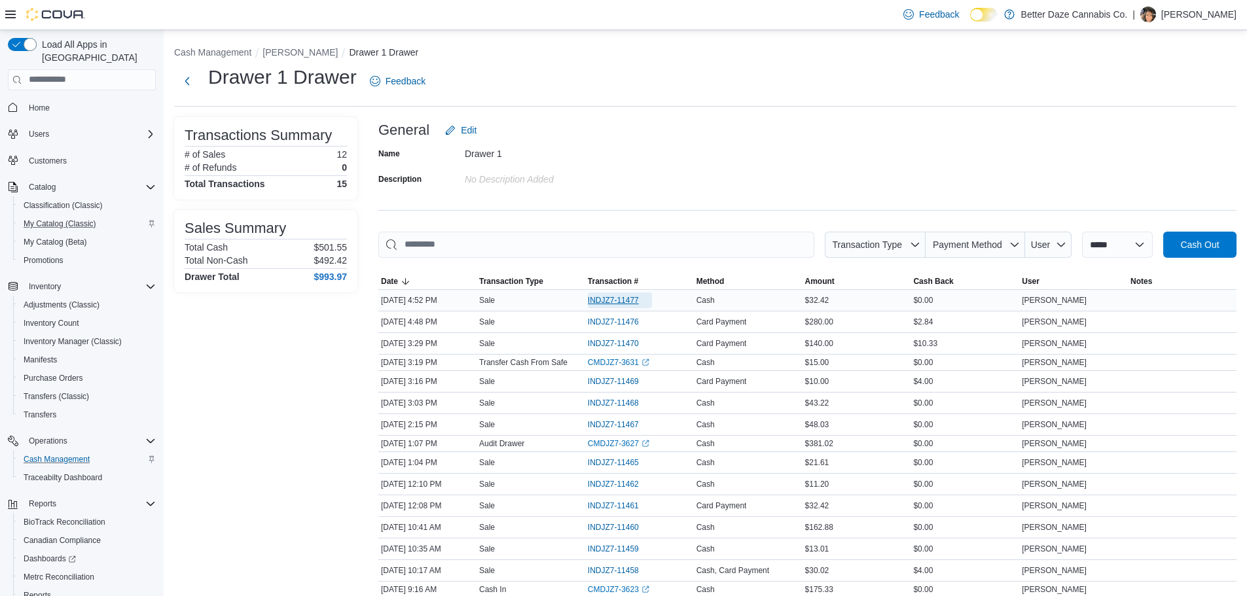
click at [605, 302] on span "INDJZ7-11477" at bounding box center [613, 300] width 51 height 10
click at [609, 342] on span "INDJZ7-11470" at bounding box center [613, 343] width 51 height 10
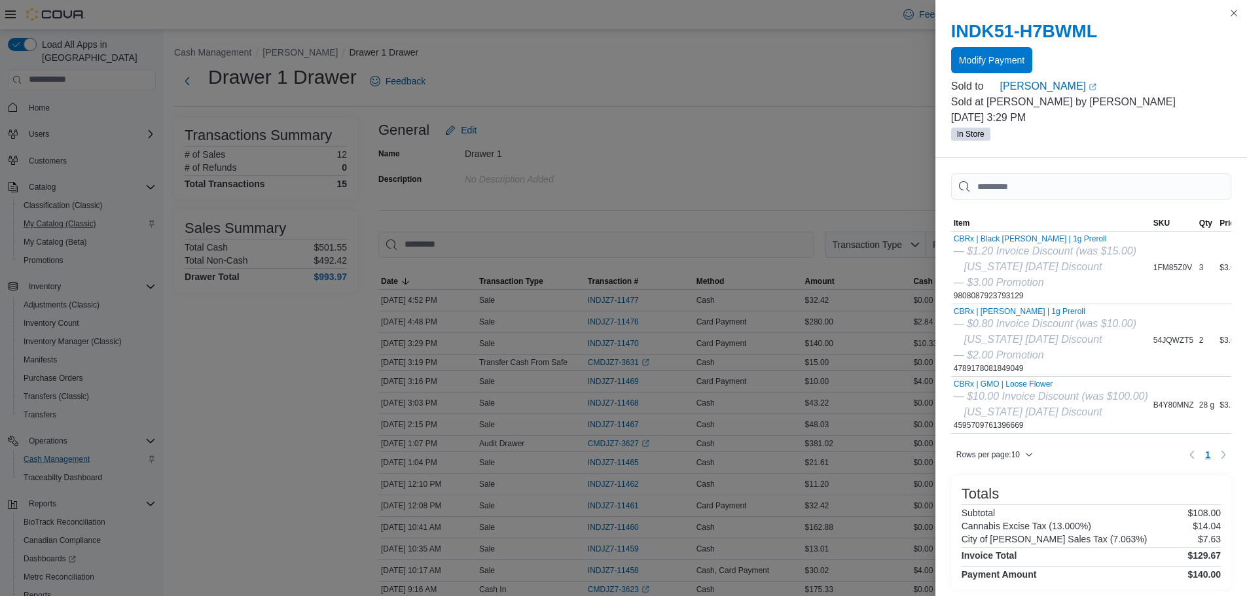
drag, startPoint x: 646, startPoint y: 167, endPoint x: 589, endPoint y: 202, distance: 67.0
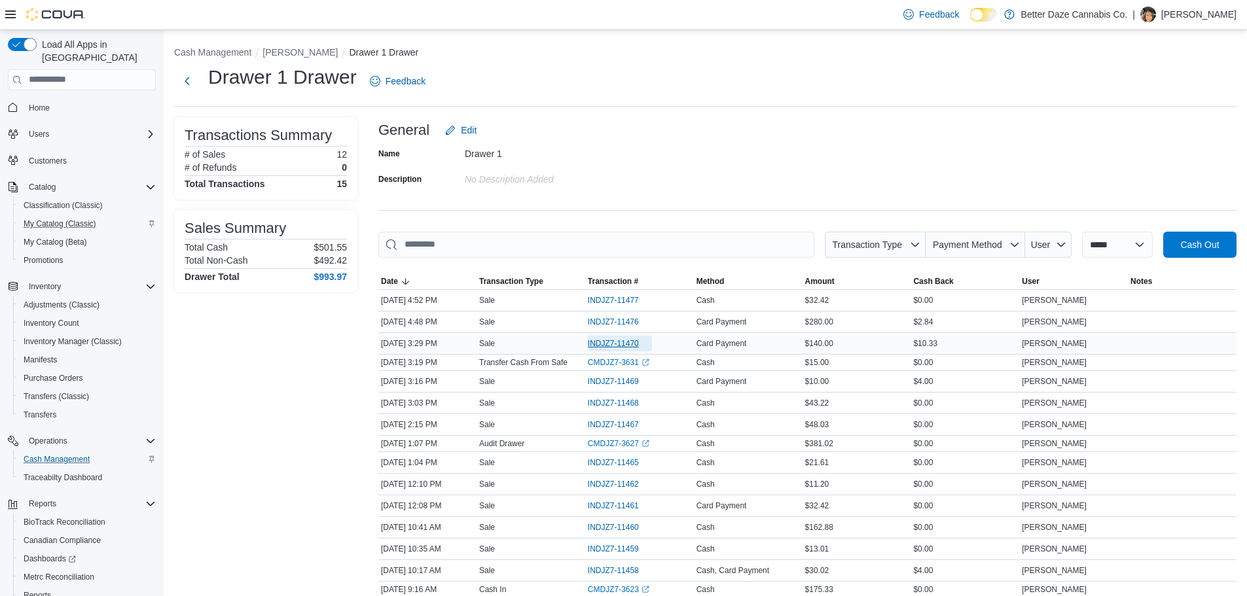
drag, startPoint x: 625, startPoint y: 346, endPoint x: 618, endPoint y: 347, distance: 7.3
click at [618, 347] on span "INDJZ7-11470" at bounding box center [613, 343] width 51 height 10
click at [623, 319] on span "INDJZ7-11476" at bounding box center [613, 322] width 51 height 10
click at [611, 344] on span "INDJZ7-11470" at bounding box center [613, 343] width 51 height 10
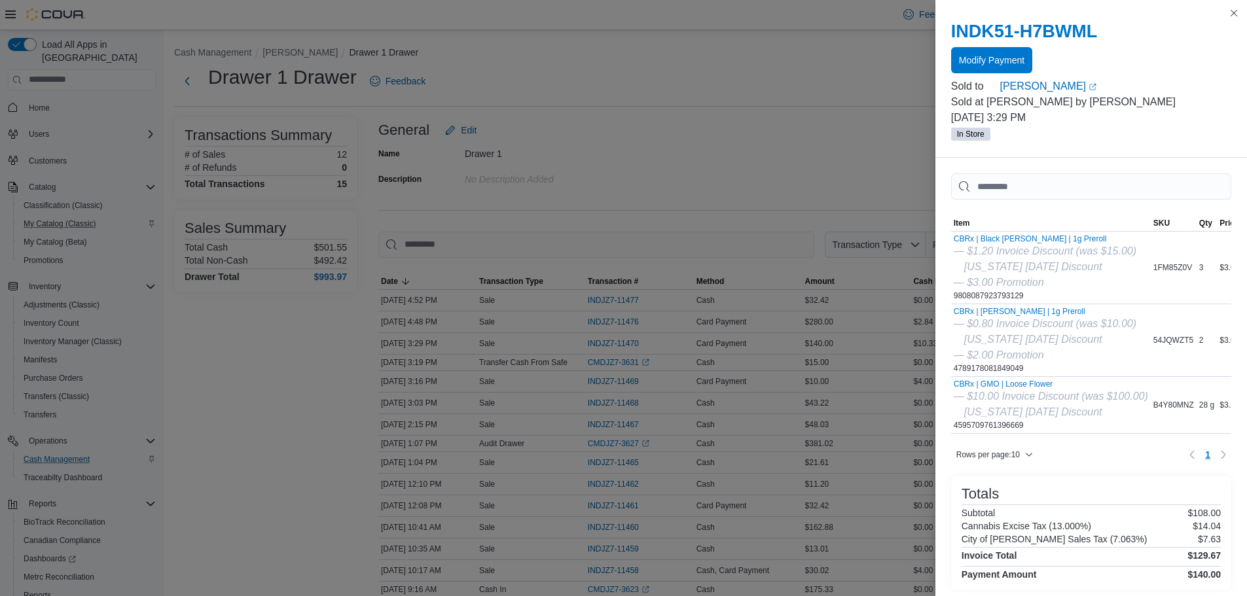
drag, startPoint x: 668, startPoint y: 96, endPoint x: 403, endPoint y: 141, distance: 269.0
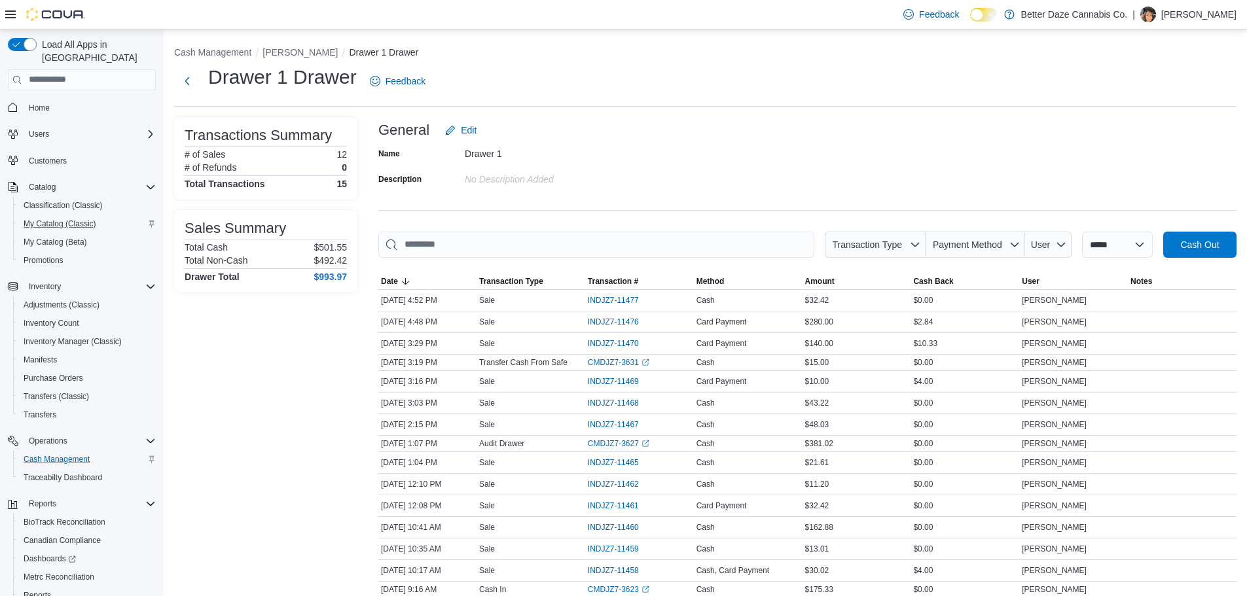
click at [78, 106] on div "Home" at bounding box center [82, 108] width 148 height 24
drag, startPoint x: 25, startPoint y: 94, endPoint x: 65, endPoint y: 105, distance: 41.3
click at [24, 100] on link "Home" at bounding box center [39, 108] width 31 height 16
